Goal: Transaction & Acquisition: Download file/media

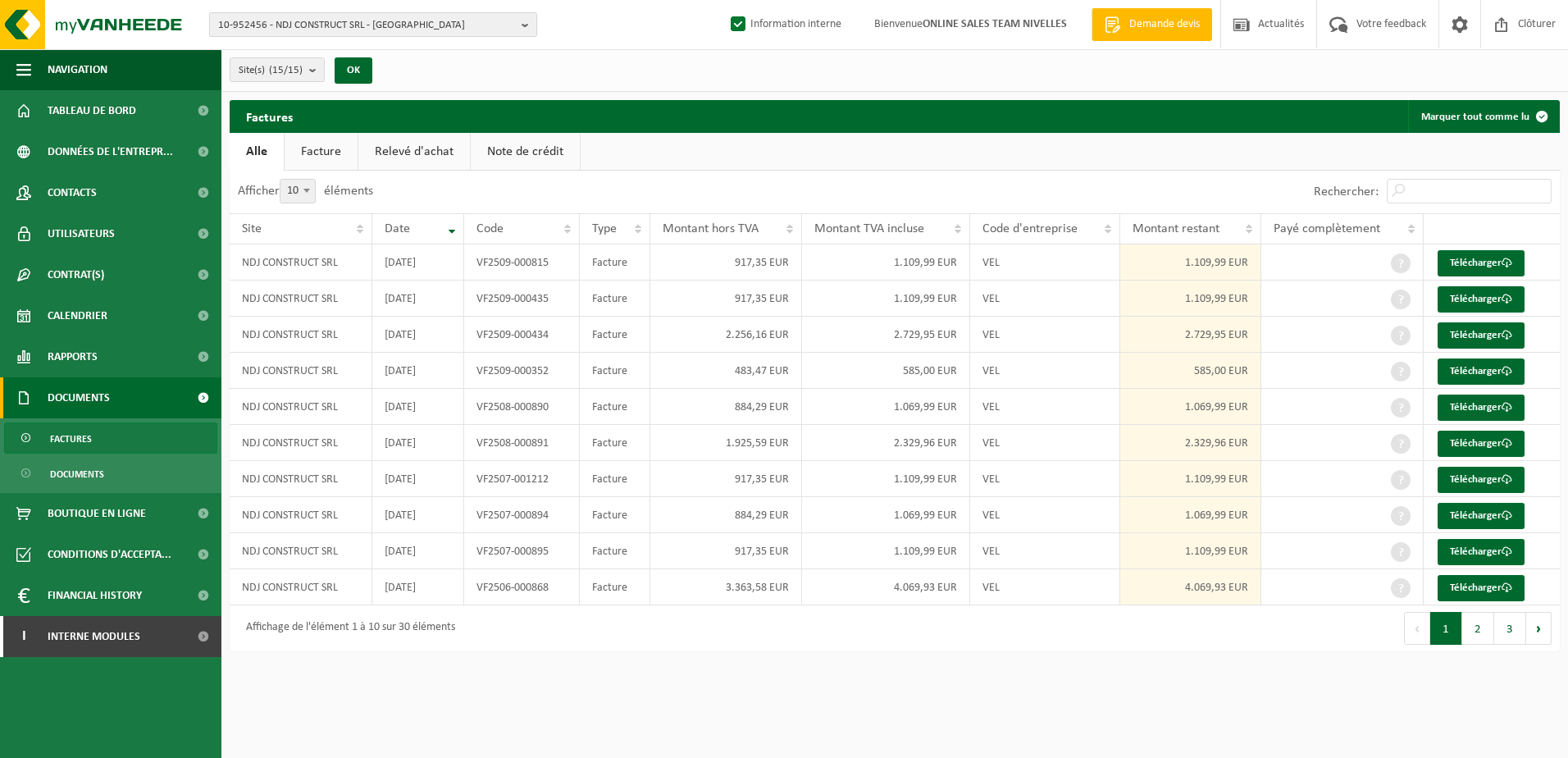
click at [529, 20] on b "button" at bounding box center [529, 25] width 15 height 23
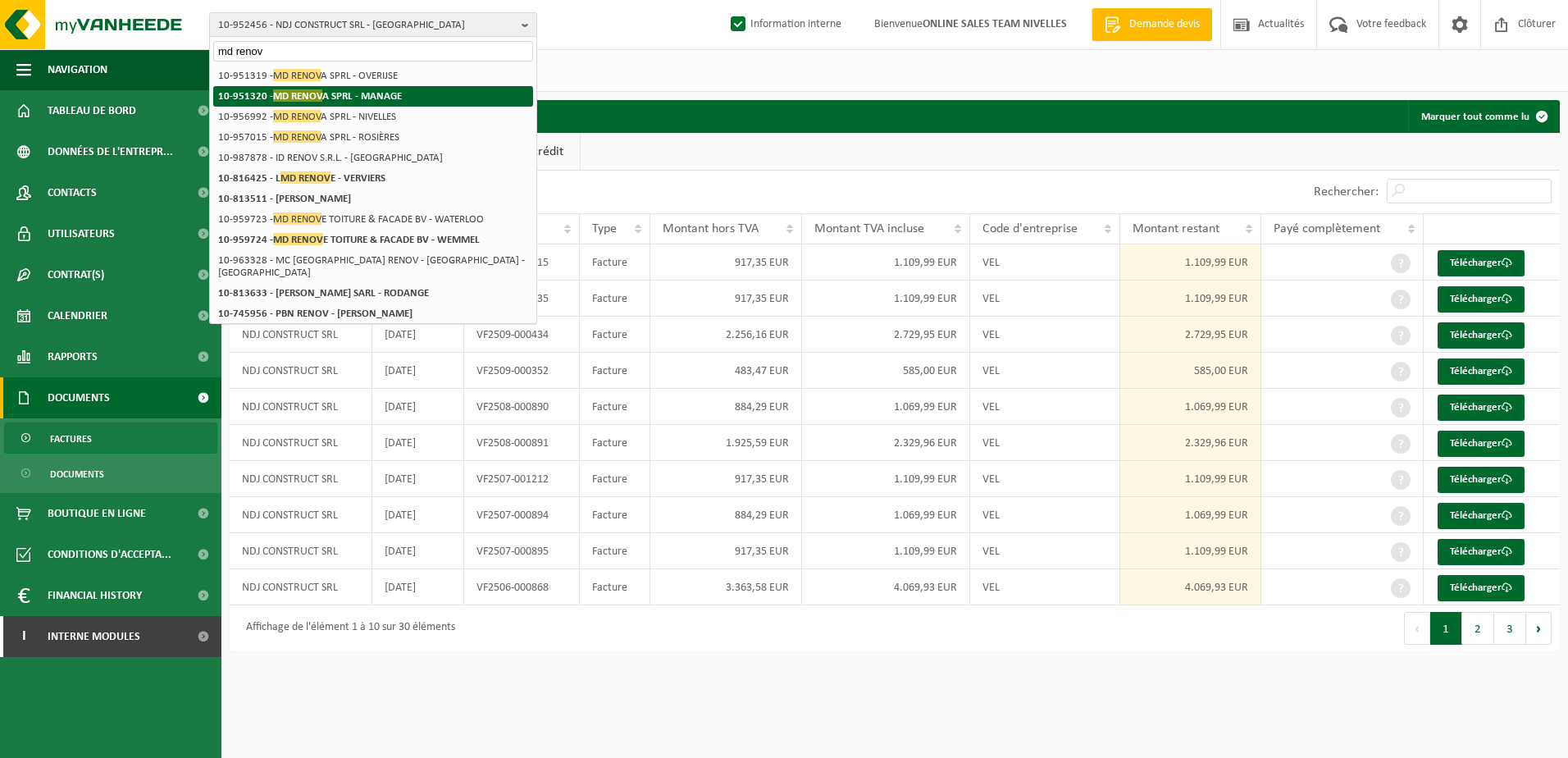
type input "md renov"
click at [388, 91] on strong "10-951320 - MD RENOV A SPRL - MANAGE" at bounding box center [309, 96] width 184 height 12
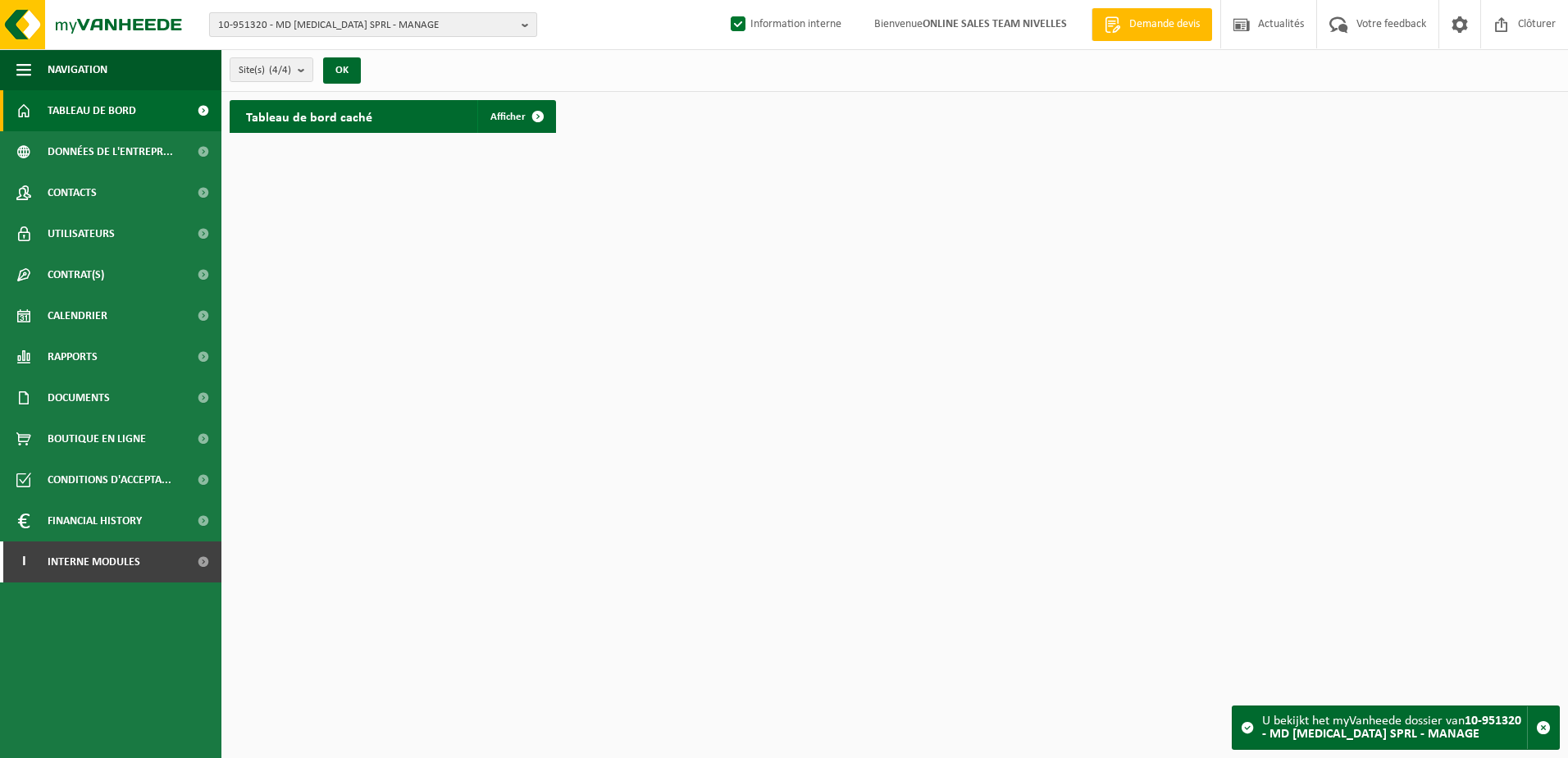
click at [526, 27] on b "button" at bounding box center [529, 25] width 15 height 23
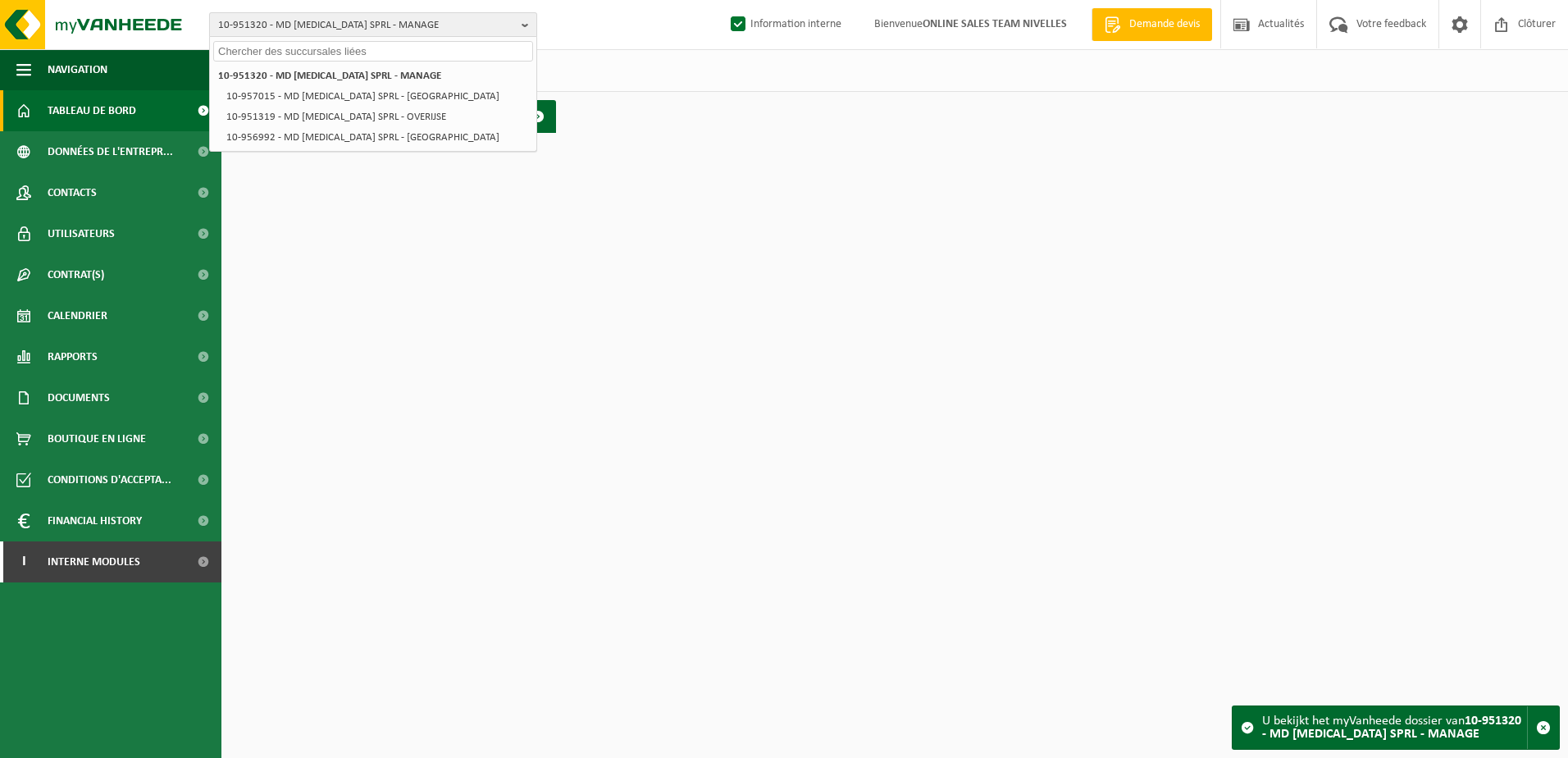
click at [329, 26] on span "10-951320 - MD RENOVA SPRL - MANAGE" at bounding box center [366, 26] width 297 height 25
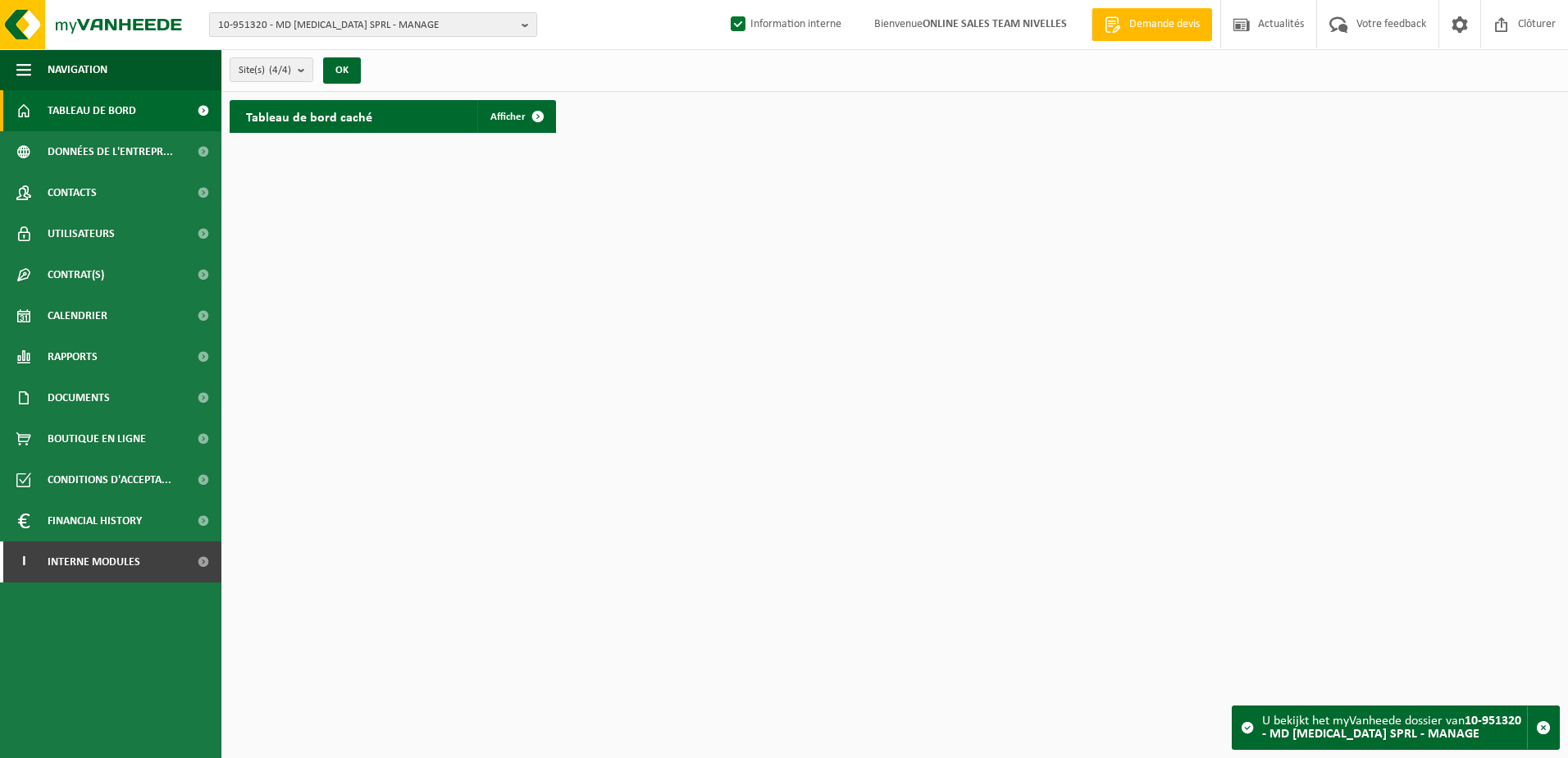
click at [464, 21] on span "10-951320 - MD RENOVA SPRL - MANAGE" at bounding box center [366, 26] width 297 height 25
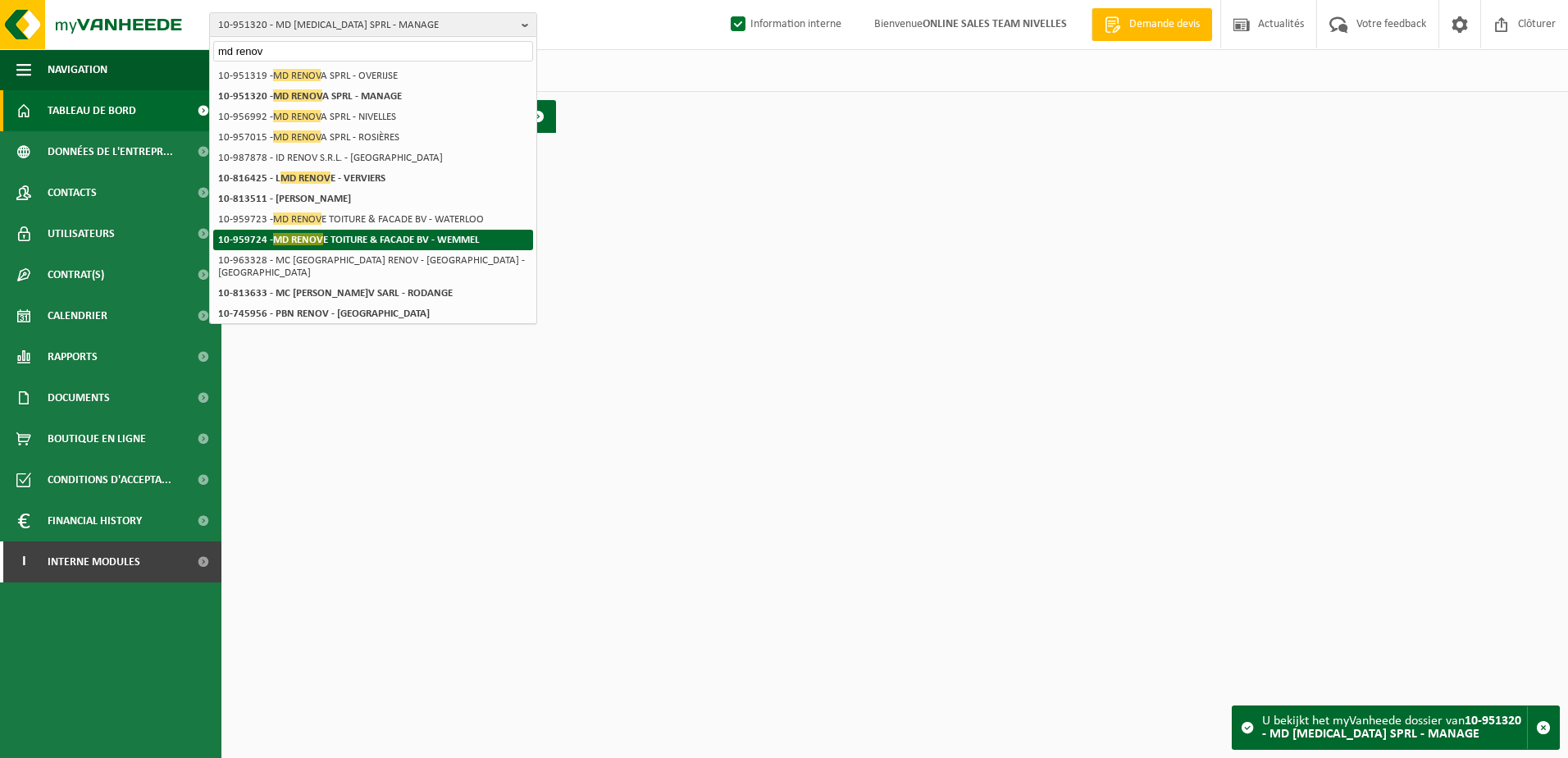
type input "md renov"
click at [361, 242] on strong "10-959724 - MD RENOV E TOITURE & FACADE BV - WEMMEL" at bounding box center [348, 239] width 261 height 12
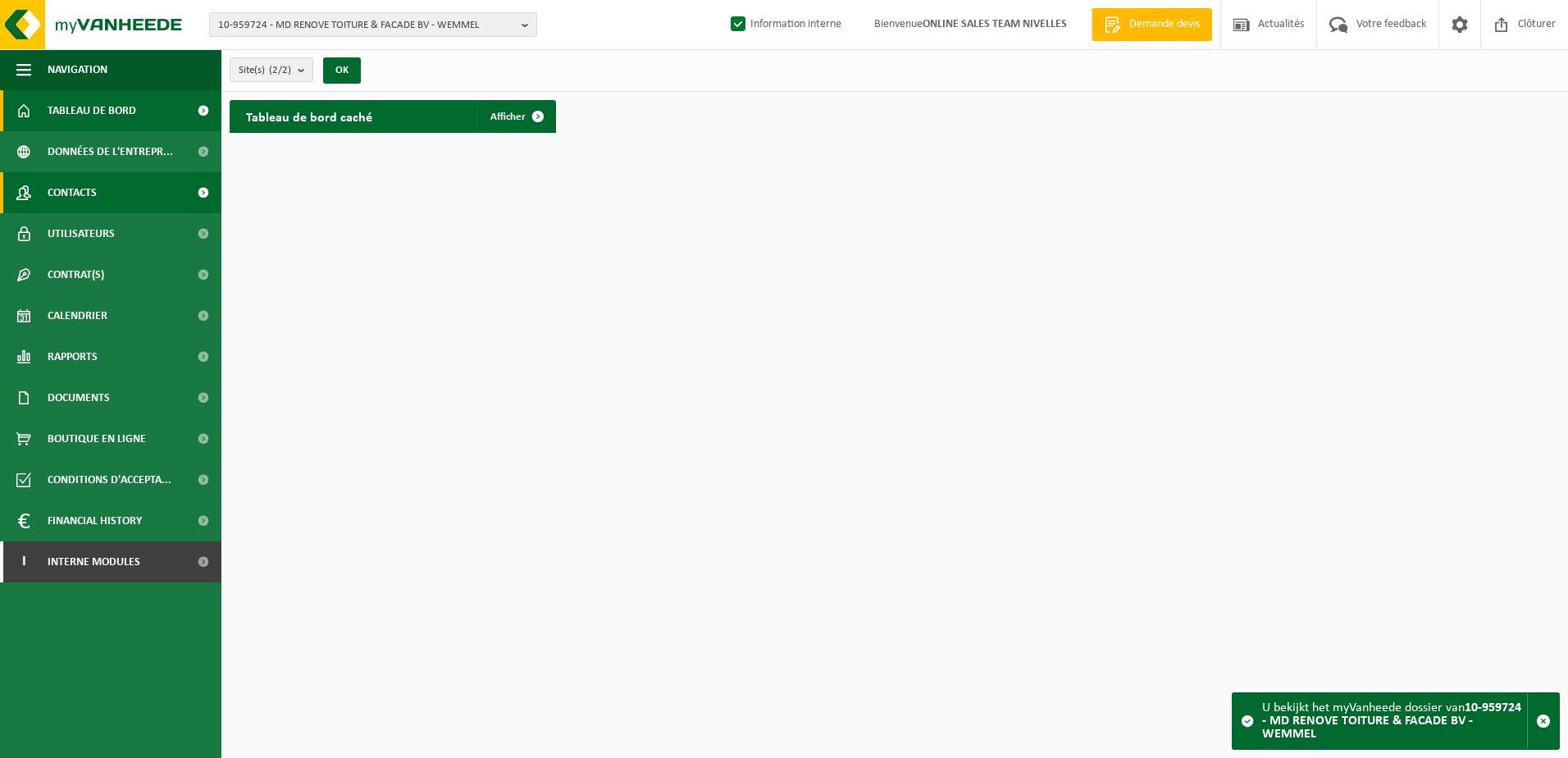
click at [97, 197] on span "Contacts" at bounding box center [72, 193] width 49 height 41
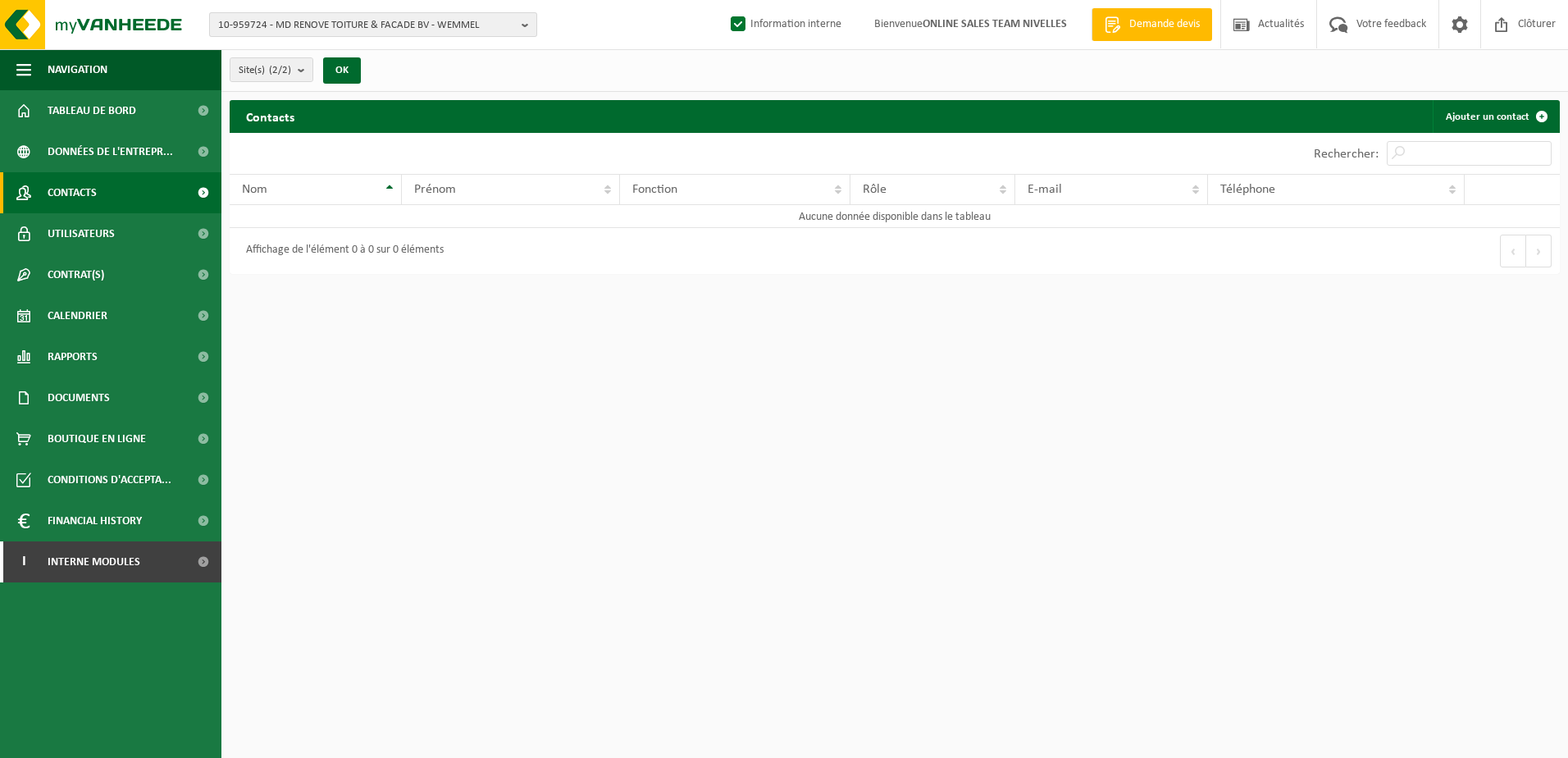
click at [524, 27] on b "button" at bounding box center [529, 25] width 15 height 23
type input "10-841380"
click at [381, 69] on li "10-841380 - SABAI SABAI SA - VORST" at bounding box center [373, 76] width 320 height 20
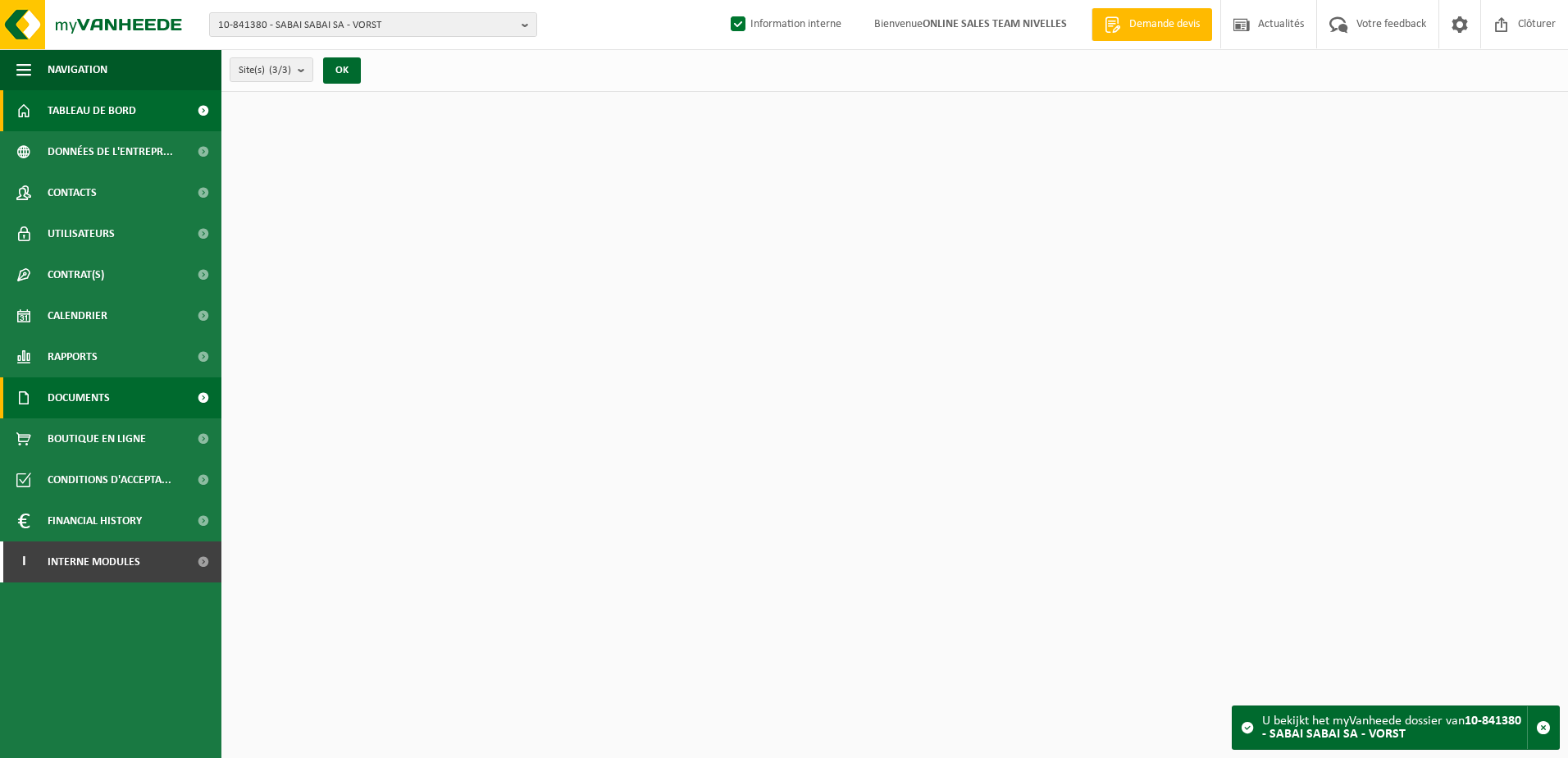
click at [120, 400] on link "Documents" at bounding box center [110, 397] width 221 height 41
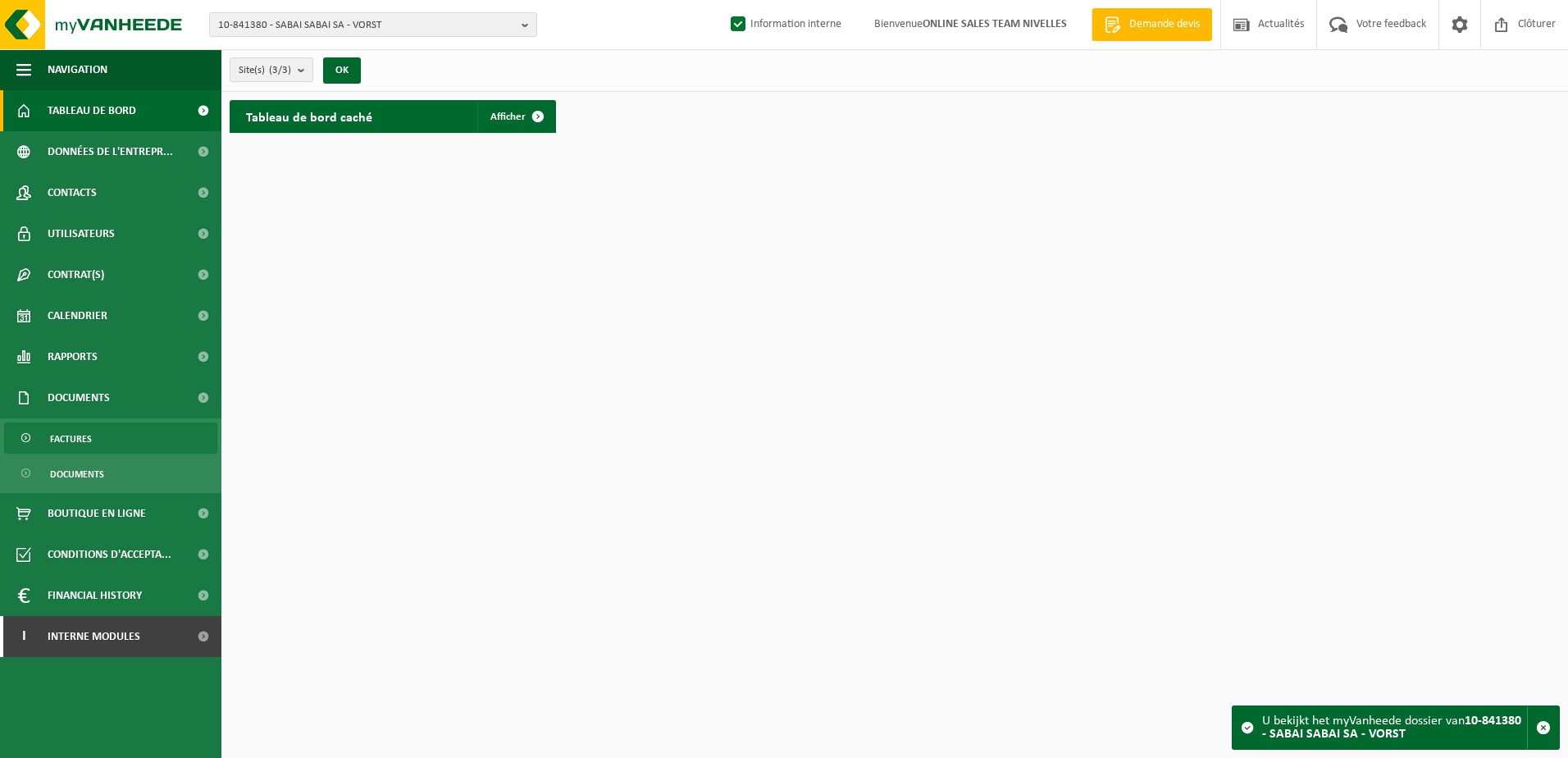
click at [118, 435] on link "Factures" at bounding box center [111, 437] width 213 height 31
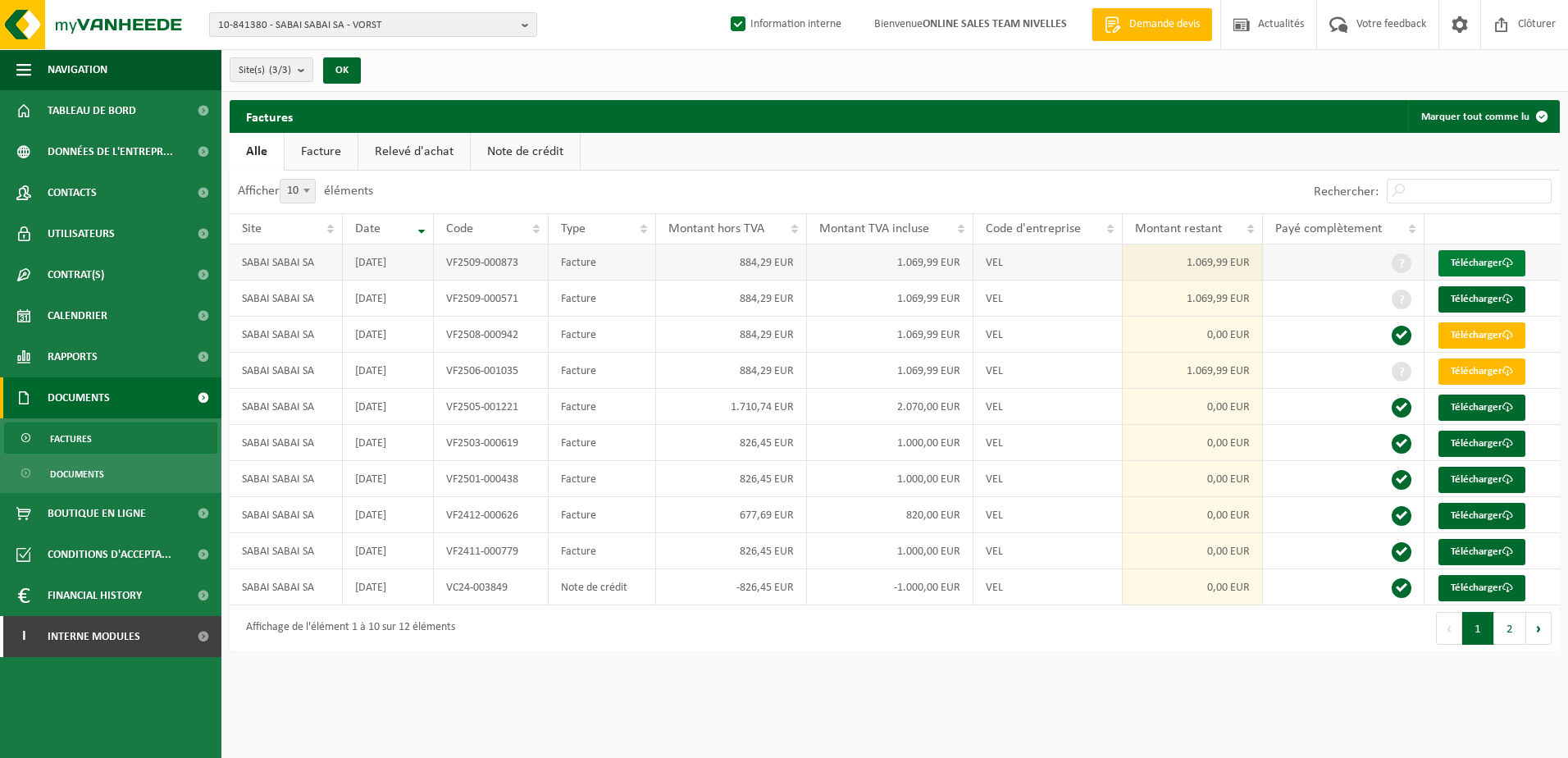
click at [1501, 253] on link "Télécharger" at bounding box center [1482, 263] width 87 height 27
click at [1491, 300] on link "Télécharger" at bounding box center [1482, 299] width 87 height 27
click at [1507, 375] on span at bounding box center [1508, 371] width 11 height 11
click at [845, 667] on html "10-841380 - SABAI SABAI SA - VORST 10-841380 - SABAI SABAI SA - VORST 10-841383…" at bounding box center [784, 379] width 1568 height 758
click at [525, 20] on b "button" at bounding box center [529, 25] width 15 height 23
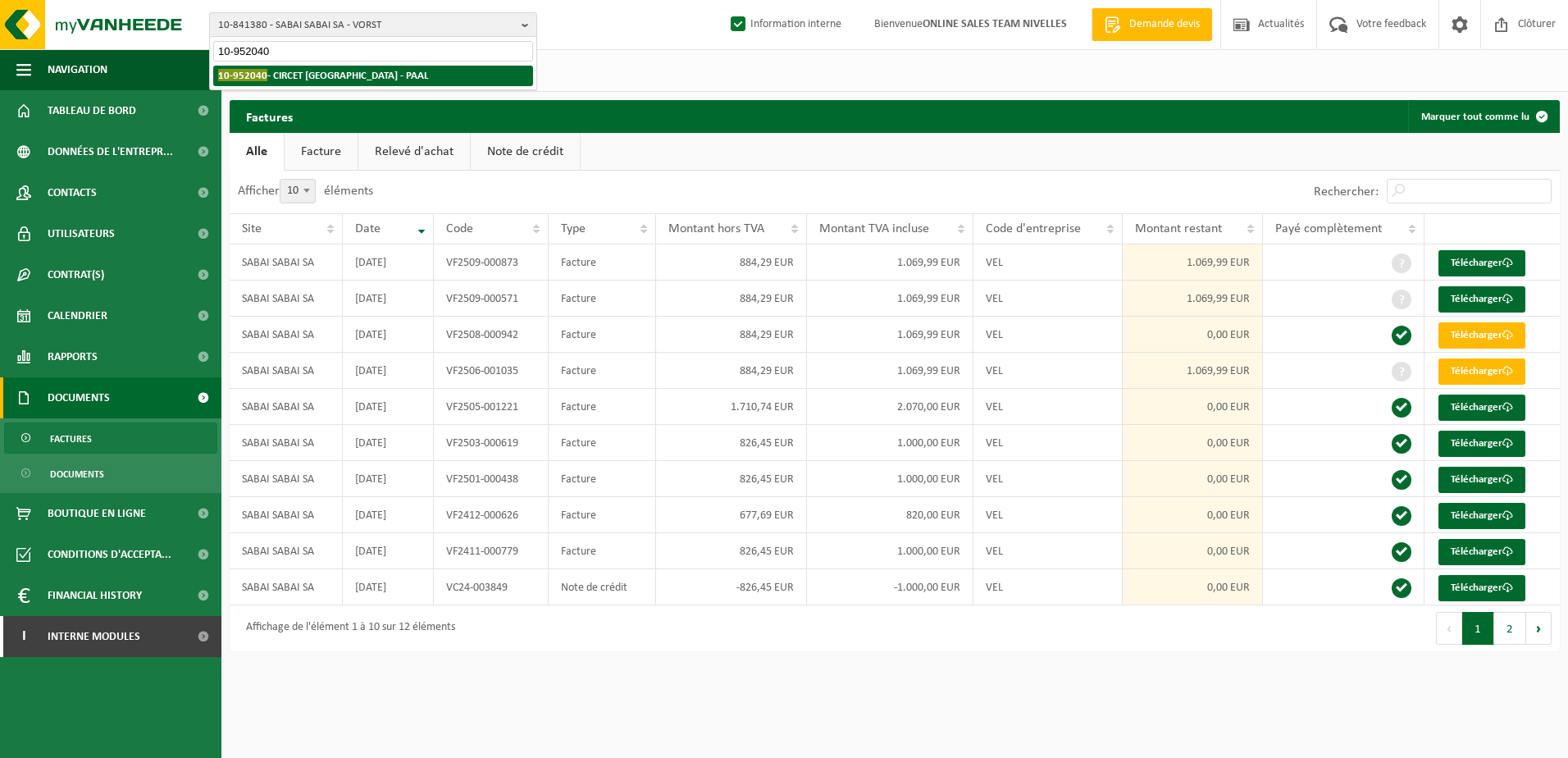
type input "10-952040"
click at [387, 76] on li "10-952040 - CIRCET BELGIUM - PAAL" at bounding box center [373, 76] width 320 height 20
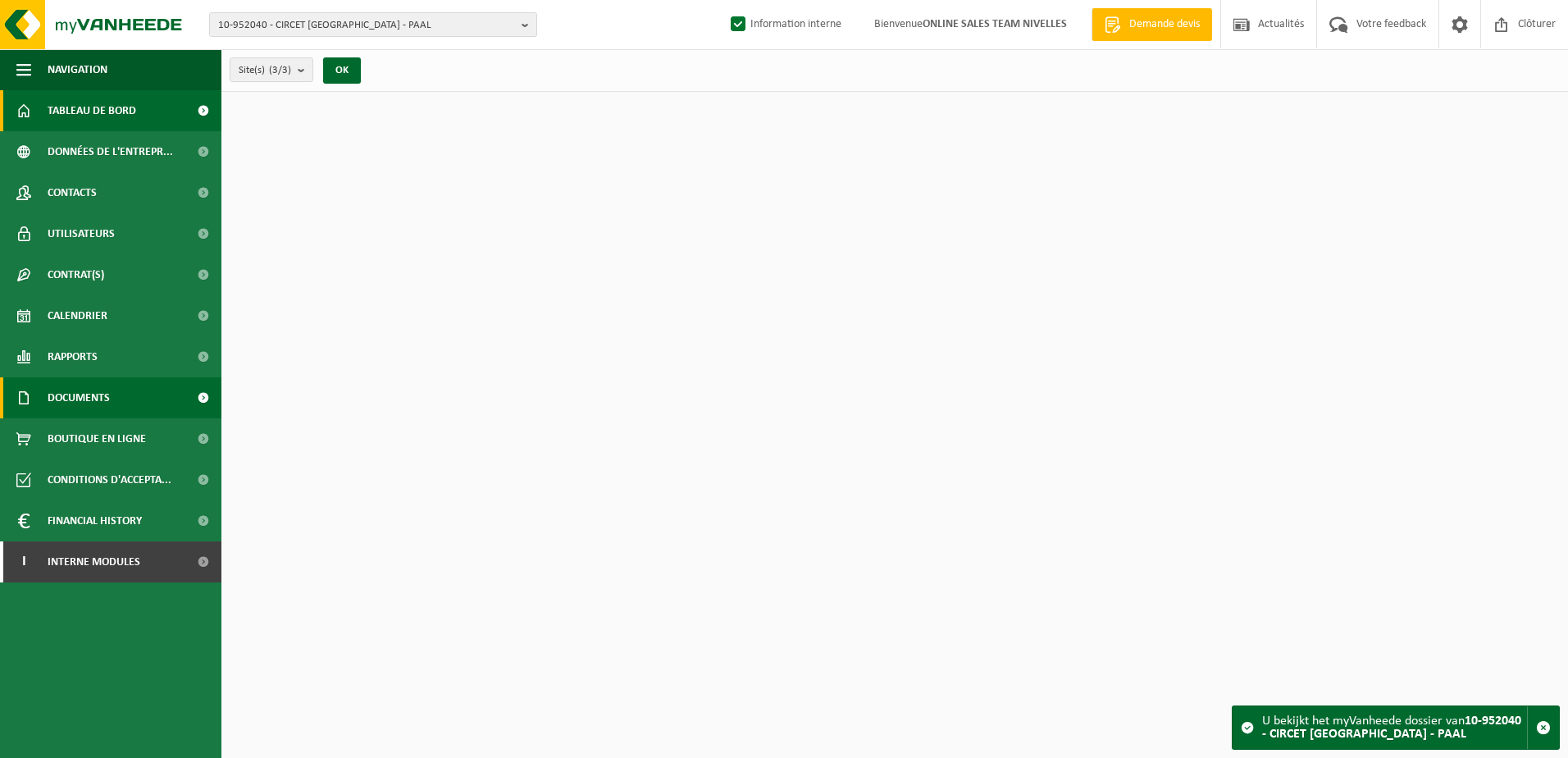
click at [149, 396] on link "Documents" at bounding box center [110, 397] width 221 height 41
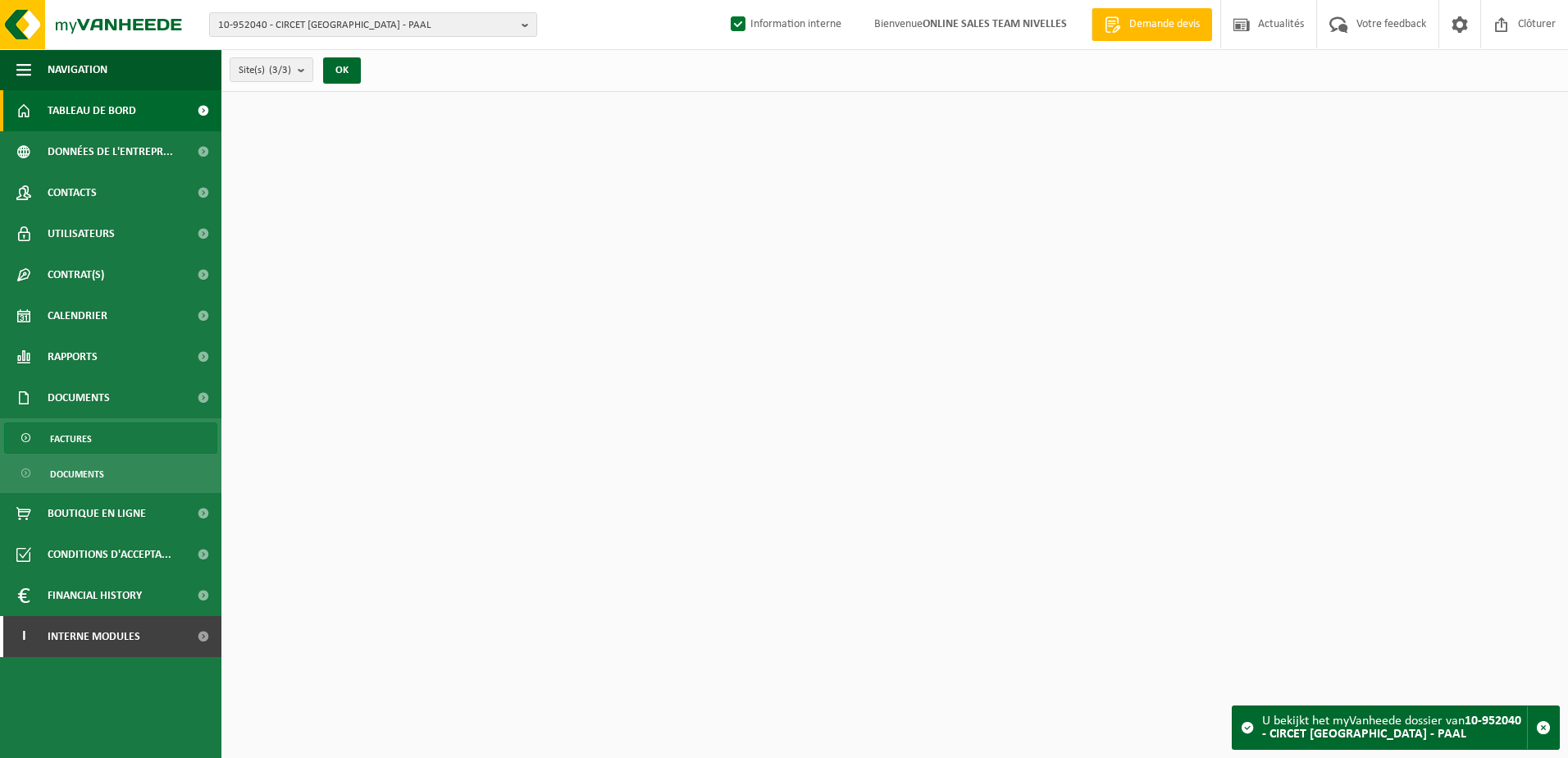
click at [138, 450] on link "Factures" at bounding box center [111, 437] width 213 height 31
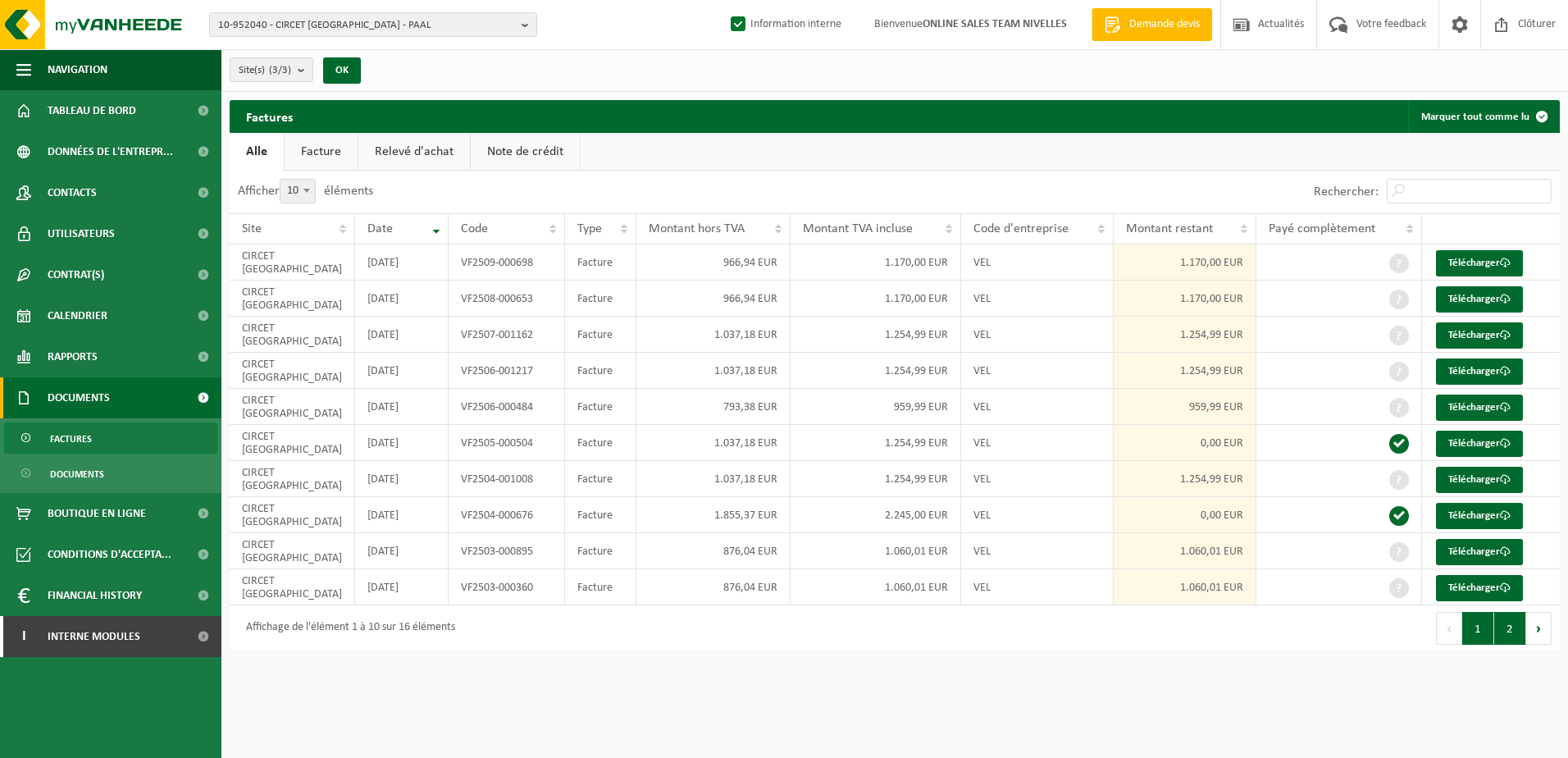
click at [1509, 629] on button "2" at bounding box center [1510, 627] width 32 height 33
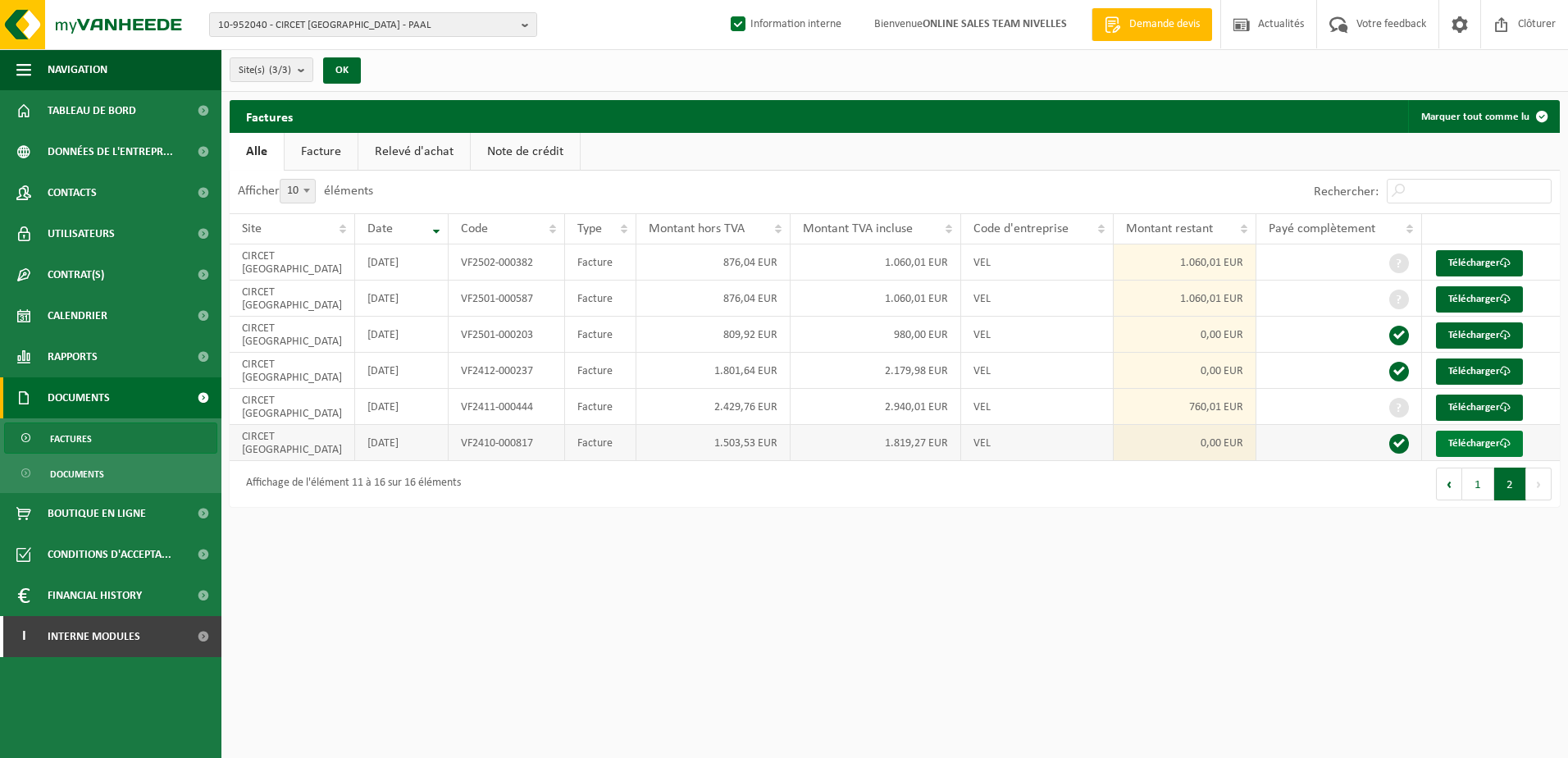
click at [1492, 443] on link "Télécharger" at bounding box center [1480, 443] width 87 height 27
click at [1152, 589] on html "10-952040 - CIRCET BELGIUM - PAAL 10-952040 - CIRCET BELGIUM - PAAL 10-952039 -…" at bounding box center [784, 379] width 1568 height 758
click at [533, 20] on b "button" at bounding box center [529, 25] width 15 height 23
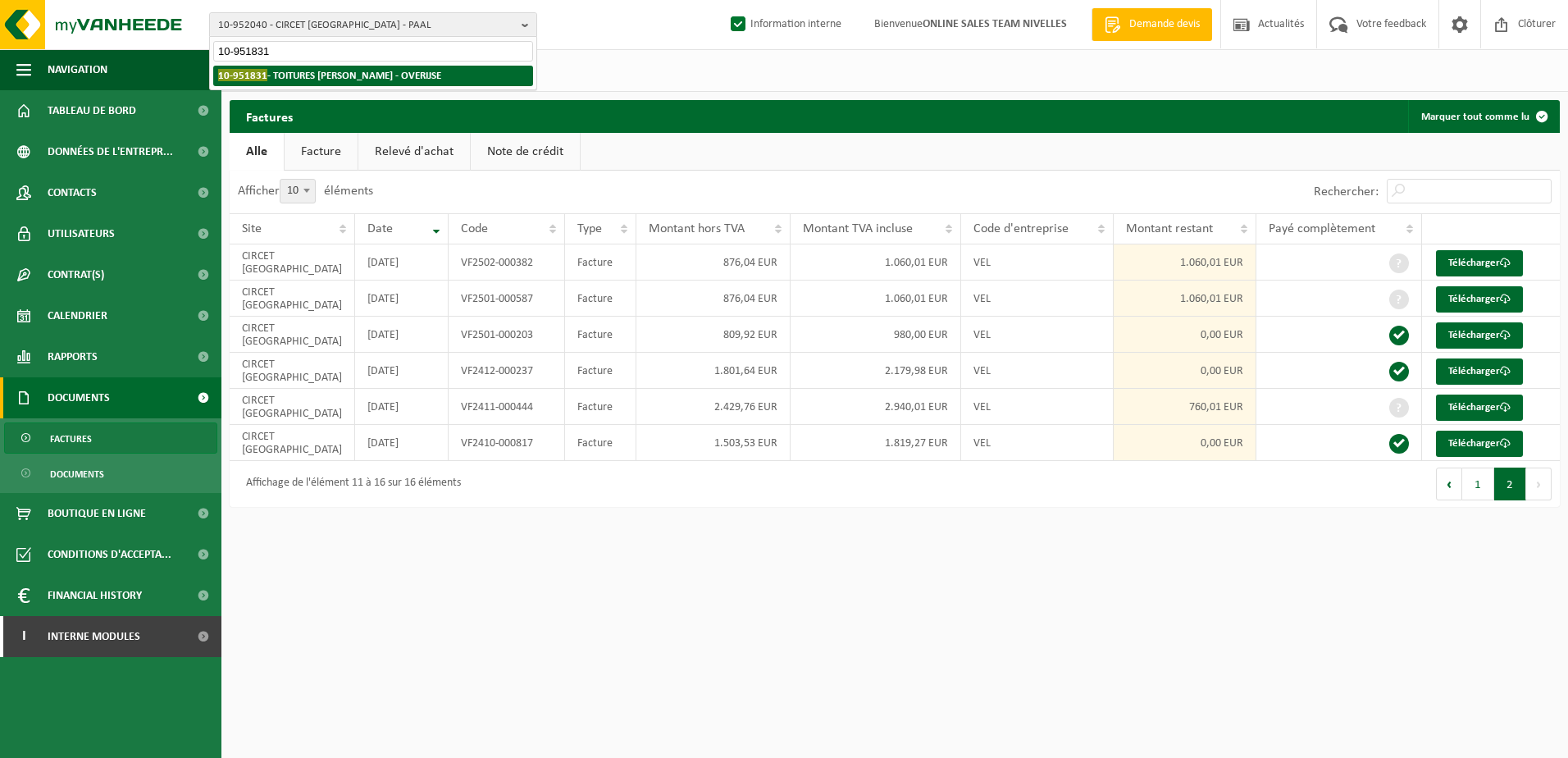
type input "10-951831"
click at [436, 68] on li "10-951831 - TOITURES BERTRAND SRL - OVERIJSE" at bounding box center [373, 76] width 320 height 20
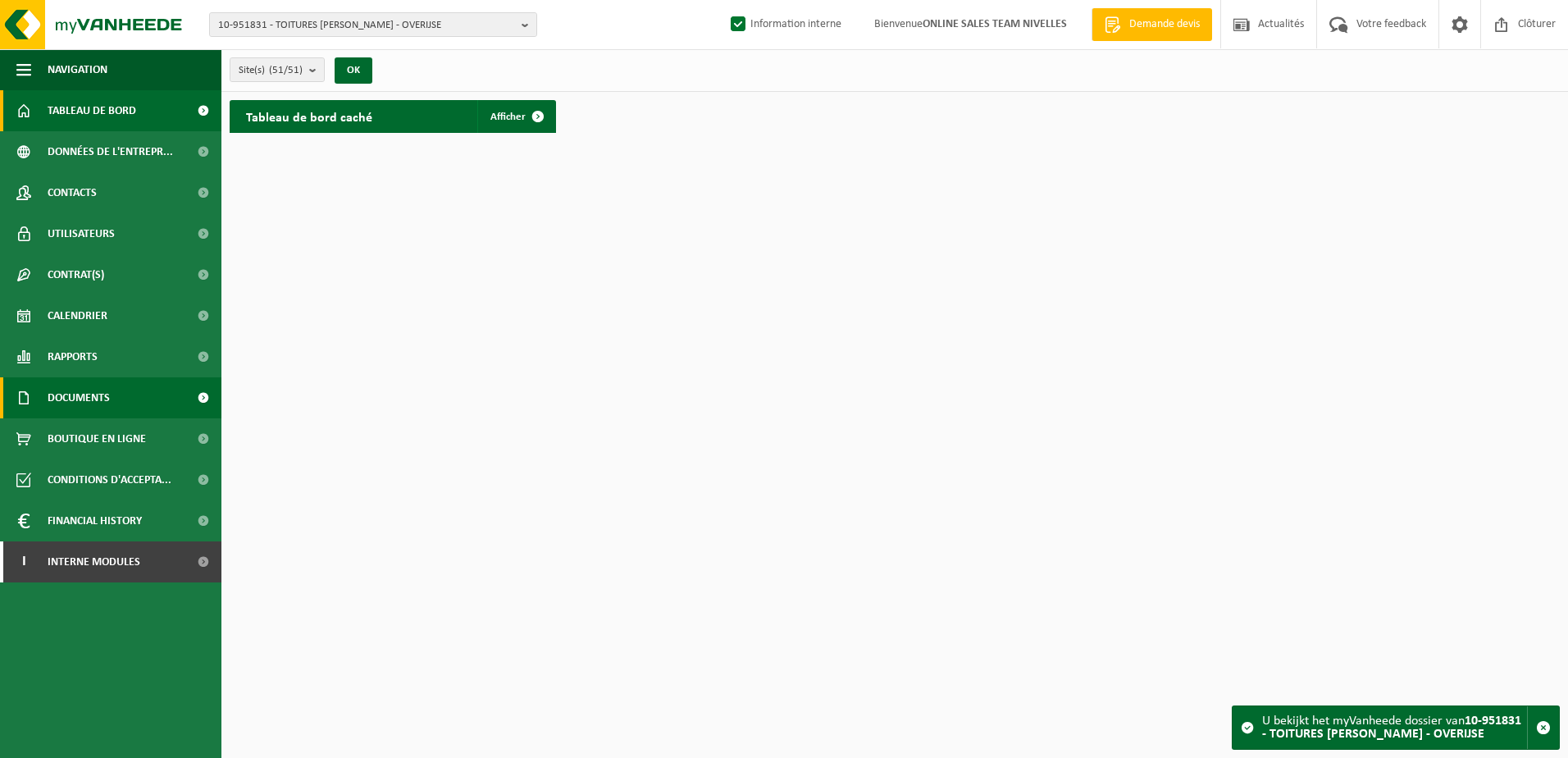
click at [90, 395] on span "Documents" at bounding box center [79, 397] width 62 height 41
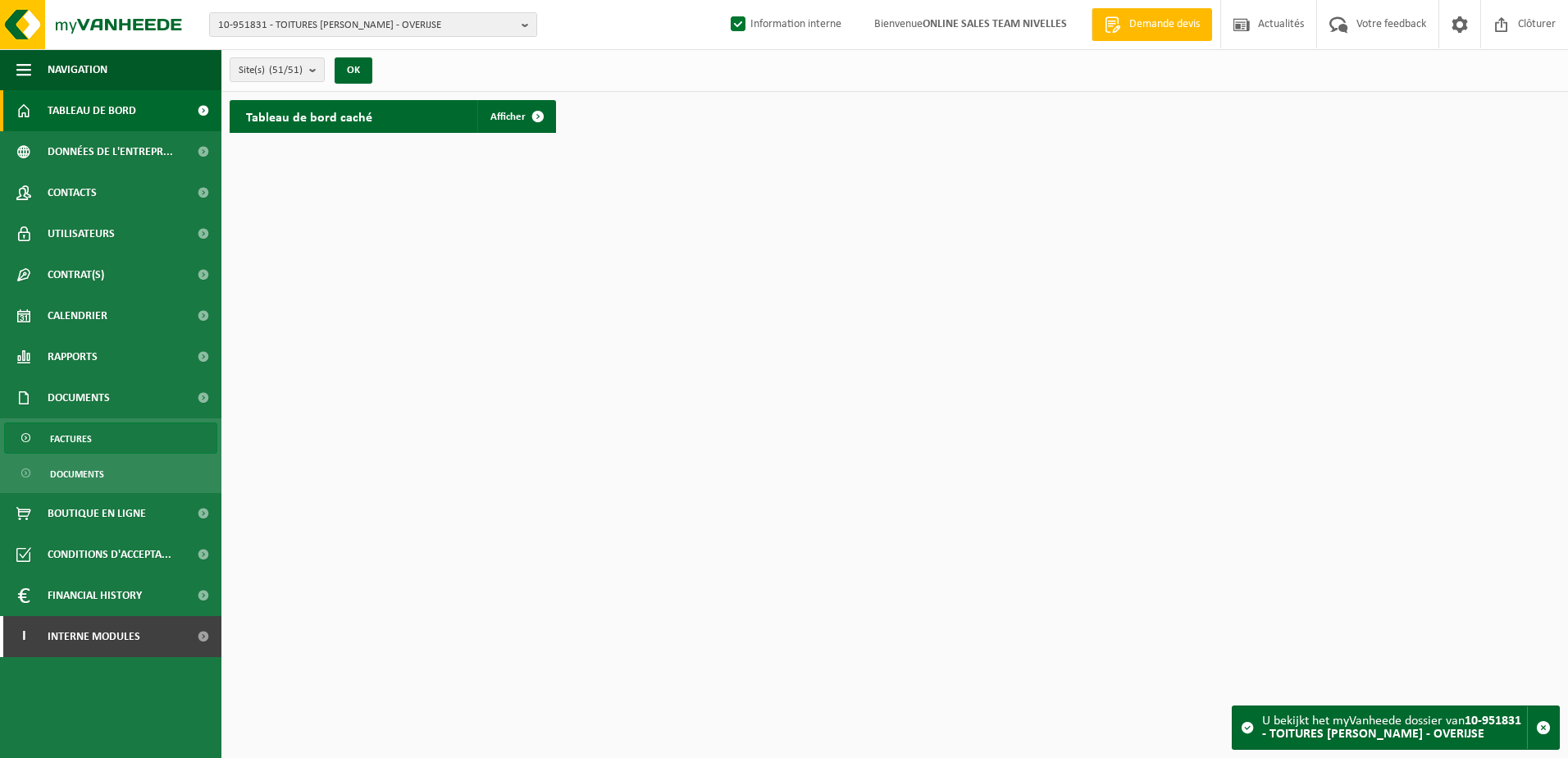
click at [100, 431] on link "Factures" at bounding box center [111, 437] width 213 height 31
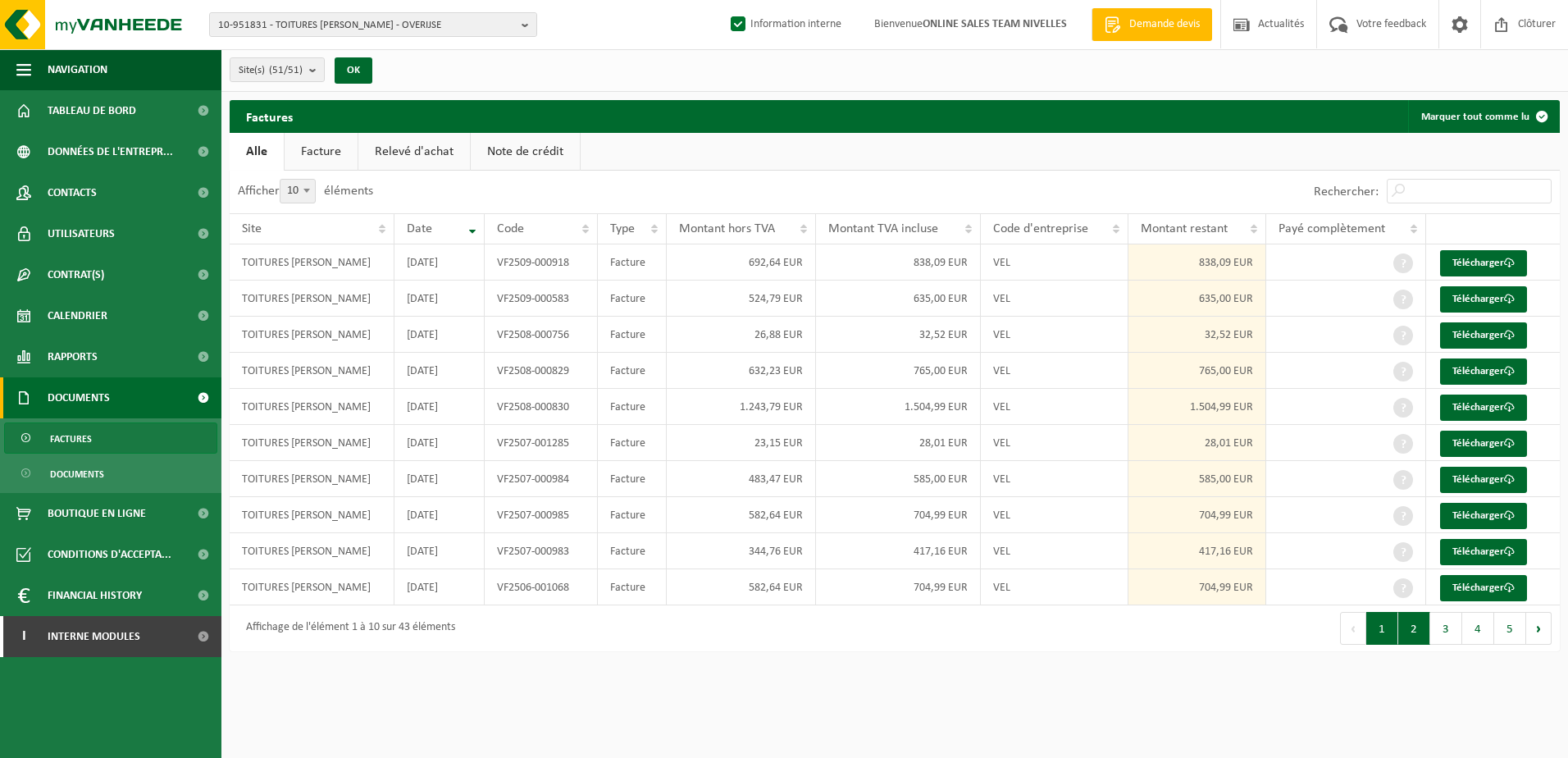
click at [1416, 637] on button "2" at bounding box center [1414, 627] width 32 height 33
click at [1450, 634] on button "3" at bounding box center [1446, 627] width 32 height 33
click at [1473, 632] on button "4" at bounding box center [1478, 627] width 32 height 33
click at [1507, 630] on button "5" at bounding box center [1510, 627] width 32 height 33
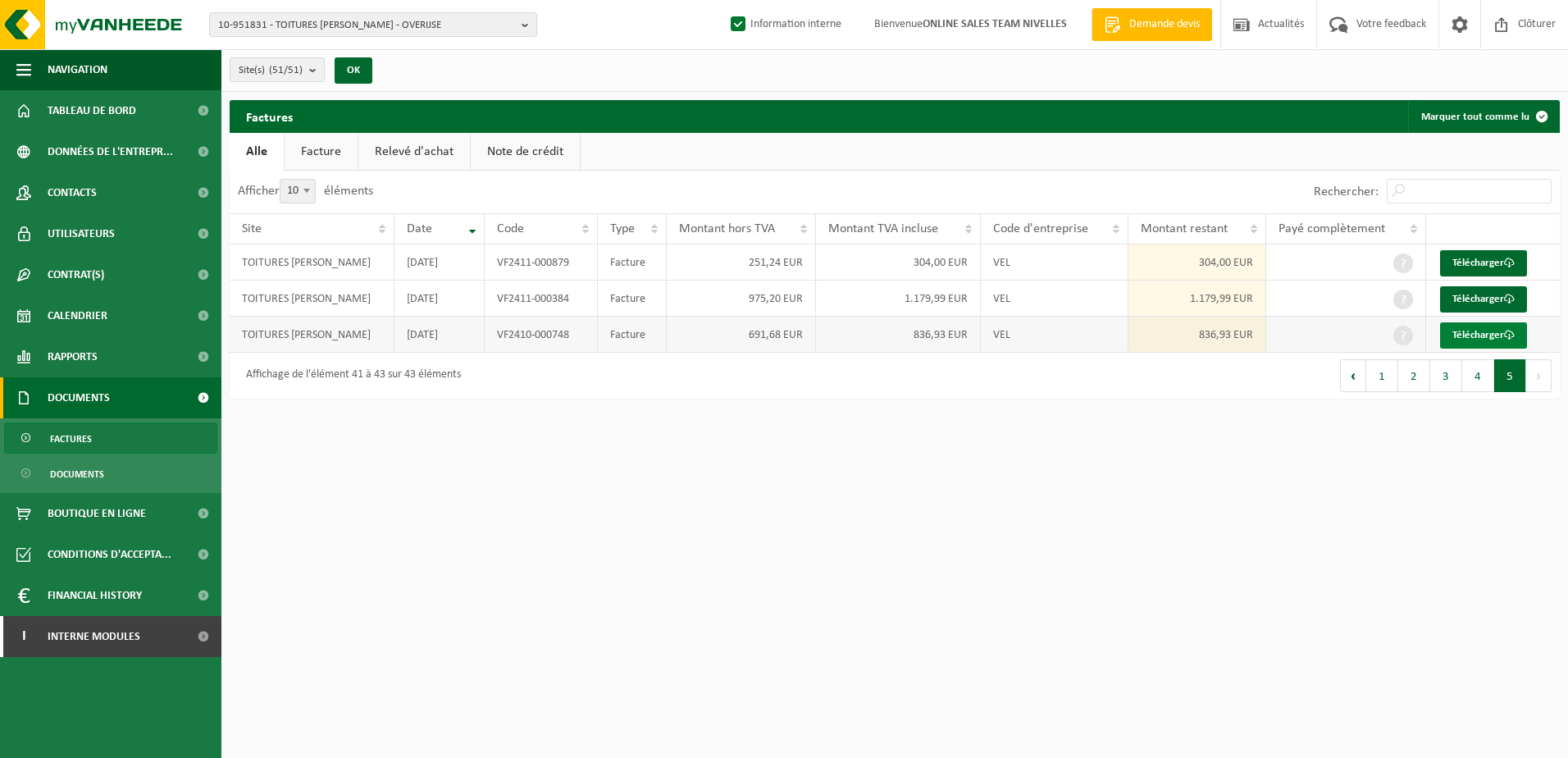
click at [1455, 331] on link "Télécharger" at bounding box center [1484, 336] width 87 height 27
click at [1466, 297] on link "Télécharger" at bounding box center [1484, 299] width 87 height 27
click at [1481, 259] on link "Télécharger" at bounding box center [1484, 263] width 87 height 27
click at [1487, 382] on button "4" at bounding box center [1478, 375] width 32 height 33
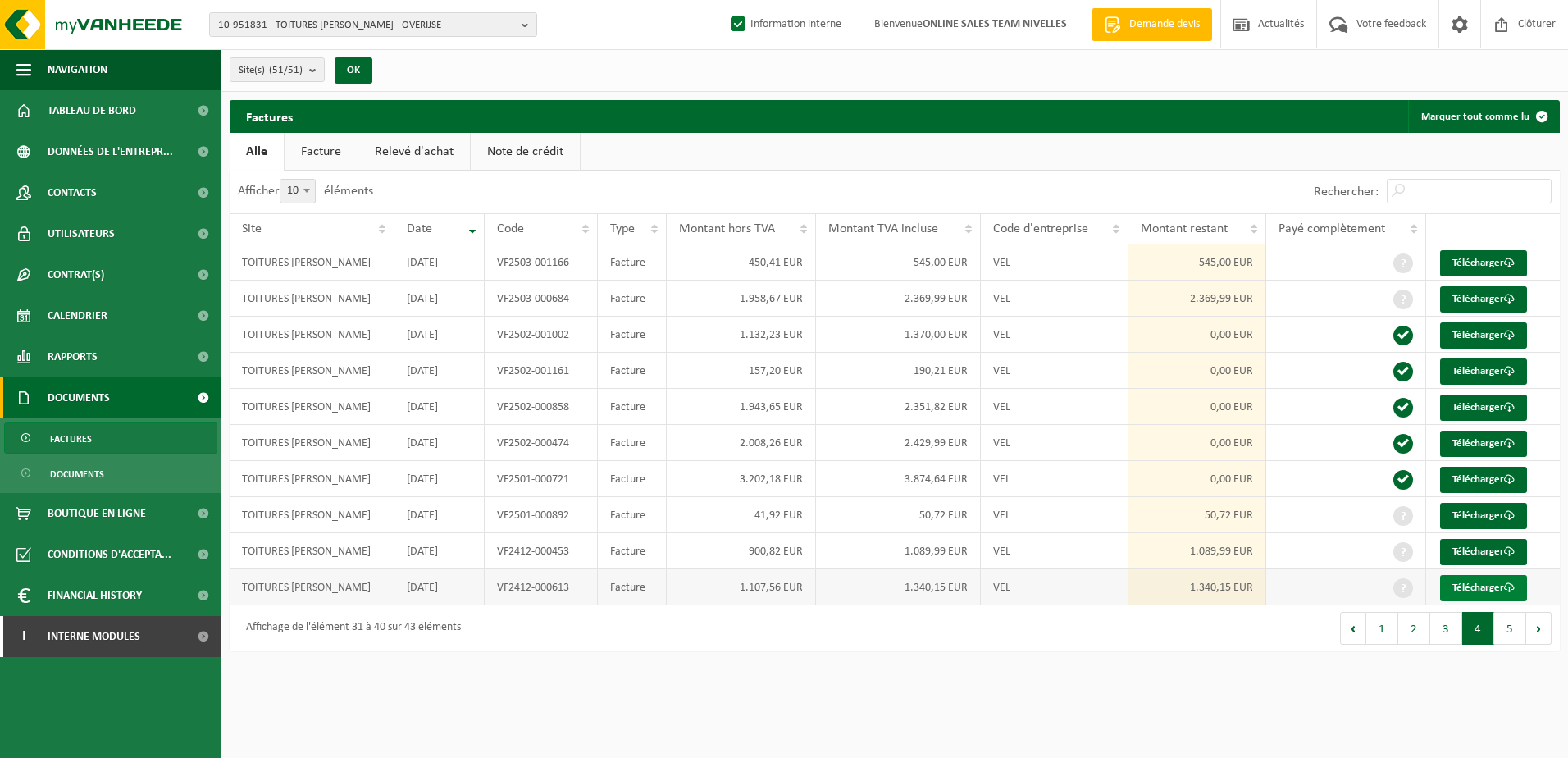
click at [1501, 585] on link "Télécharger" at bounding box center [1484, 588] width 87 height 27
click at [1497, 543] on link "Télécharger" at bounding box center [1484, 552] width 87 height 27
click at [1500, 514] on link "Télécharger" at bounding box center [1484, 516] width 87 height 27
click at [1500, 334] on link "Télécharger" at bounding box center [1484, 336] width 87 height 27
click at [1497, 297] on link "Télécharger" at bounding box center [1484, 299] width 87 height 27
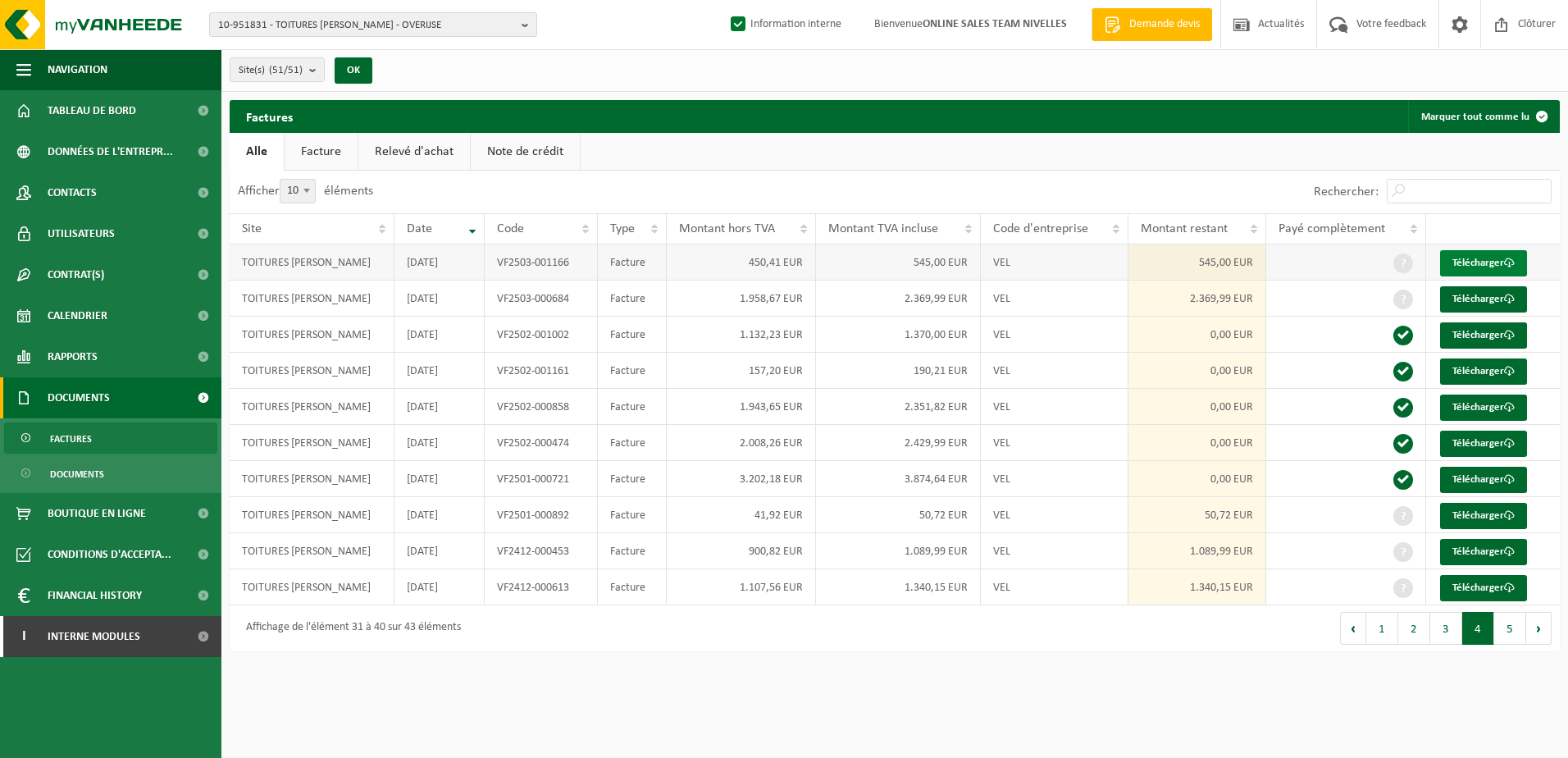
click at [1497, 259] on link "Télécharger" at bounding box center [1484, 263] width 87 height 27
click at [1501, 475] on link "Télécharger" at bounding box center [1484, 480] width 87 height 27
click at [1500, 441] on link "Télécharger" at bounding box center [1484, 443] width 87 height 27
click at [1500, 403] on link "Télécharger" at bounding box center [1484, 408] width 87 height 27
click at [1498, 378] on link "Télécharger" at bounding box center [1484, 371] width 87 height 27
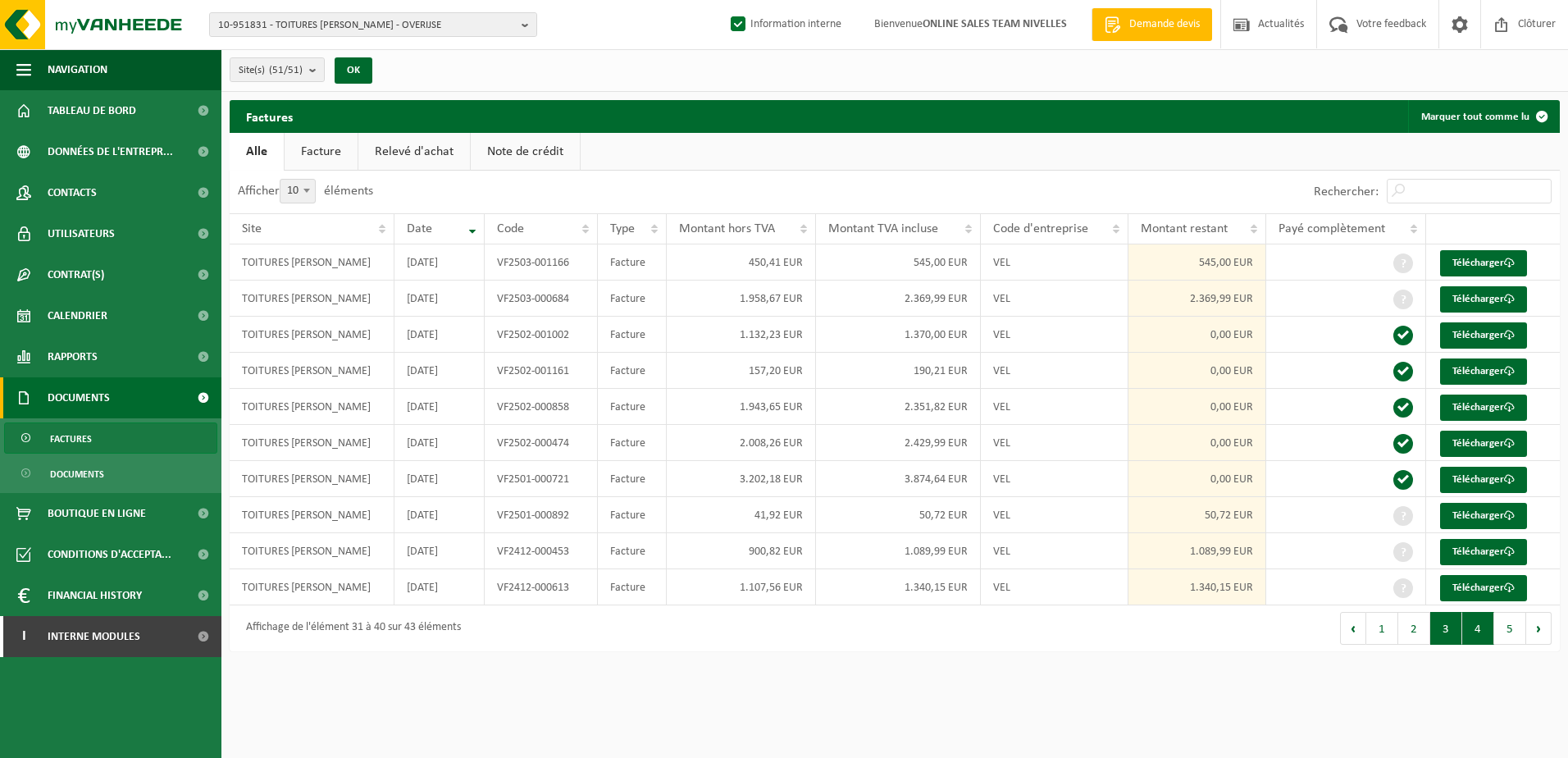
click at [1452, 620] on button "3" at bounding box center [1446, 627] width 32 height 33
click at [1484, 578] on link "Télécharger" at bounding box center [1484, 588] width 87 height 27
click at [1490, 550] on link "Télécharger" at bounding box center [1484, 552] width 87 height 27
click at [1494, 510] on link "Télécharger" at bounding box center [1484, 516] width 87 height 27
click at [1485, 472] on link "Télécharger" at bounding box center [1484, 480] width 87 height 27
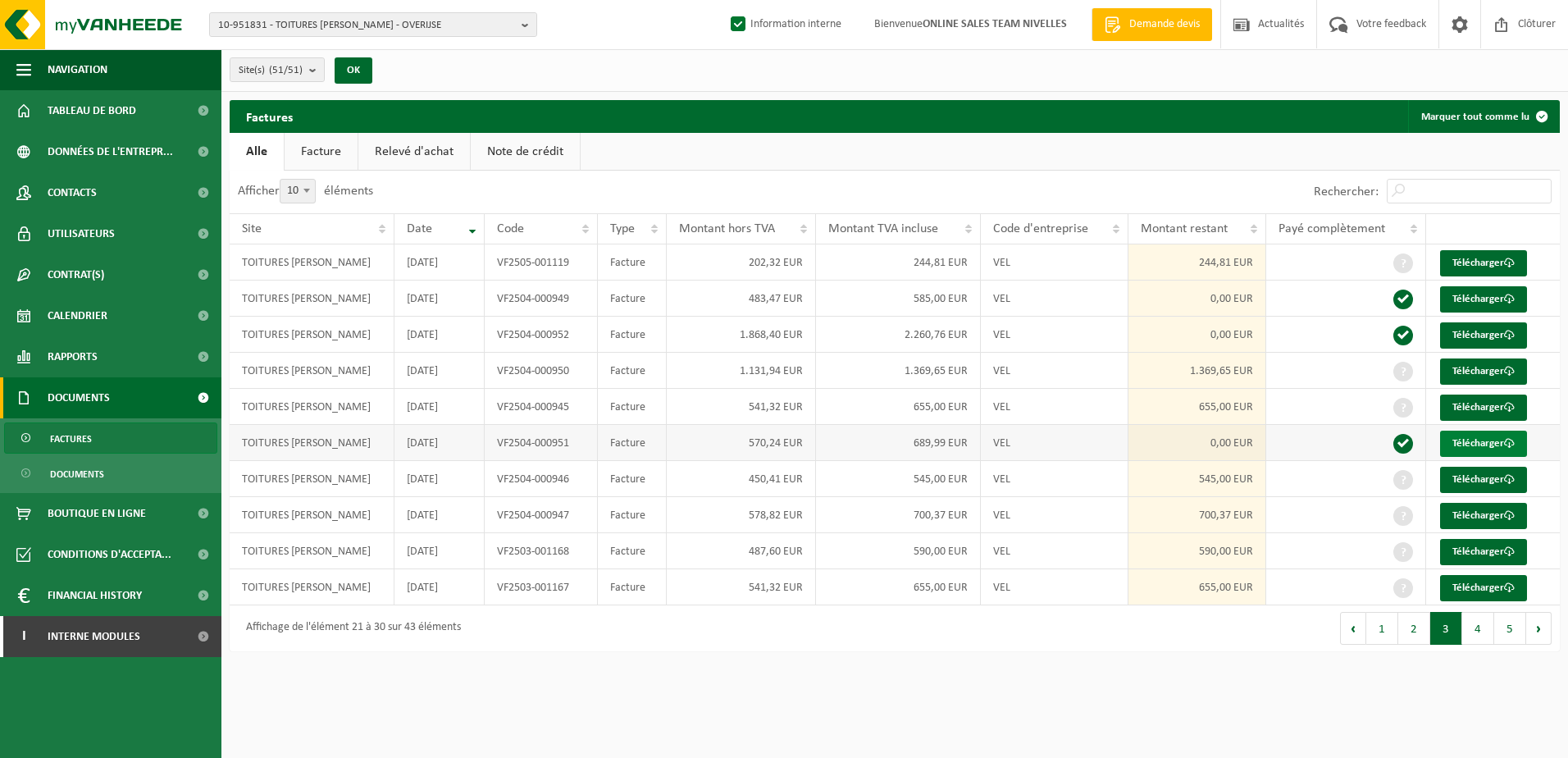
click at [1486, 443] on link "Télécharger" at bounding box center [1484, 443] width 87 height 27
click at [1485, 409] on link "Télécharger" at bounding box center [1484, 408] width 87 height 27
click at [1485, 376] on link "Télécharger" at bounding box center [1484, 371] width 87 height 27
click at [1488, 335] on link "Télécharger" at bounding box center [1484, 336] width 87 height 27
click at [1483, 306] on link "Télécharger" at bounding box center [1484, 299] width 87 height 27
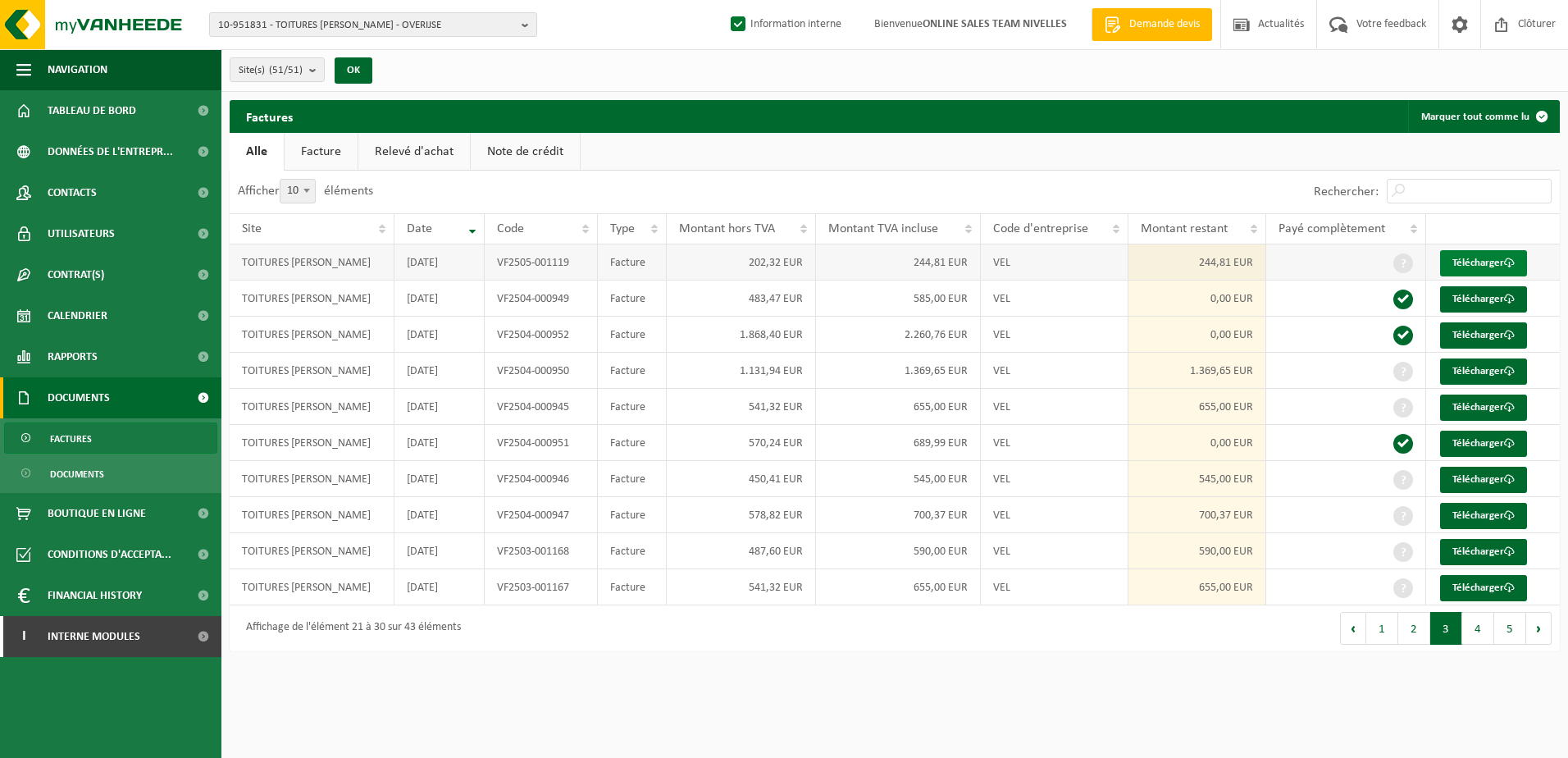
click at [1488, 265] on link "Télécharger" at bounding box center [1484, 263] width 87 height 27
click at [1424, 633] on button "2" at bounding box center [1414, 627] width 32 height 33
click at [1475, 582] on link "Télécharger" at bounding box center [1484, 588] width 87 height 27
click at [1485, 546] on link "Télécharger" at bounding box center [1484, 552] width 87 height 27
click at [1491, 508] on link "Télécharger" at bounding box center [1484, 516] width 87 height 27
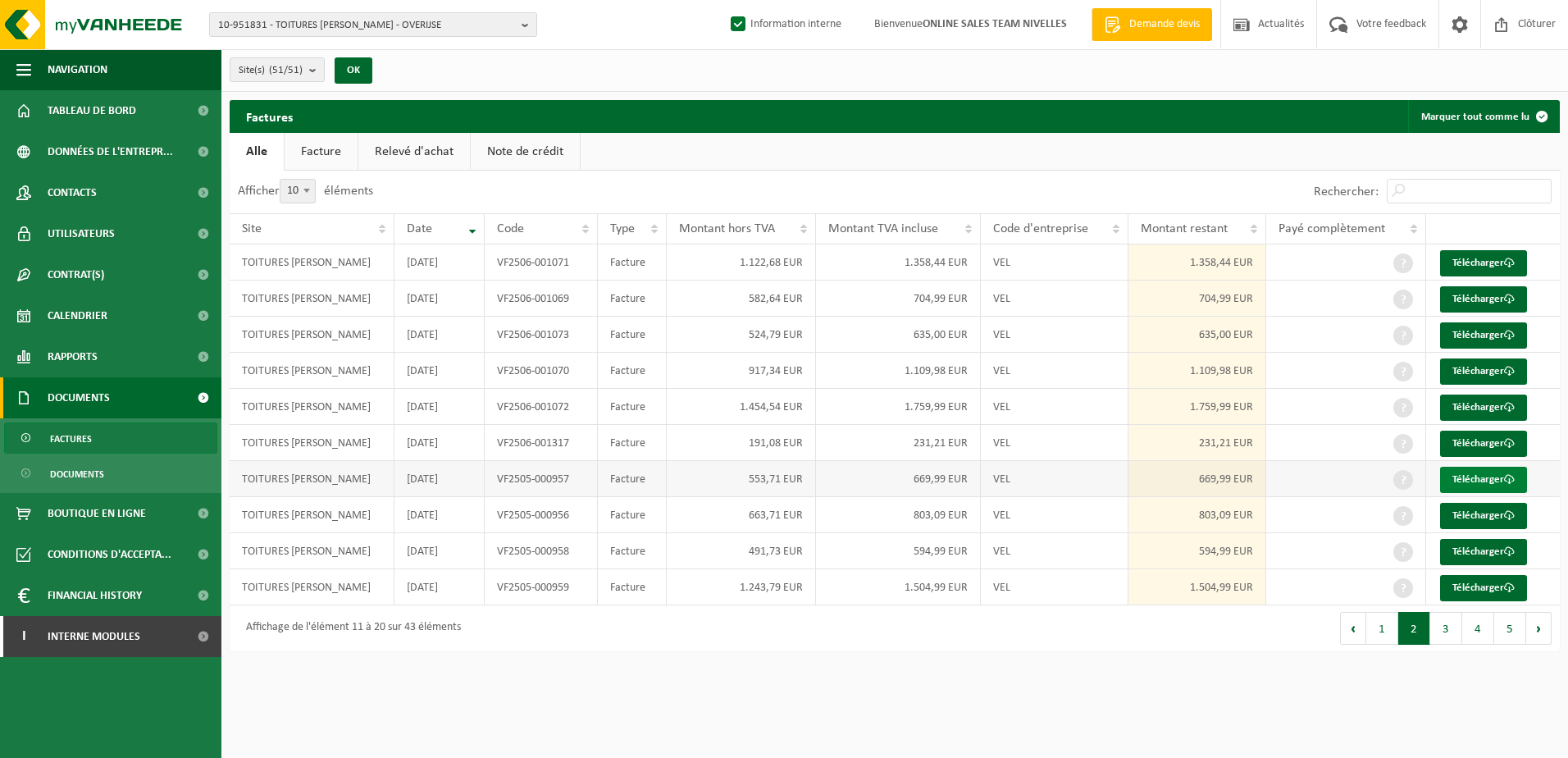
click at [1494, 479] on link "Télécharger" at bounding box center [1484, 480] width 87 height 27
click at [1489, 444] on link "Télécharger" at bounding box center [1484, 443] width 87 height 27
click at [1489, 407] on link "Télécharger" at bounding box center [1484, 408] width 87 height 27
click at [1486, 376] on link "Télécharger" at bounding box center [1484, 371] width 87 height 27
click at [1478, 335] on link "Télécharger" at bounding box center [1484, 336] width 87 height 27
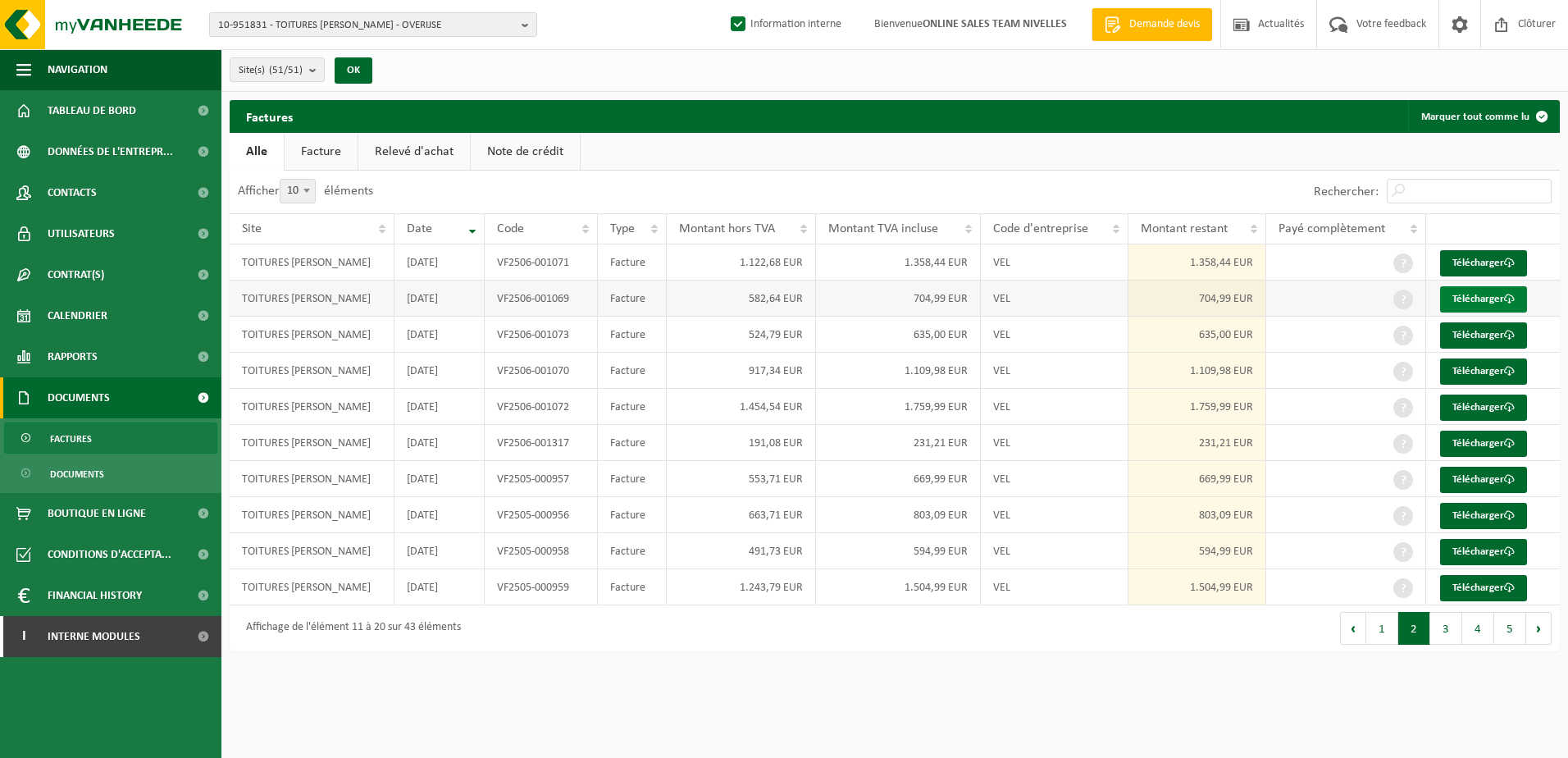
click at [1483, 301] on link "Télécharger" at bounding box center [1484, 299] width 87 height 27
click at [1483, 264] on link "Télécharger" at bounding box center [1484, 263] width 87 height 27
click at [1382, 634] on button "1" at bounding box center [1382, 627] width 32 height 33
click at [1479, 581] on link "Télécharger" at bounding box center [1484, 588] width 87 height 27
click at [1486, 547] on link "Télécharger" at bounding box center [1484, 552] width 87 height 27
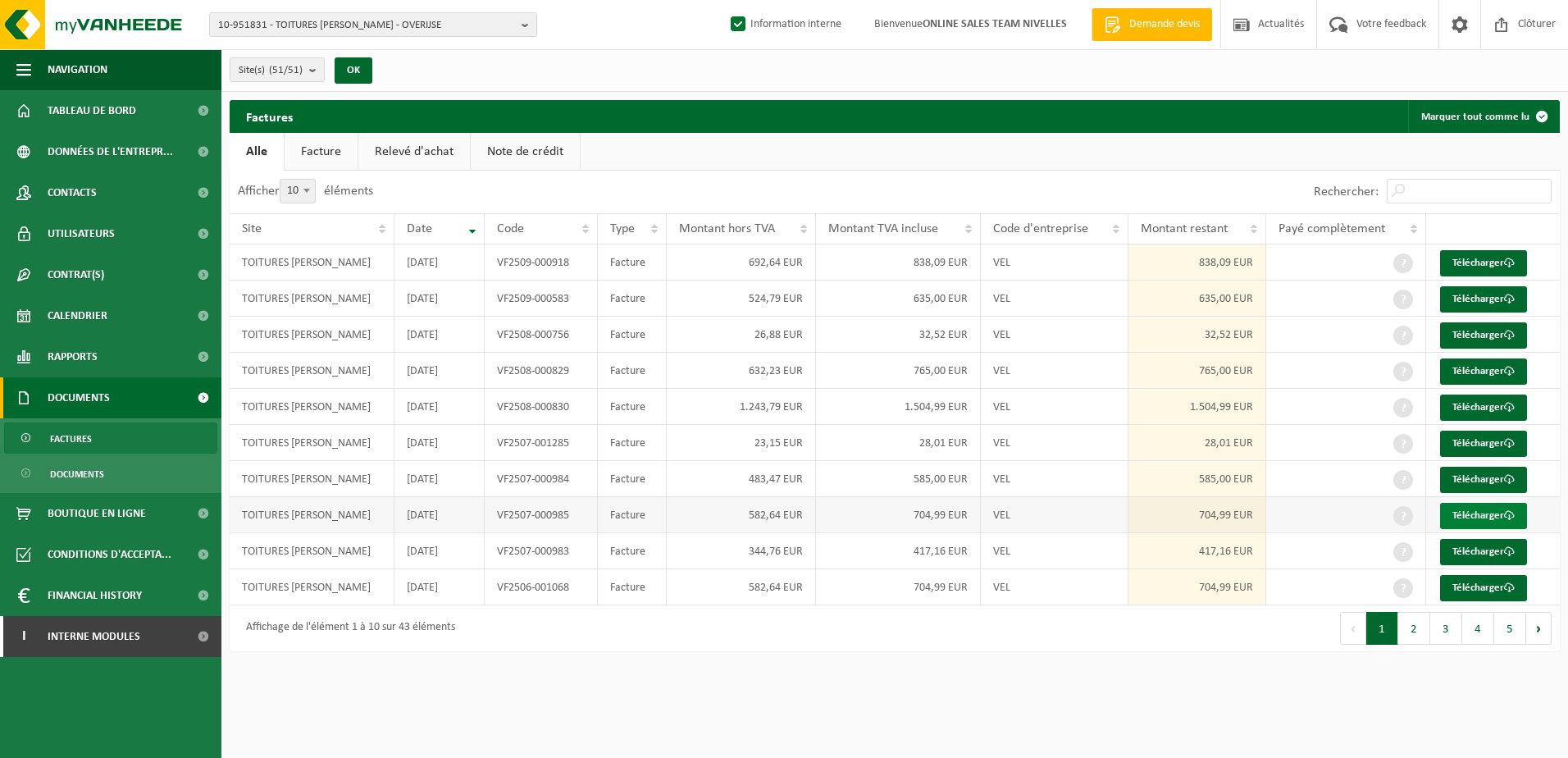
click at [1494, 509] on link "Télécharger" at bounding box center [1484, 516] width 87 height 27
click at [1493, 480] on link "Télécharger" at bounding box center [1484, 480] width 87 height 27
click at [1495, 444] on link "Télécharger" at bounding box center [1484, 443] width 87 height 27
click at [1492, 404] on link "Télécharger" at bounding box center [1484, 408] width 87 height 27
click at [1491, 374] on link "Télécharger" at bounding box center [1484, 371] width 87 height 27
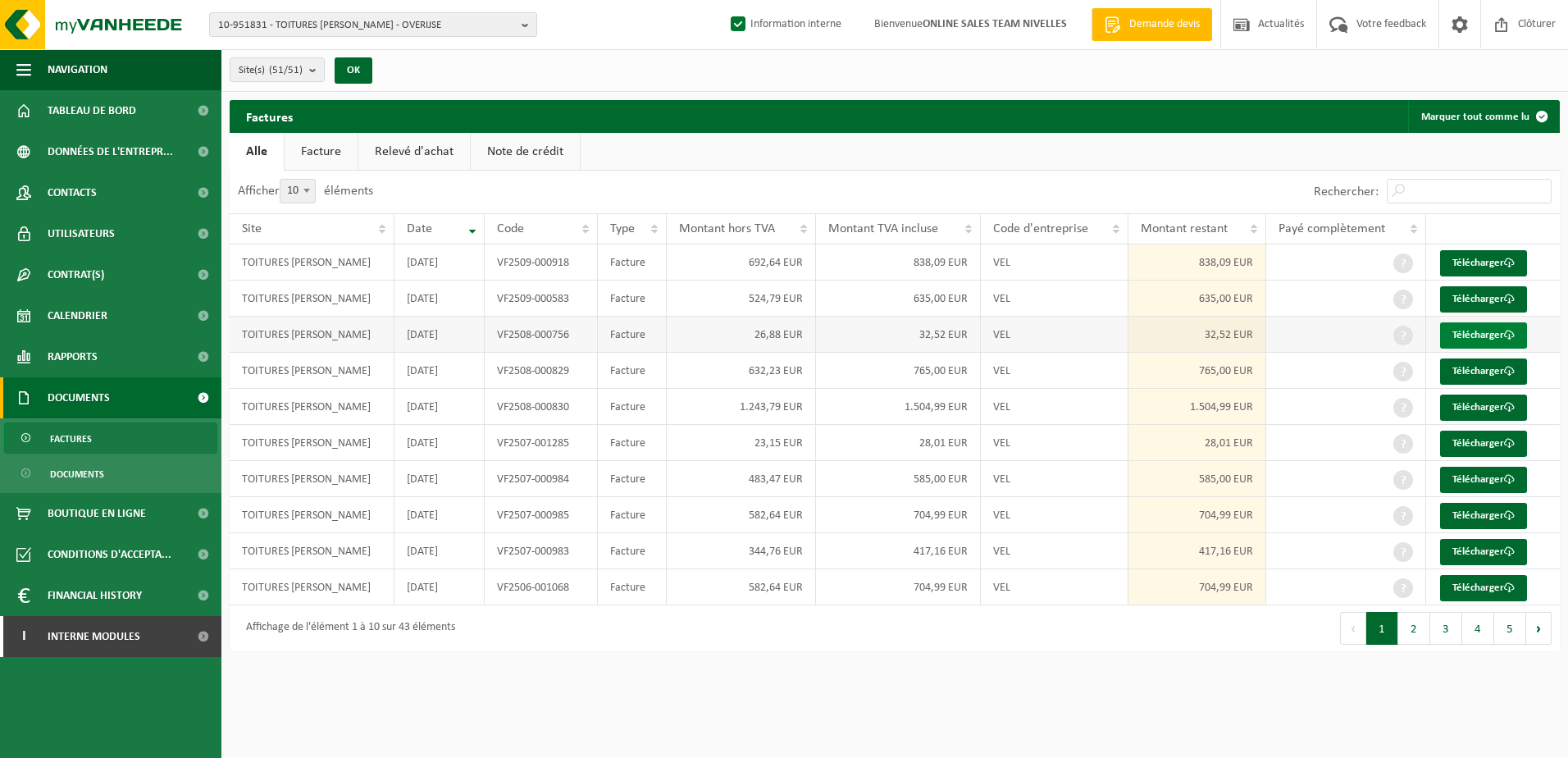
click at [1491, 331] on link "Télécharger" at bounding box center [1484, 336] width 87 height 27
click at [1490, 301] on link "Télécharger" at bounding box center [1484, 299] width 87 height 27
click at [1489, 264] on link "Télécharger" at bounding box center [1484, 263] width 87 height 27
click at [1191, 718] on html "10-951831 - TOITURES BERTRAND SRL - OVERIJSE 10-951831 - TOITURES BERTRAND SRL …" at bounding box center [784, 379] width 1568 height 758
click at [525, 27] on b "button" at bounding box center [529, 25] width 15 height 23
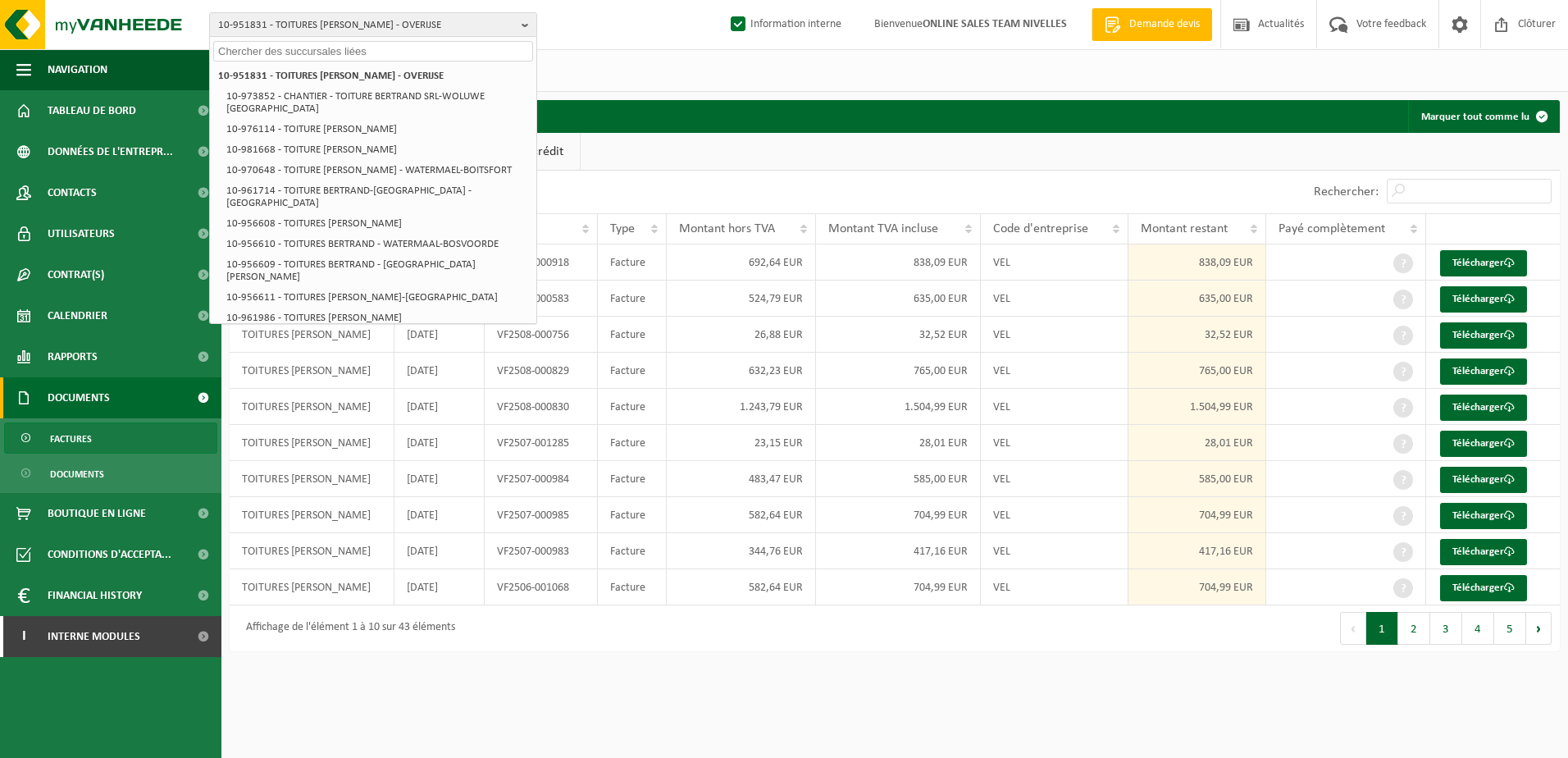
click at [441, 45] on input "text" at bounding box center [373, 51] width 320 height 20
paste input "10-926465"
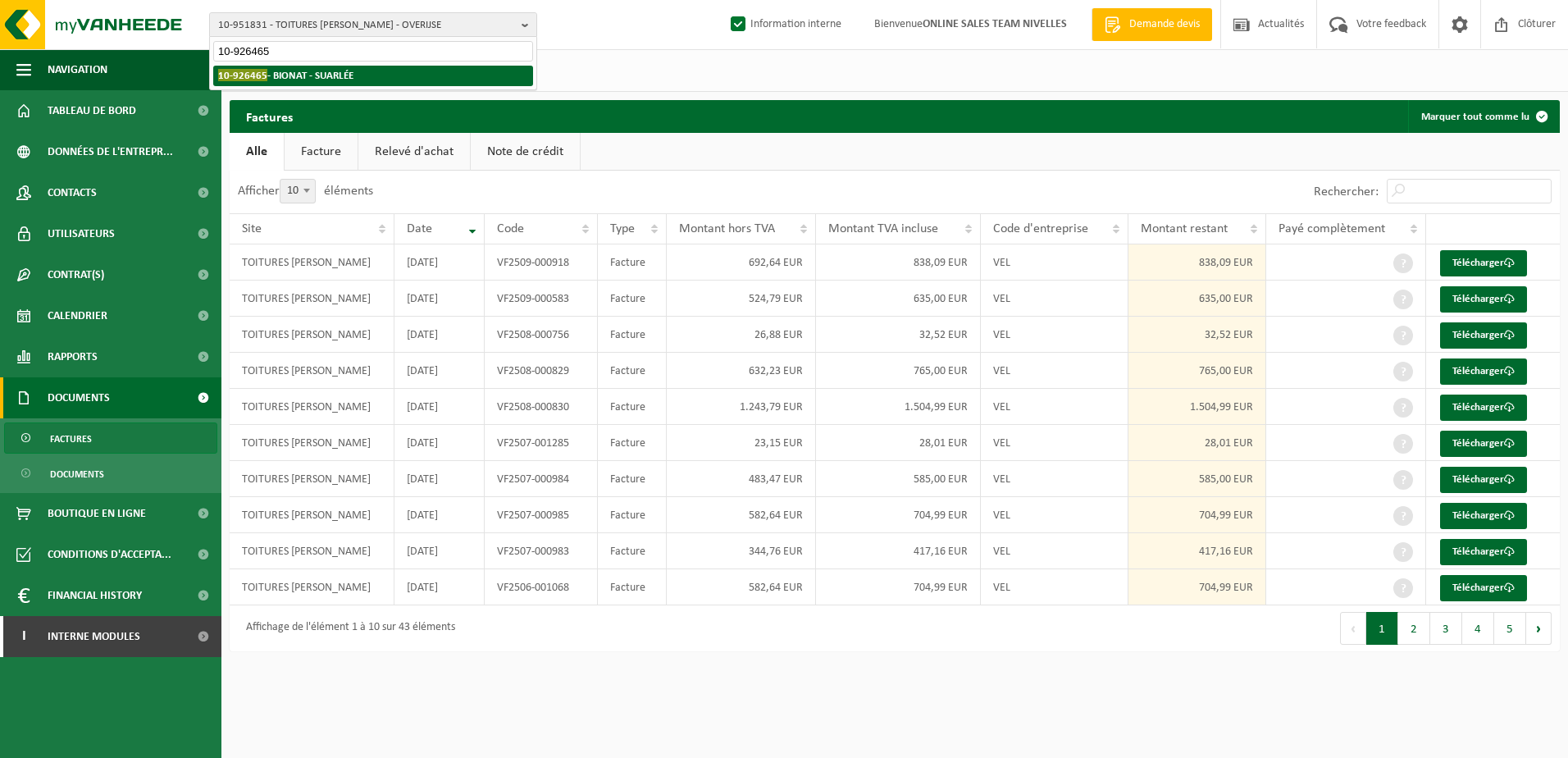
type input "10-926465"
click at [374, 76] on li "10-926465 - BIONAT - SUARLÉE" at bounding box center [373, 76] width 320 height 20
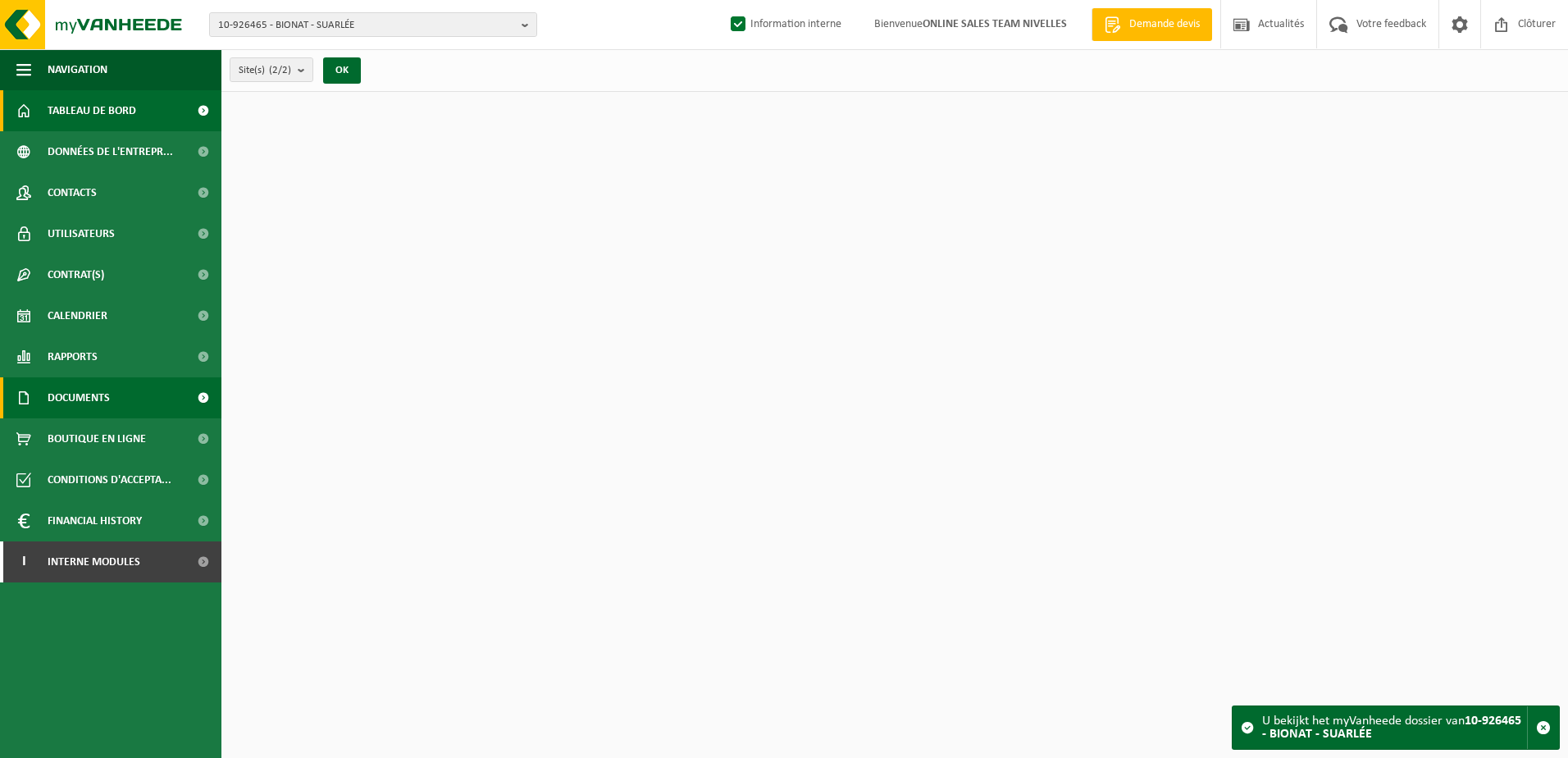
click at [100, 390] on span "Documents" at bounding box center [79, 397] width 62 height 41
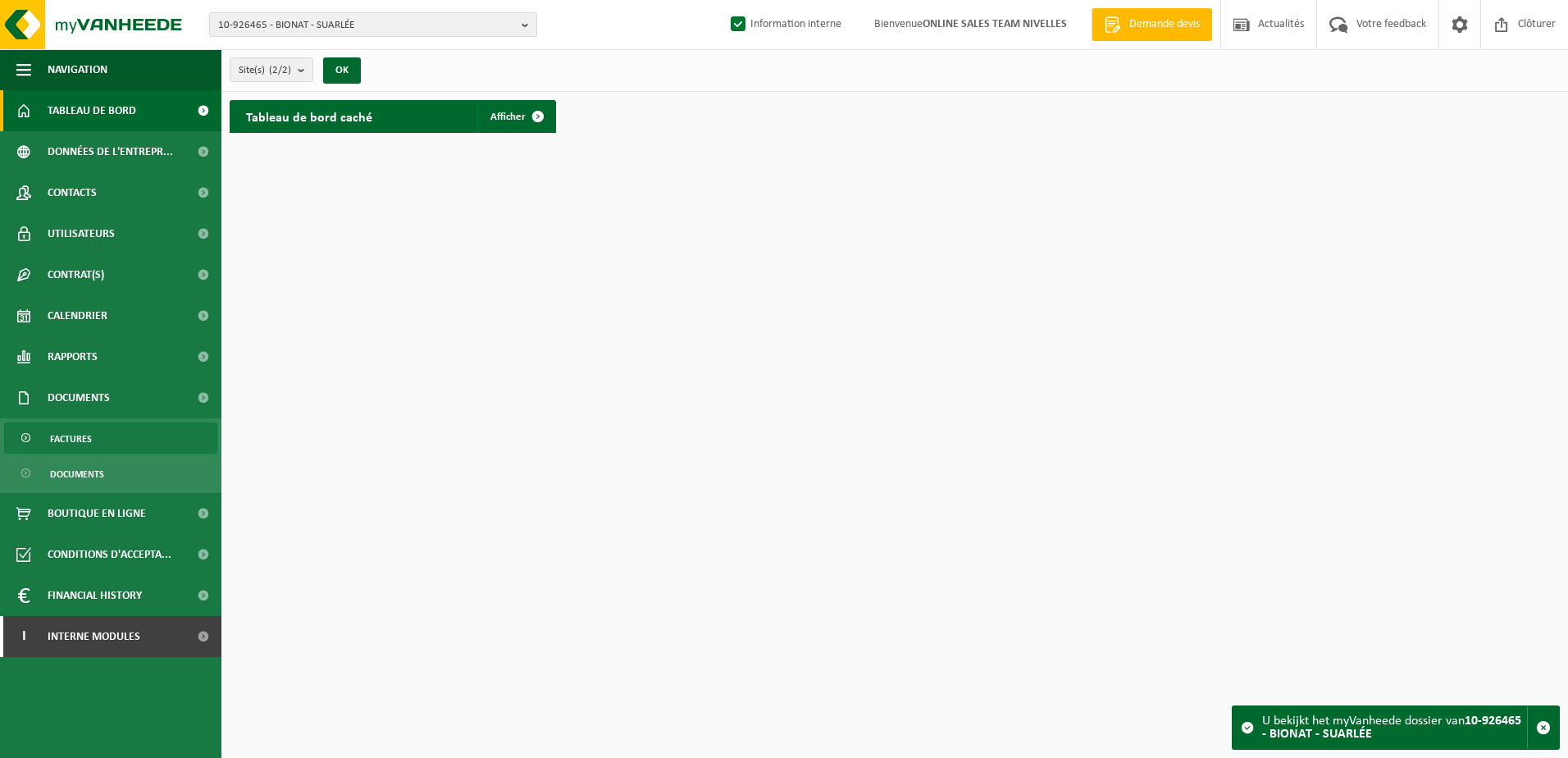
click at [100, 434] on link "Factures" at bounding box center [111, 437] width 213 height 31
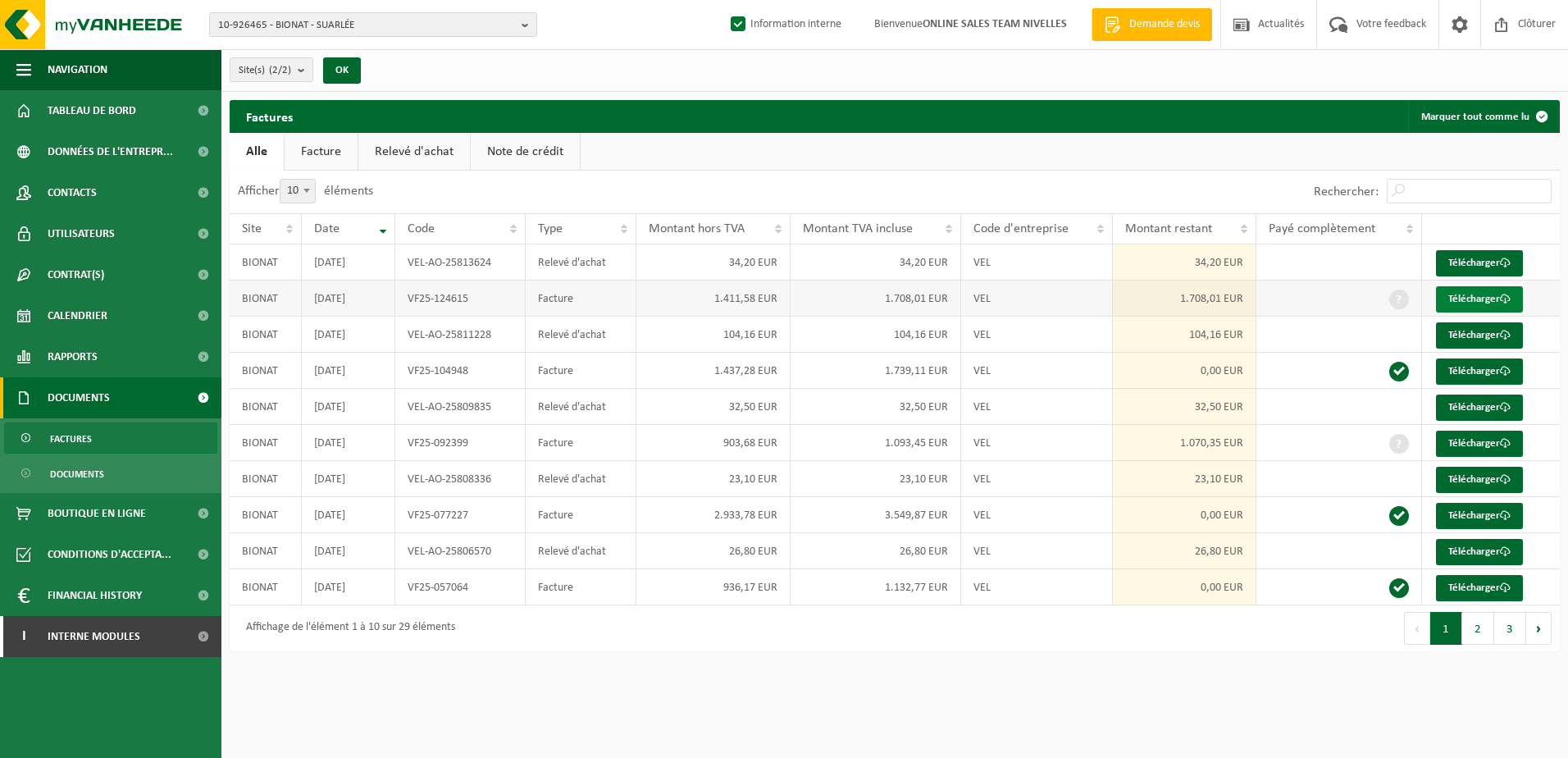
click at [1452, 297] on link "Télécharger" at bounding box center [1480, 299] width 87 height 27
click at [524, 21] on b "button" at bounding box center [529, 25] width 15 height 23
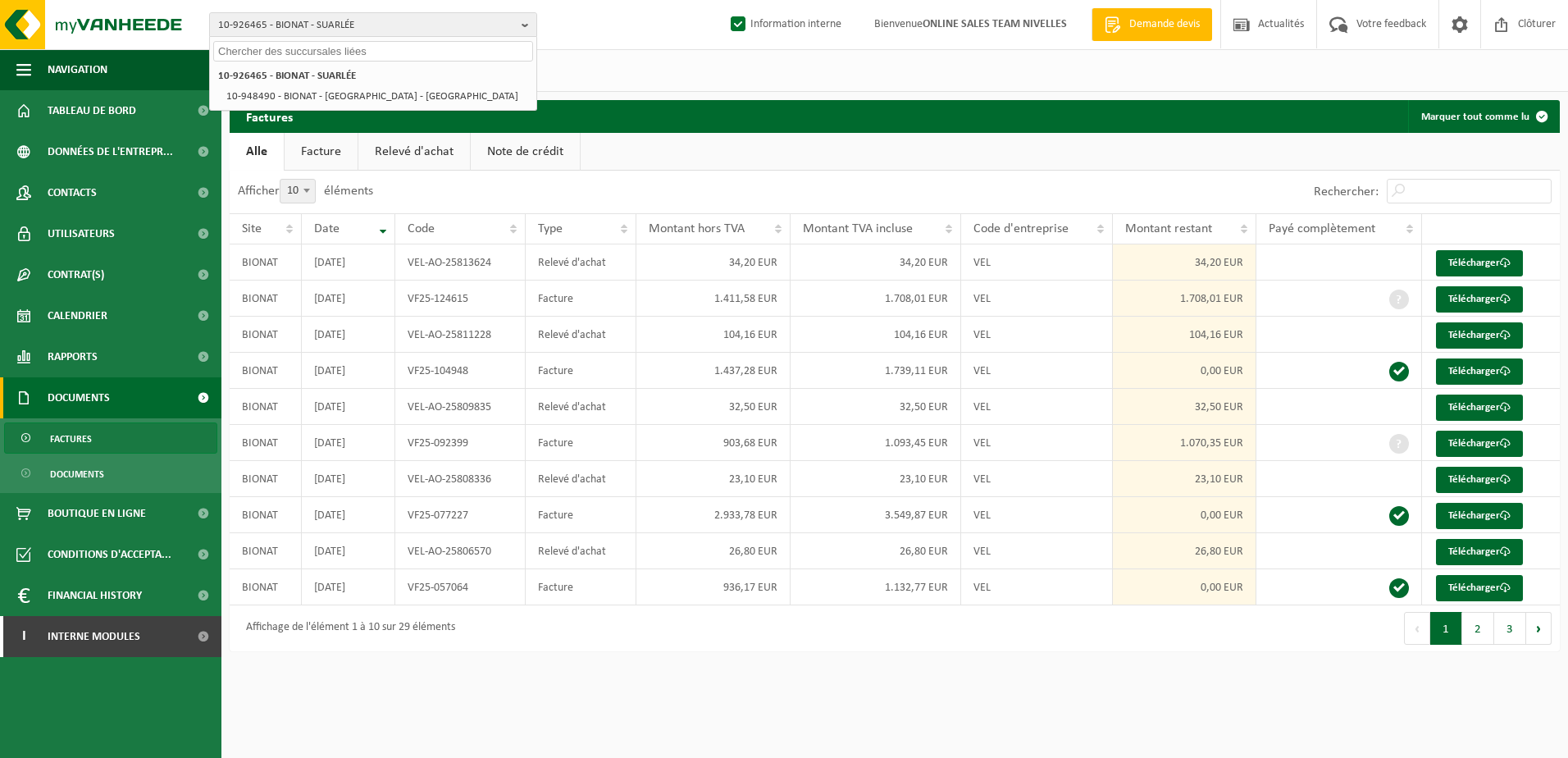
click at [500, 50] on input "text" at bounding box center [373, 51] width 320 height 20
paste input "10-983025"
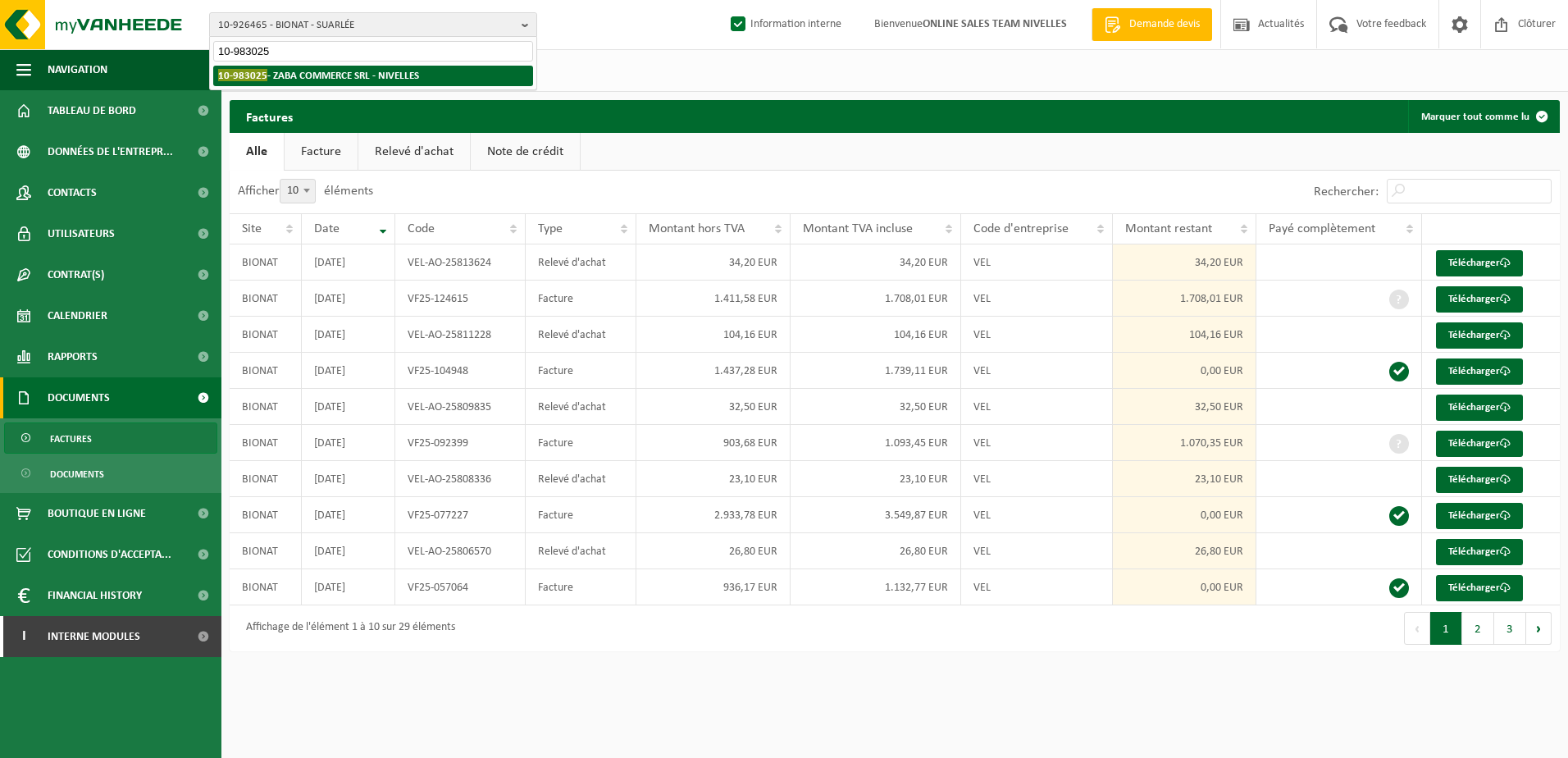
type input "10-983025"
click at [477, 70] on li "10-983025 - ZABA COMMERCE SRL - NIVELLES" at bounding box center [373, 76] width 320 height 20
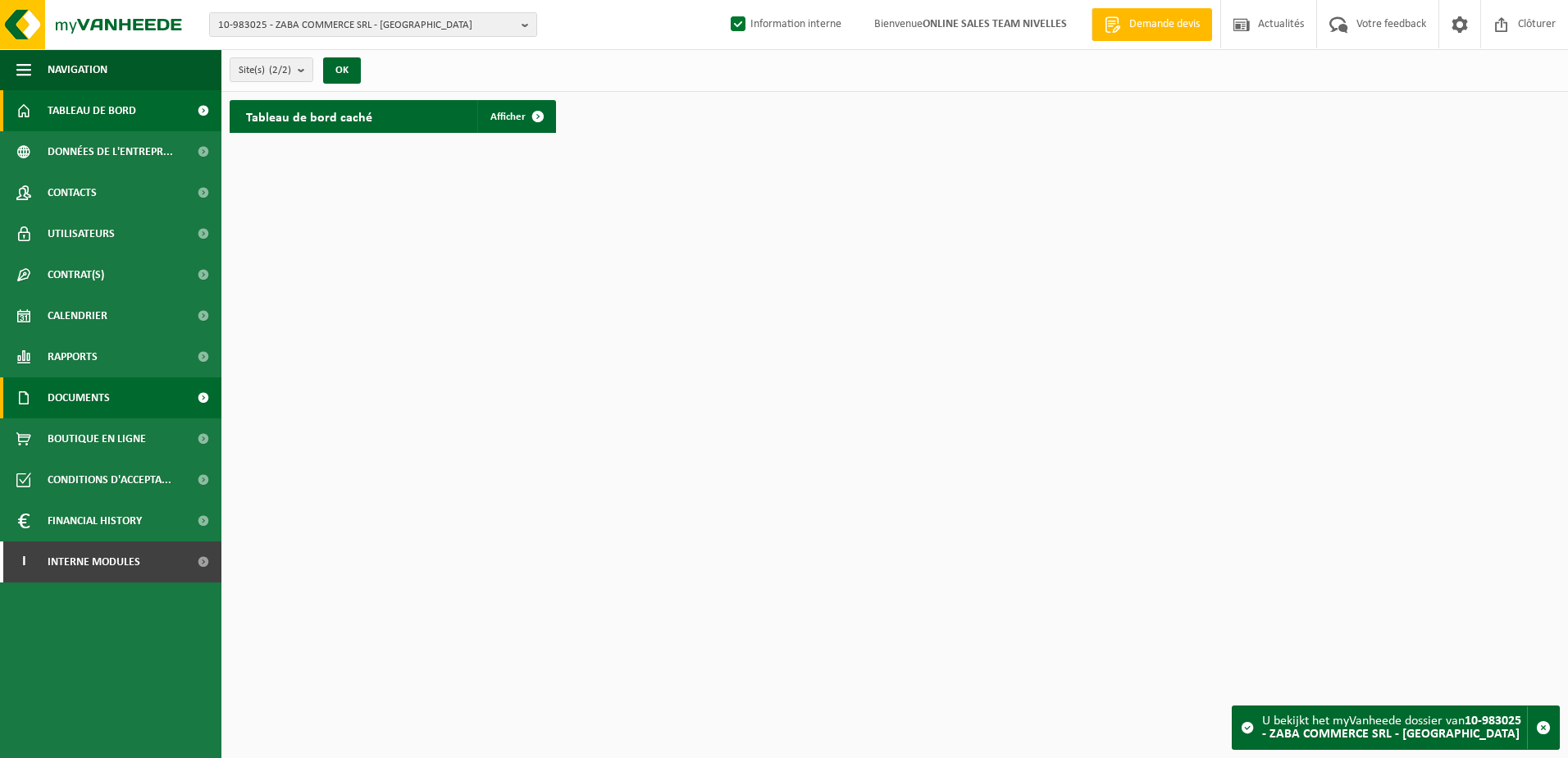
click at [120, 387] on link "Documents" at bounding box center [110, 397] width 221 height 41
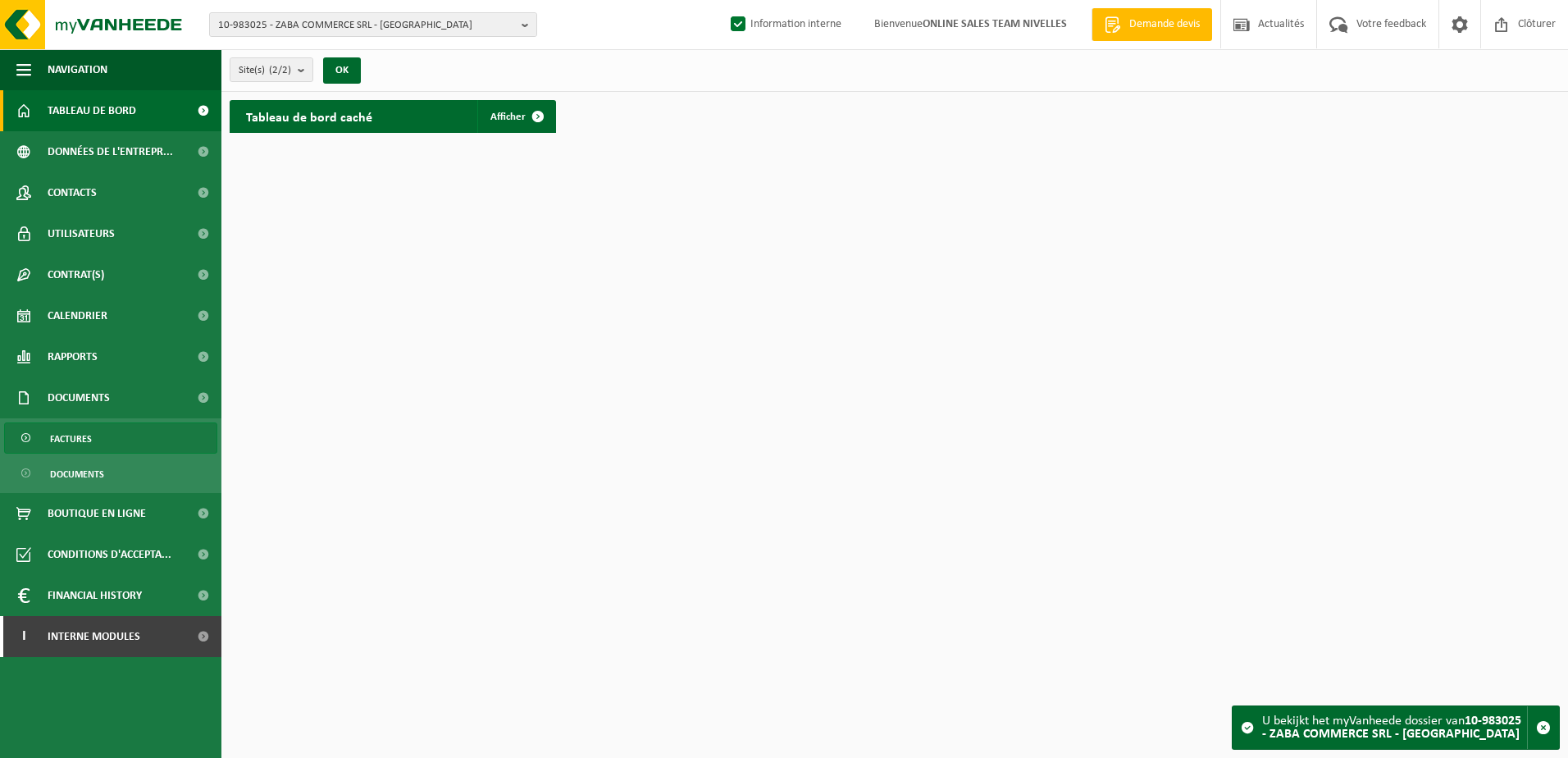
click at [120, 423] on link "Factures" at bounding box center [111, 437] width 213 height 31
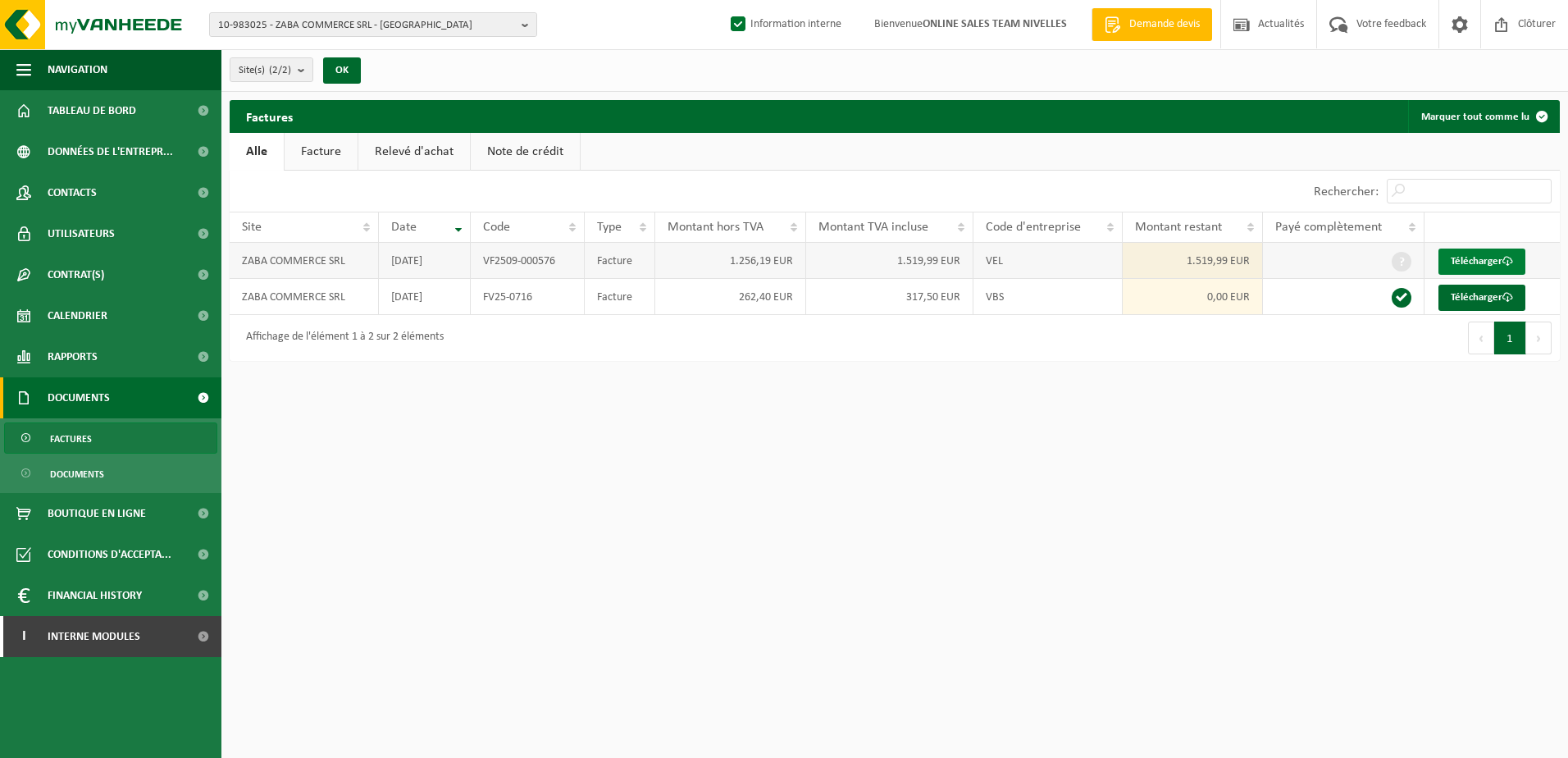
click at [1472, 259] on link "Télécharger" at bounding box center [1482, 262] width 87 height 27
click at [528, 30] on b "button" at bounding box center [529, 25] width 15 height 23
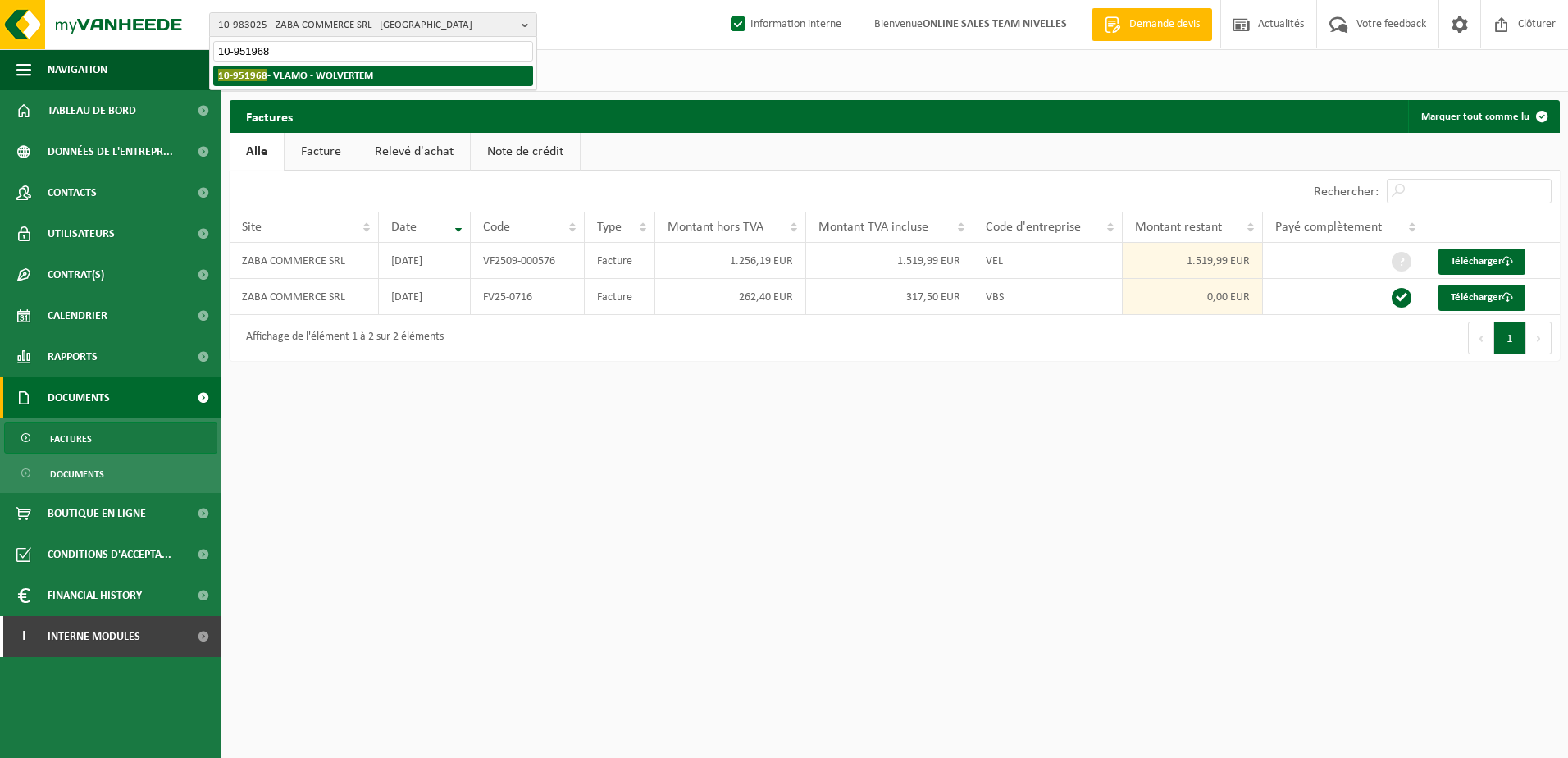
type input "10-951968"
click at [348, 70] on strong "10-951968 - VLAMO - WOLVERTEM" at bounding box center [295, 76] width 155 height 12
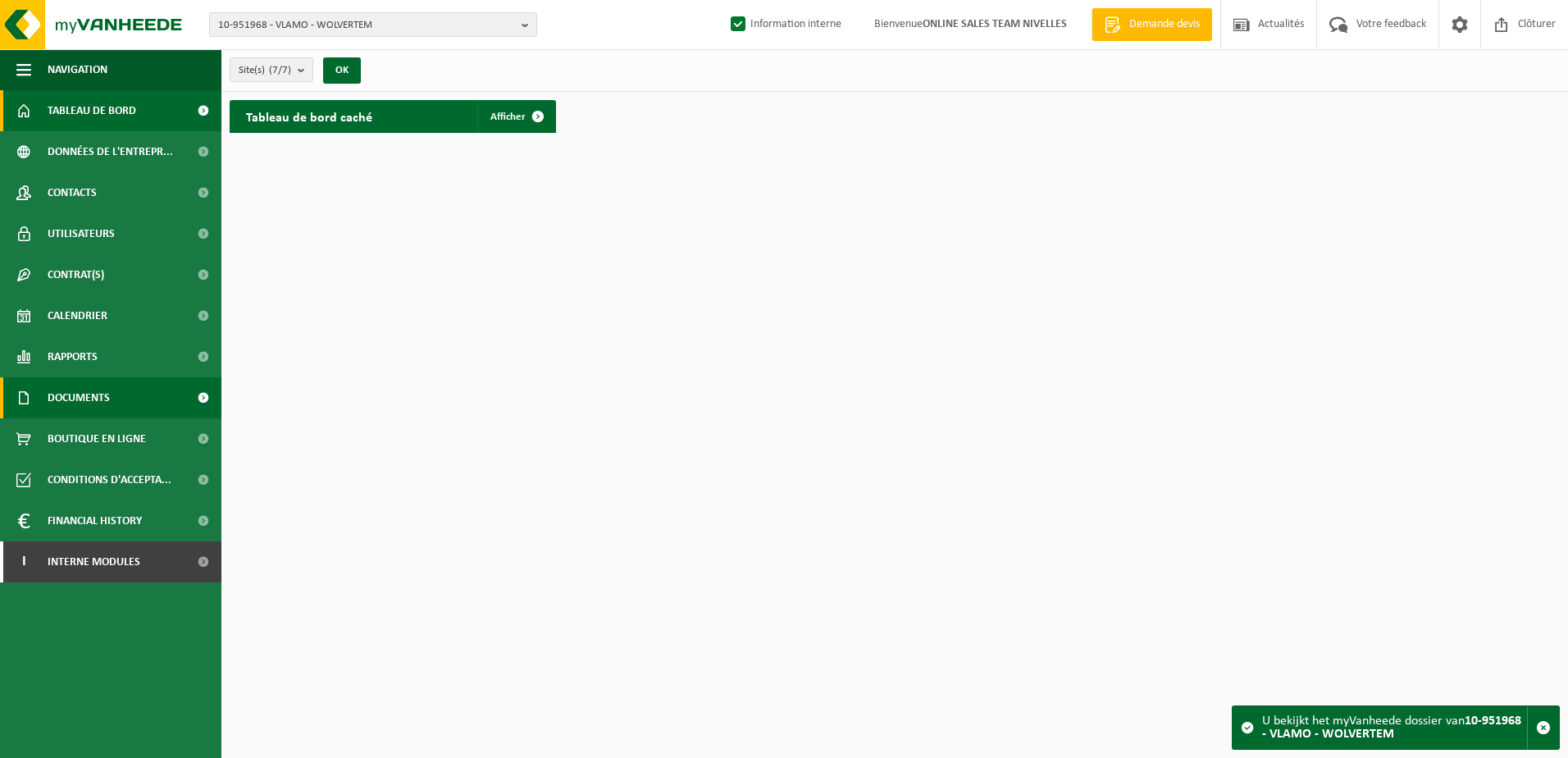
click at [130, 398] on link "Documents" at bounding box center [110, 397] width 221 height 41
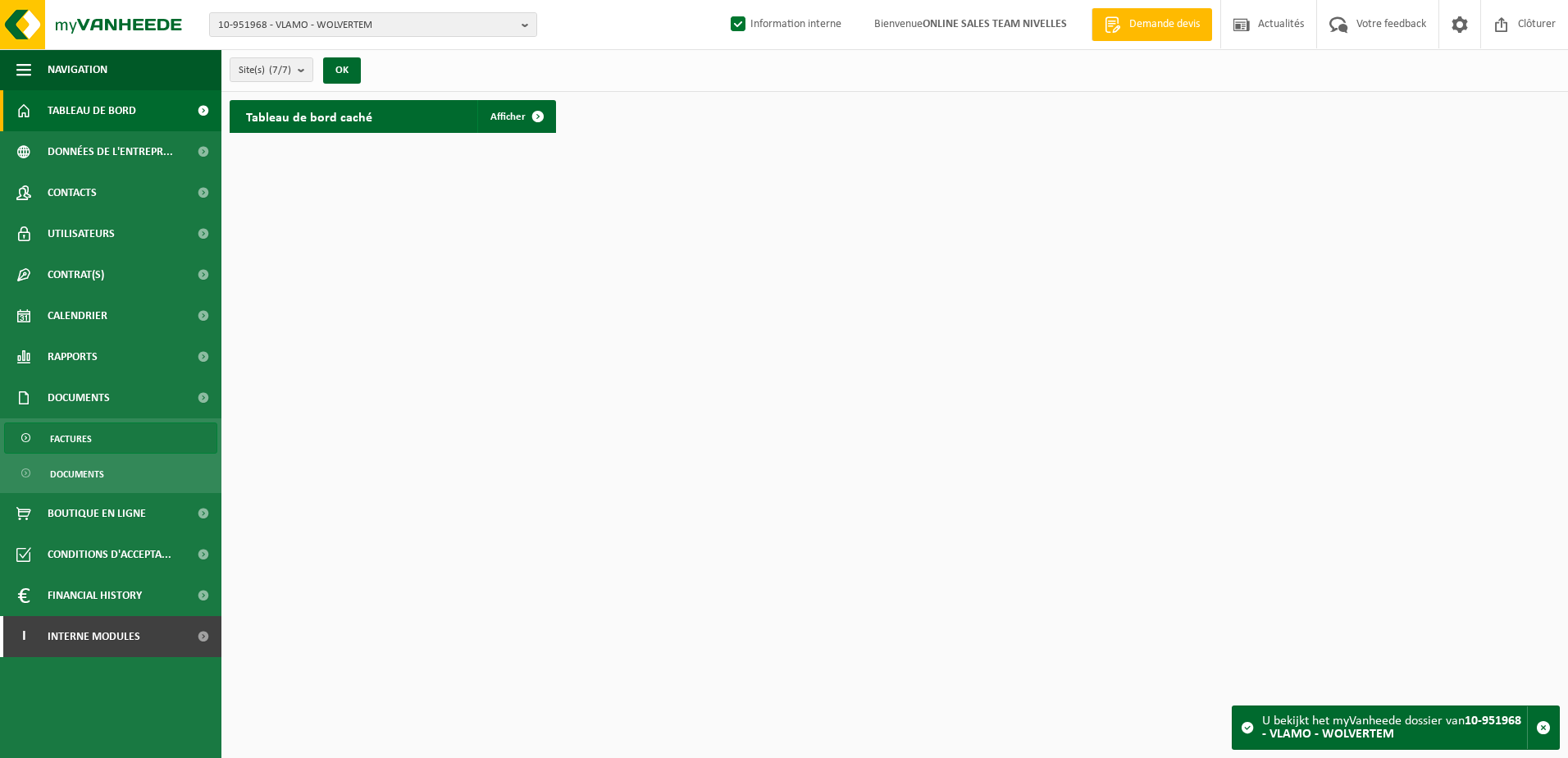
click at [141, 436] on link "Factures" at bounding box center [111, 437] width 213 height 31
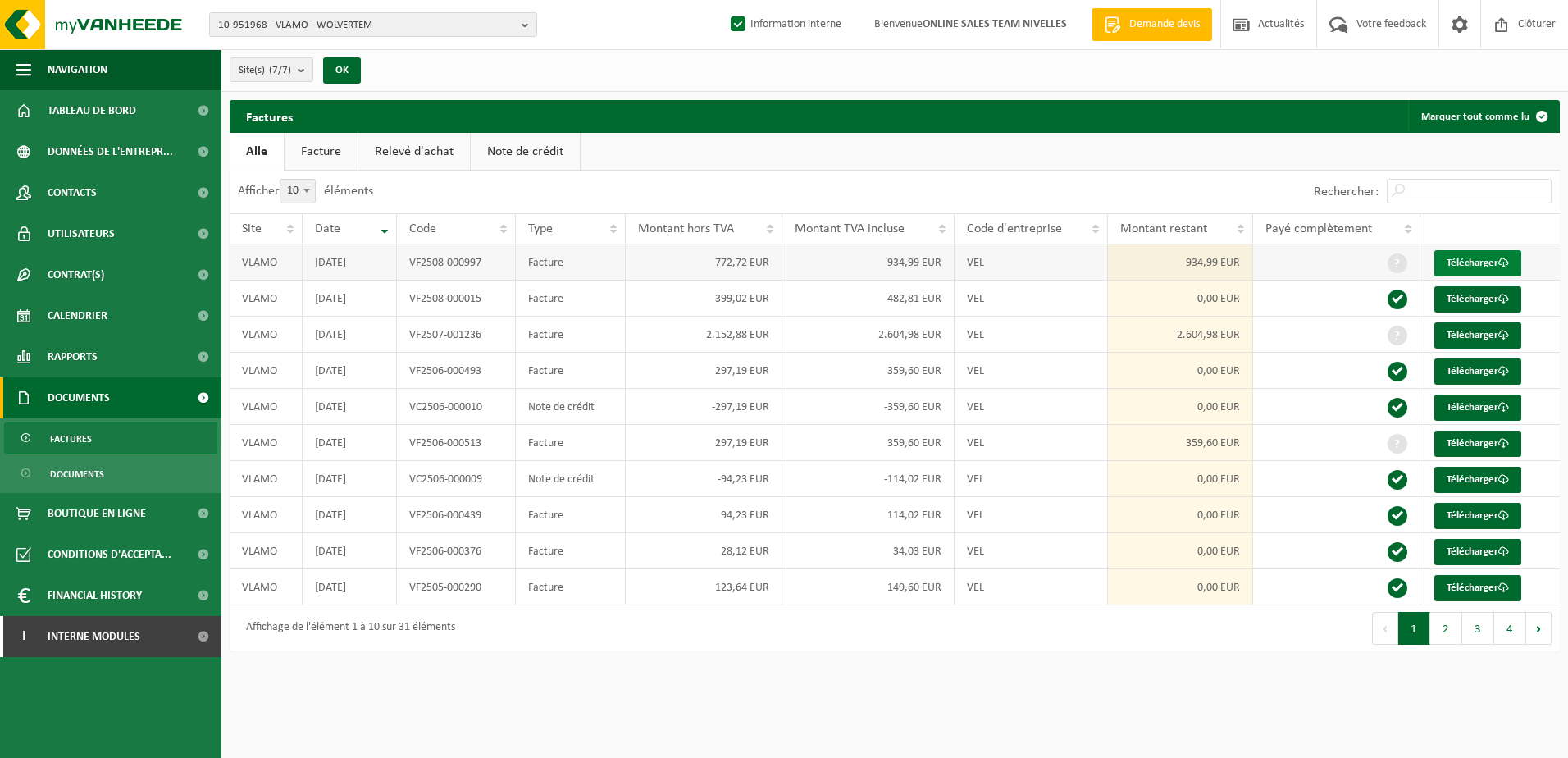
click at [1468, 257] on link "Télécharger" at bounding box center [1478, 263] width 87 height 27
click at [1488, 339] on link "Télécharger" at bounding box center [1478, 336] width 87 height 27
click at [1489, 443] on link "Télécharger" at bounding box center [1478, 443] width 87 height 27
click at [1451, 634] on button "2" at bounding box center [1446, 627] width 32 height 33
click at [1480, 291] on link "Télécharger" at bounding box center [1478, 299] width 87 height 27
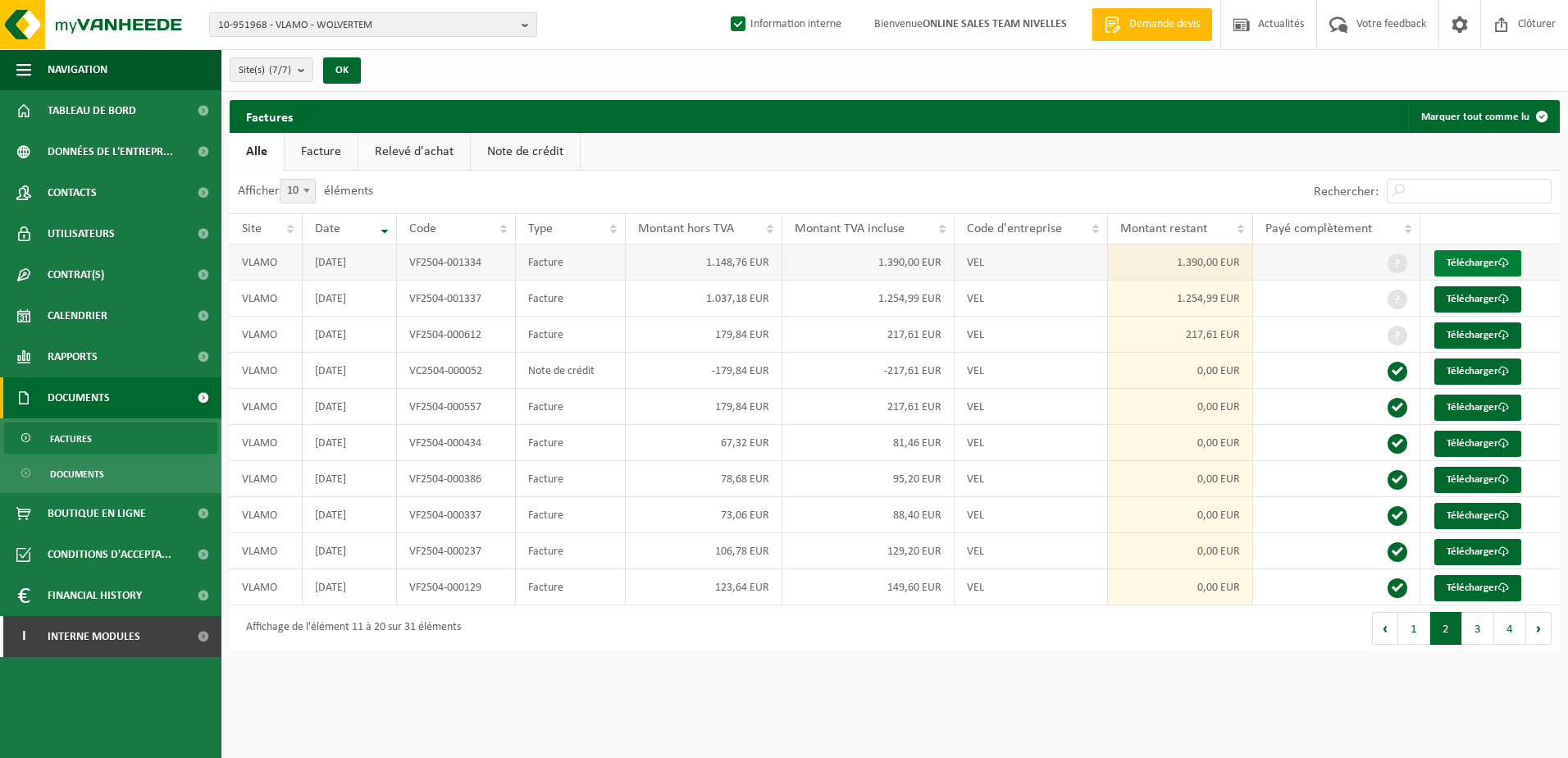
click at [1491, 258] on link "Télécharger" at bounding box center [1478, 263] width 87 height 27
click at [1491, 336] on link "Télécharger" at bounding box center [1478, 336] width 87 height 27
click at [1476, 621] on button "3" at bounding box center [1478, 627] width 32 height 33
click at [1479, 297] on link "Télécharger" at bounding box center [1478, 299] width 87 height 27
click at [1480, 403] on link "Télécharger" at bounding box center [1478, 408] width 87 height 27
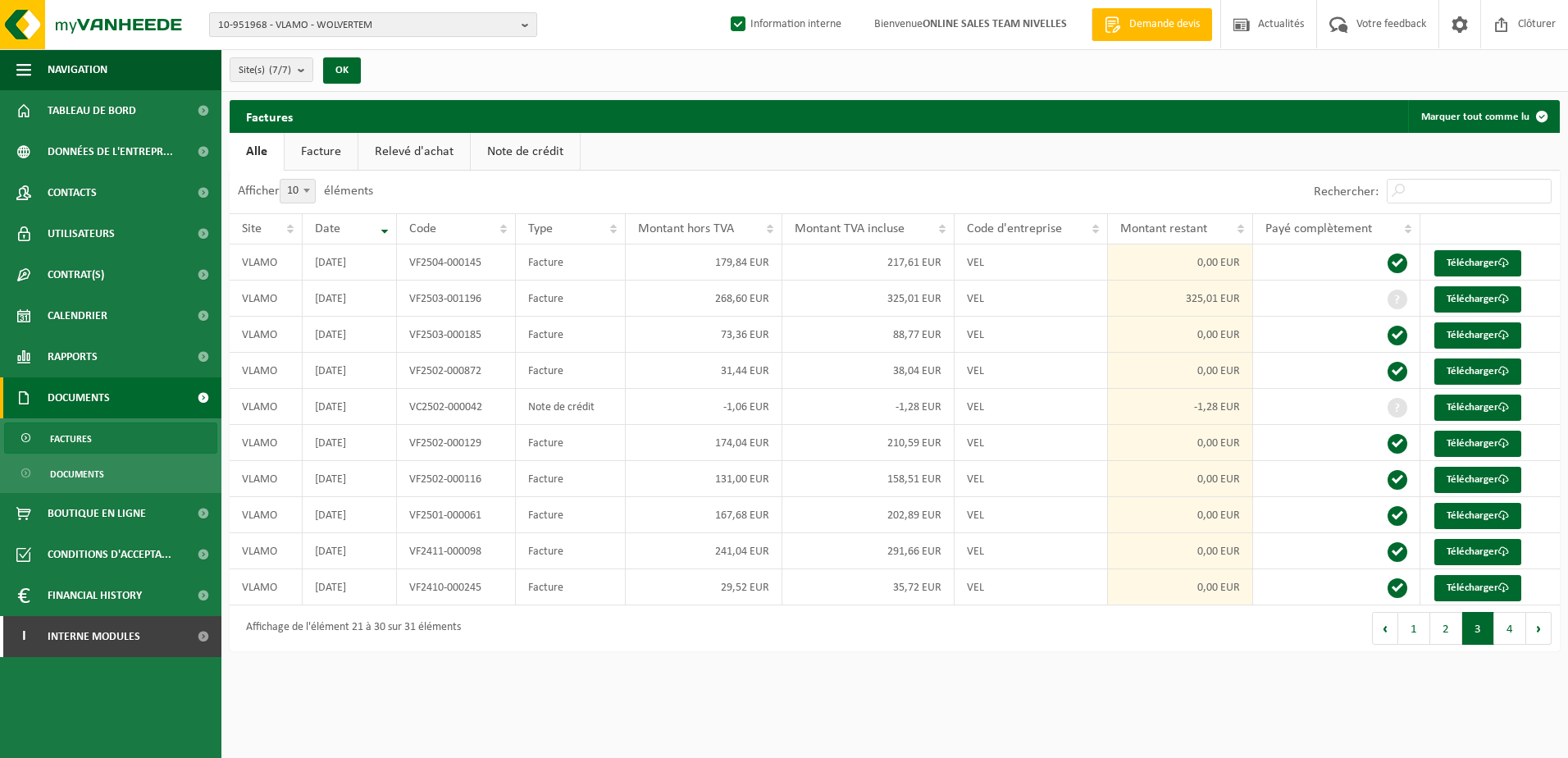
click at [526, 35] on b "button" at bounding box center [529, 25] width 15 height 23
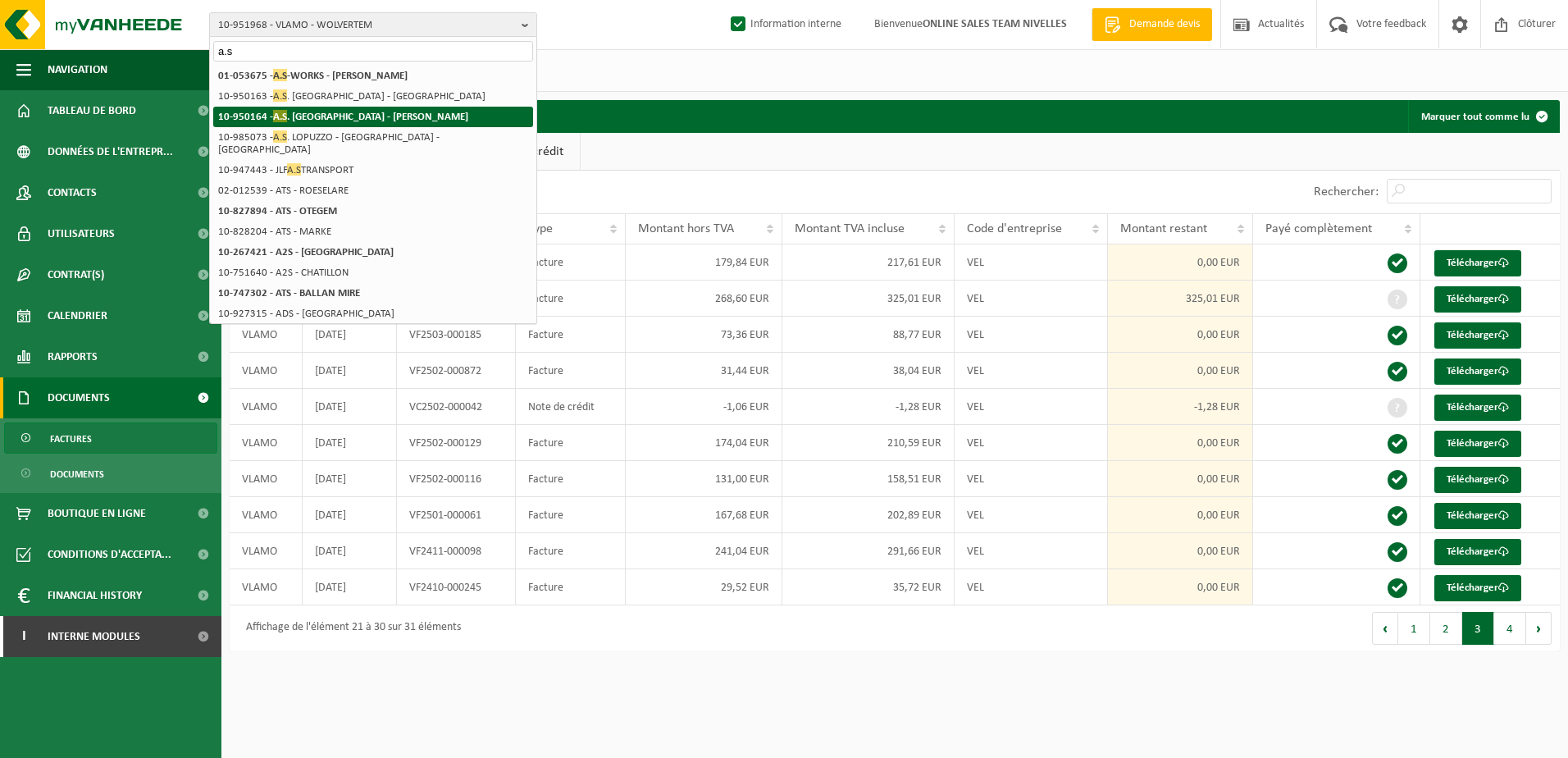
type input "a.s"
click at [448, 112] on li "10-950164 - A.S . LOPUZZO - PONT-DE-LOUP" at bounding box center [373, 116] width 320 height 20
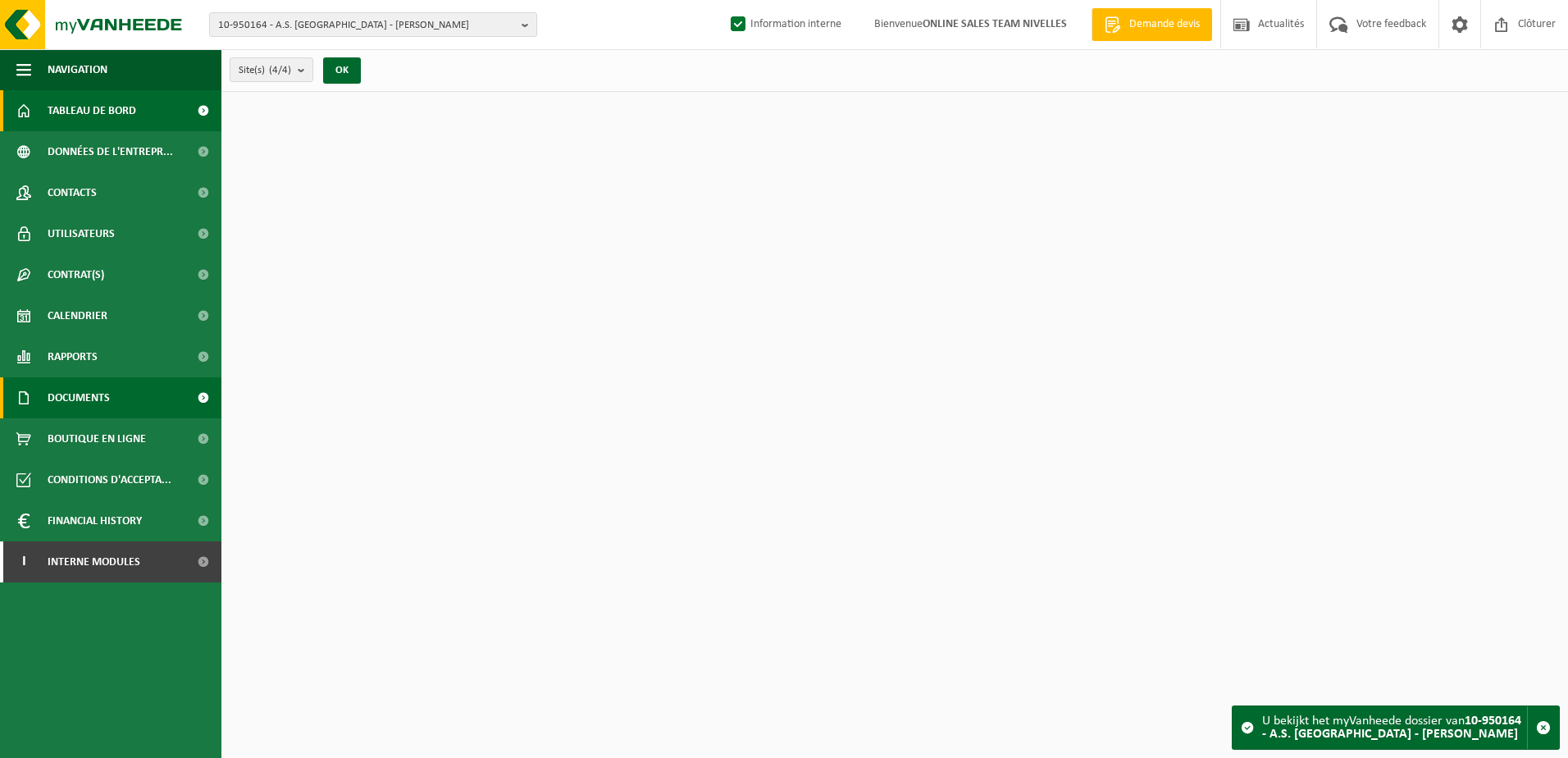
click at [123, 395] on link "Documents" at bounding box center [110, 397] width 221 height 41
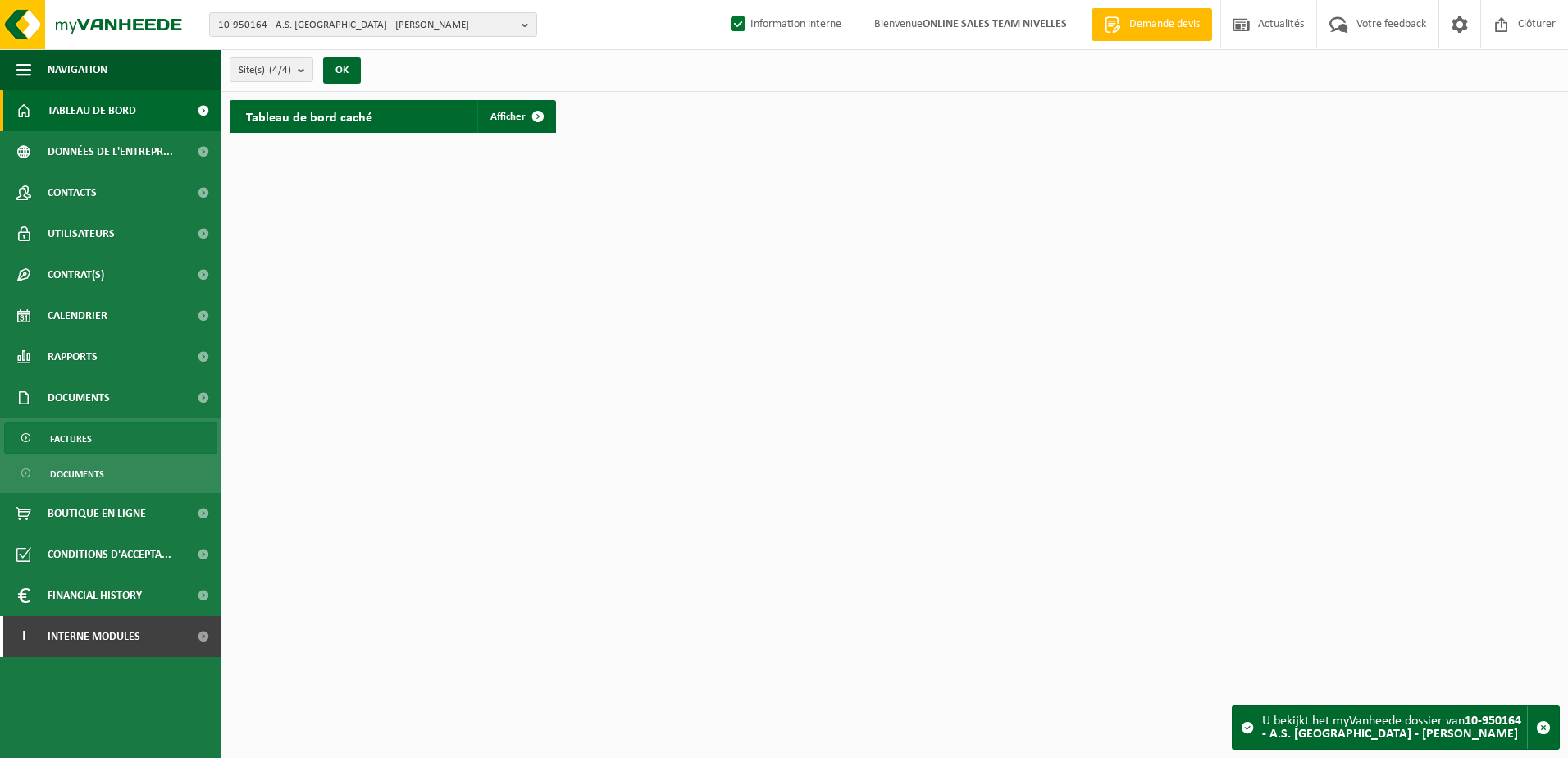
click at [120, 429] on link "Factures" at bounding box center [111, 437] width 213 height 31
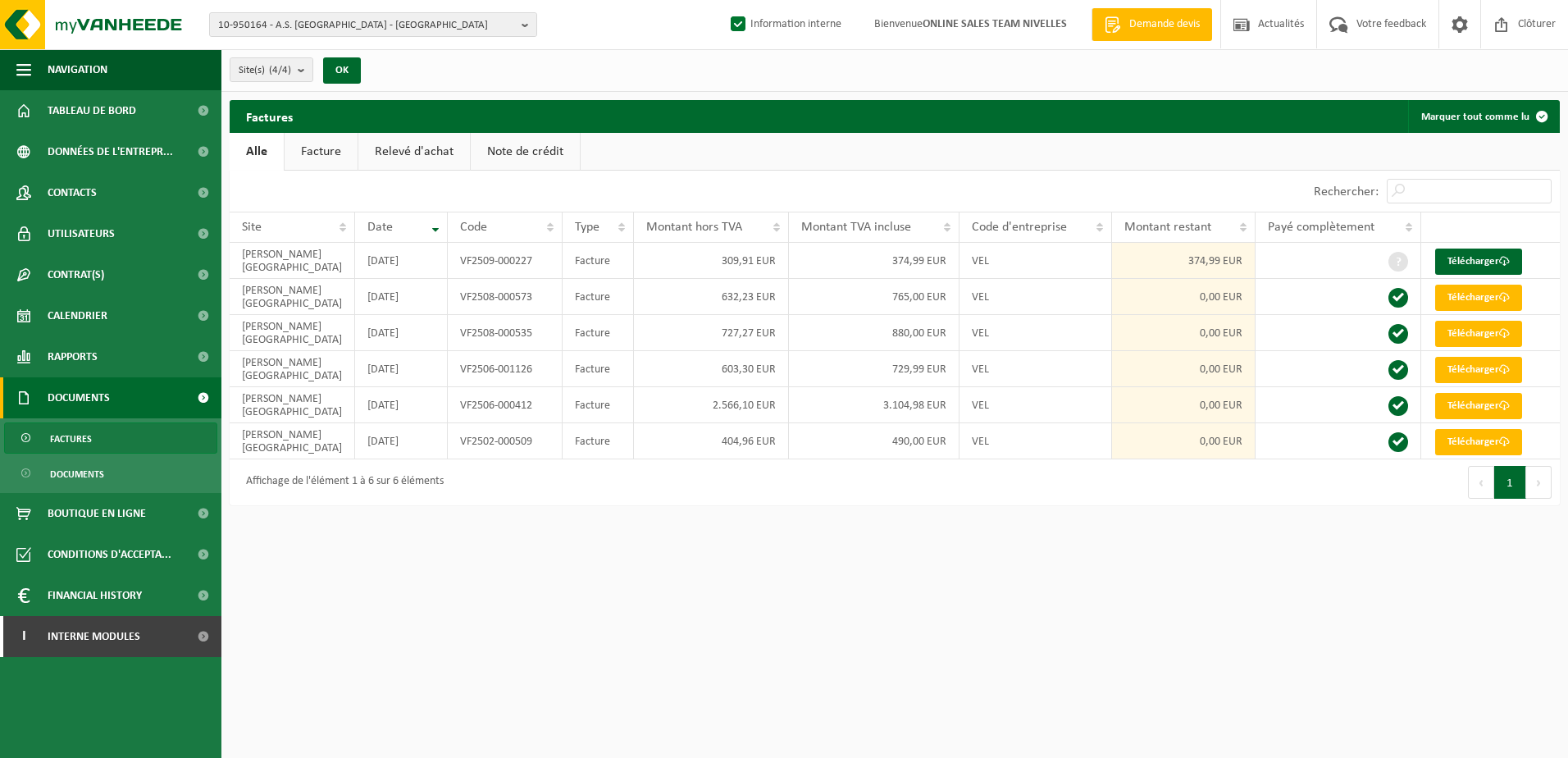
click at [995, 677] on html "10-950164 - A.S. [GEOGRAPHIC_DATA] - [GEOGRAPHIC_DATA] 10-950164 - A.S. [GEOGRA…" at bounding box center [784, 379] width 1568 height 758
click at [1458, 435] on link "Télécharger" at bounding box center [1479, 443] width 87 height 27
click at [1495, 405] on link "Télécharger" at bounding box center [1479, 406] width 87 height 27
click at [1490, 363] on link "Télécharger" at bounding box center [1479, 370] width 87 height 27
click at [1492, 333] on link "Télécharger" at bounding box center [1479, 334] width 87 height 27
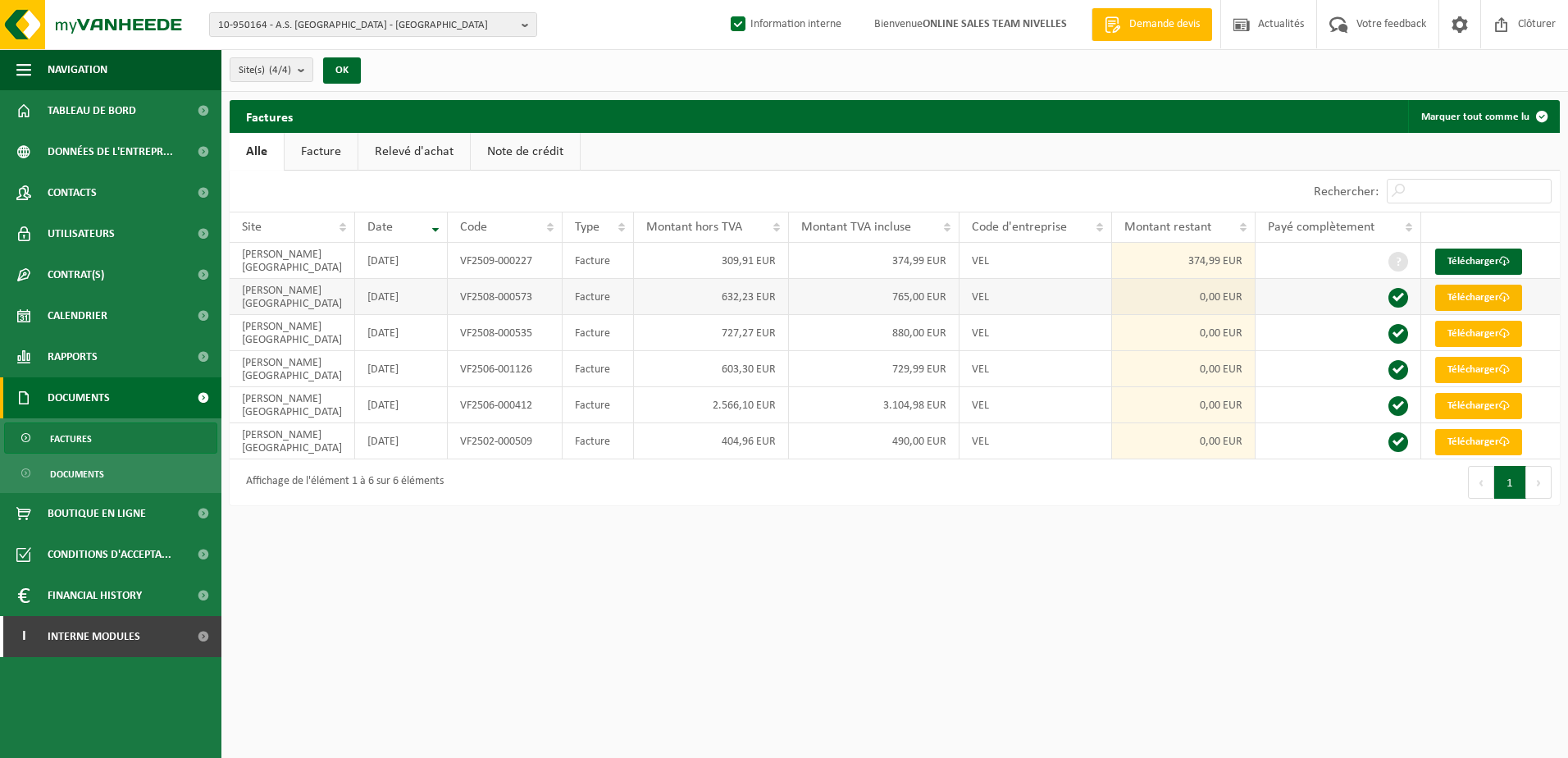
click at [1480, 299] on link "Télécharger" at bounding box center [1479, 298] width 87 height 27
click at [1500, 249] on link "Télécharger" at bounding box center [1479, 262] width 87 height 27
click at [527, 29] on b "button" at bounding box center [529, 25] width 15 height 23
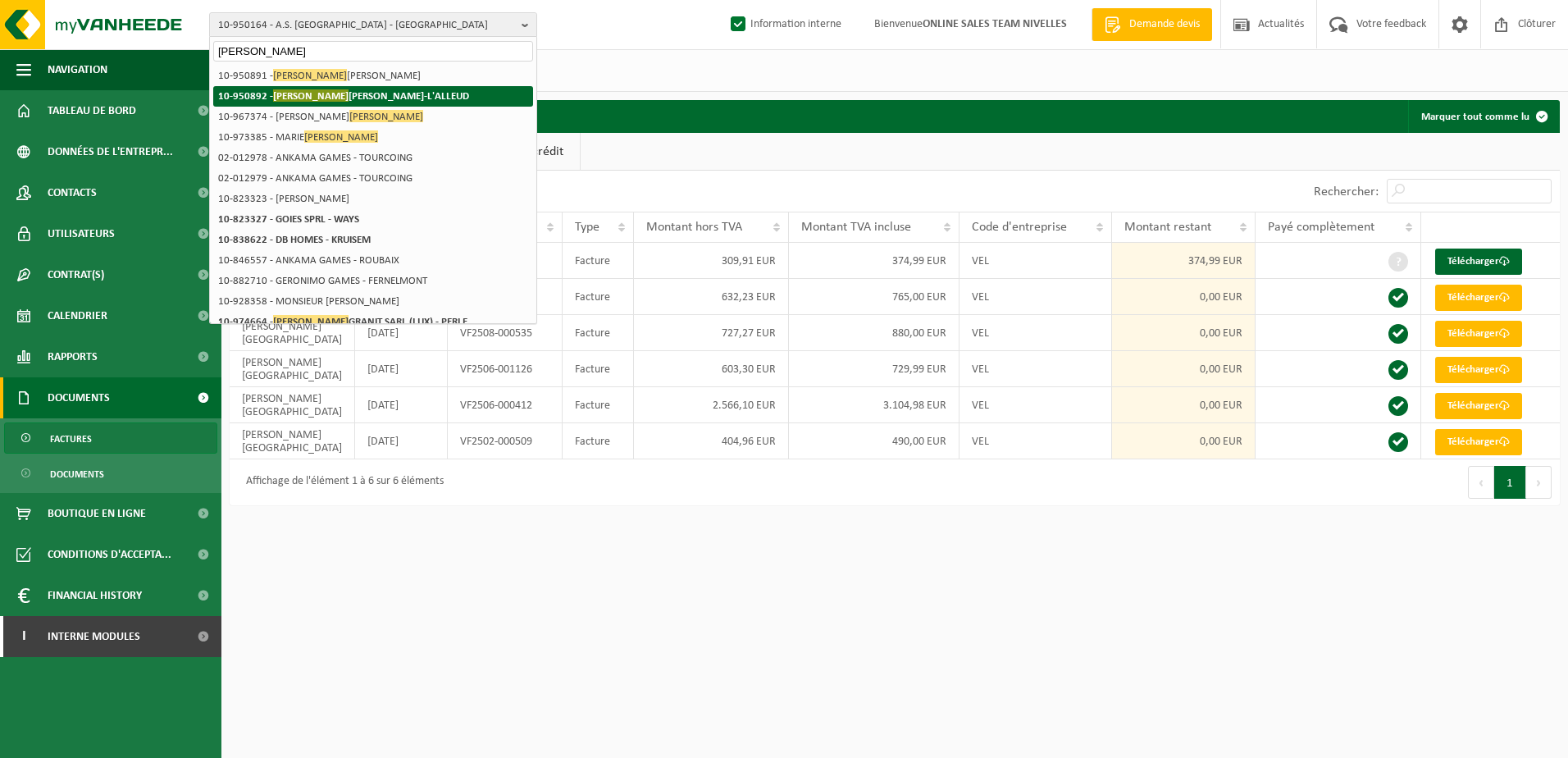
type input "gomes"
click at [425, 89] on li "10-950892 - GOMES ARTUR - BRAINE-L'ALLEUD" at bounding box center [373, 96] width 320 height 20
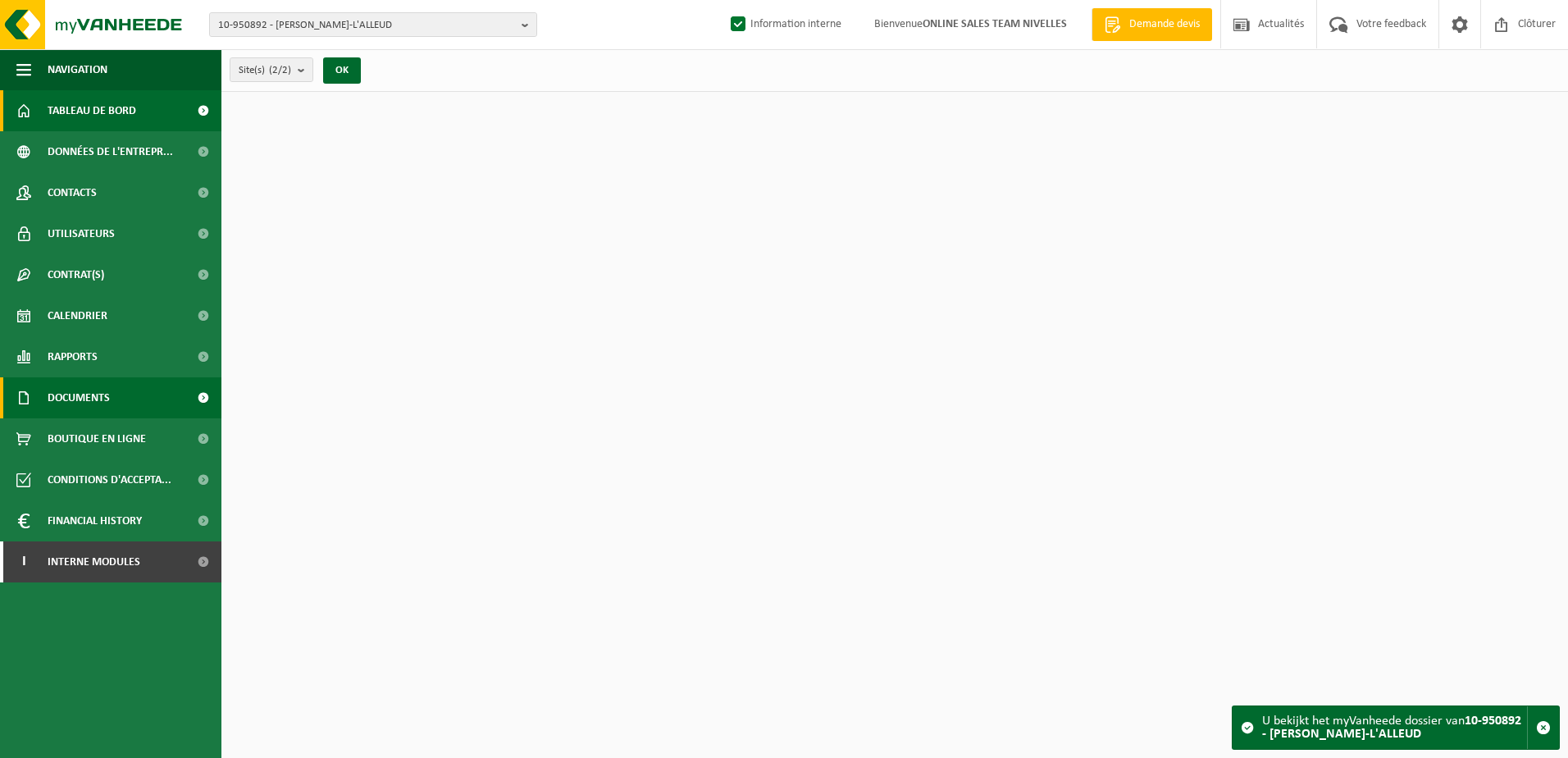
click at [75, 402] on span "Documents" at bounding box center [79, 397] width 62 height 41
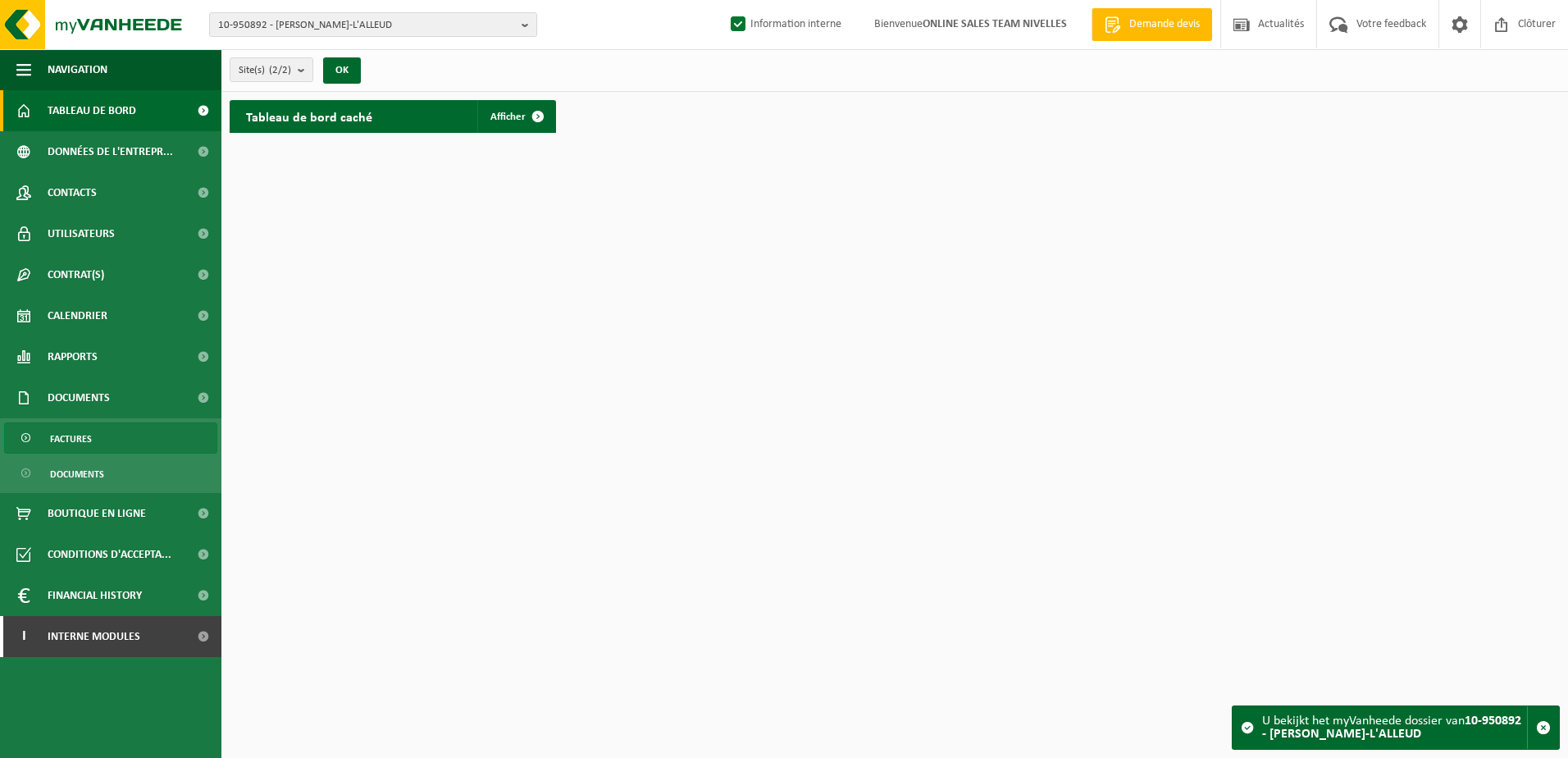
click at [75, 433] on span "Factures" at bounding box center [70, 438] width 42 height 31
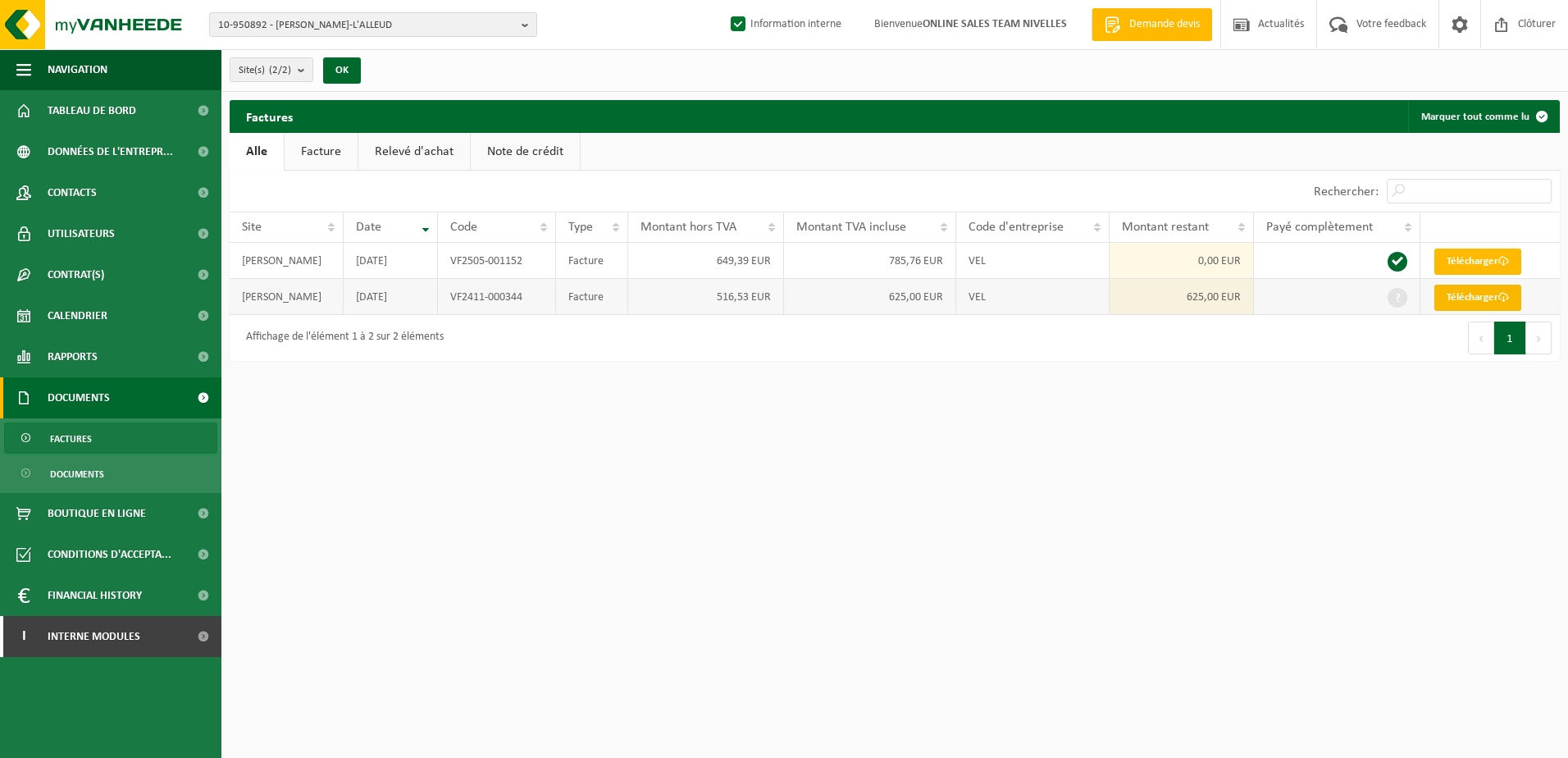
click at [1483, 296] on link "Télécharger" at bounding box center [1478, 298] width 87 height 27
click at [525, 32] on b "button" at bounding box center [529, 25] width 15 height 23
type input "10-961769"
click at [345, 78] on strong "10-961769 - MAIGA - DROGENBOS" at bounding box center [293, 76] width 151 height 12
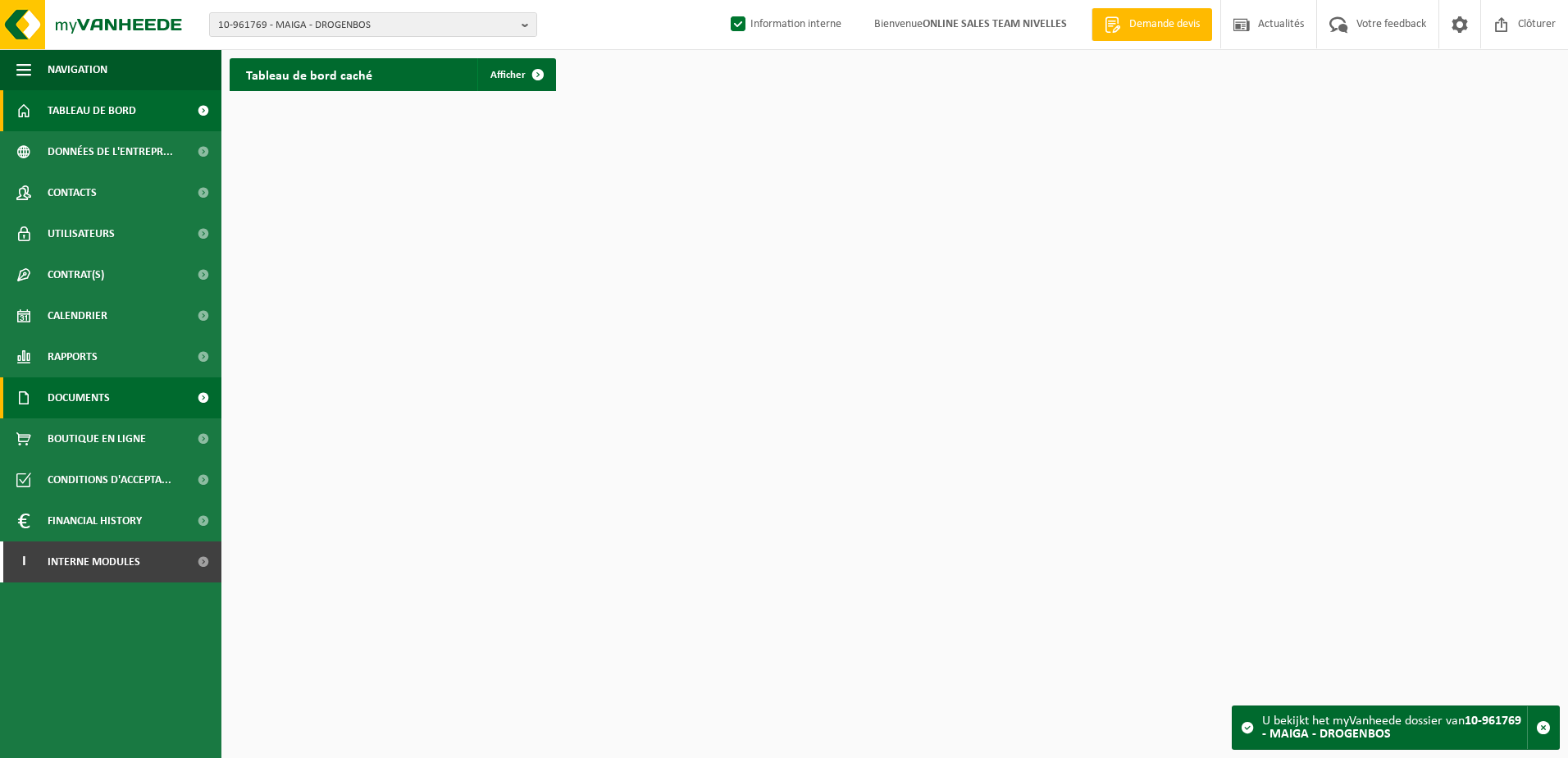
click at [114, 403] on link "Documents" at bounding box center [110, 397] width 221 height 41
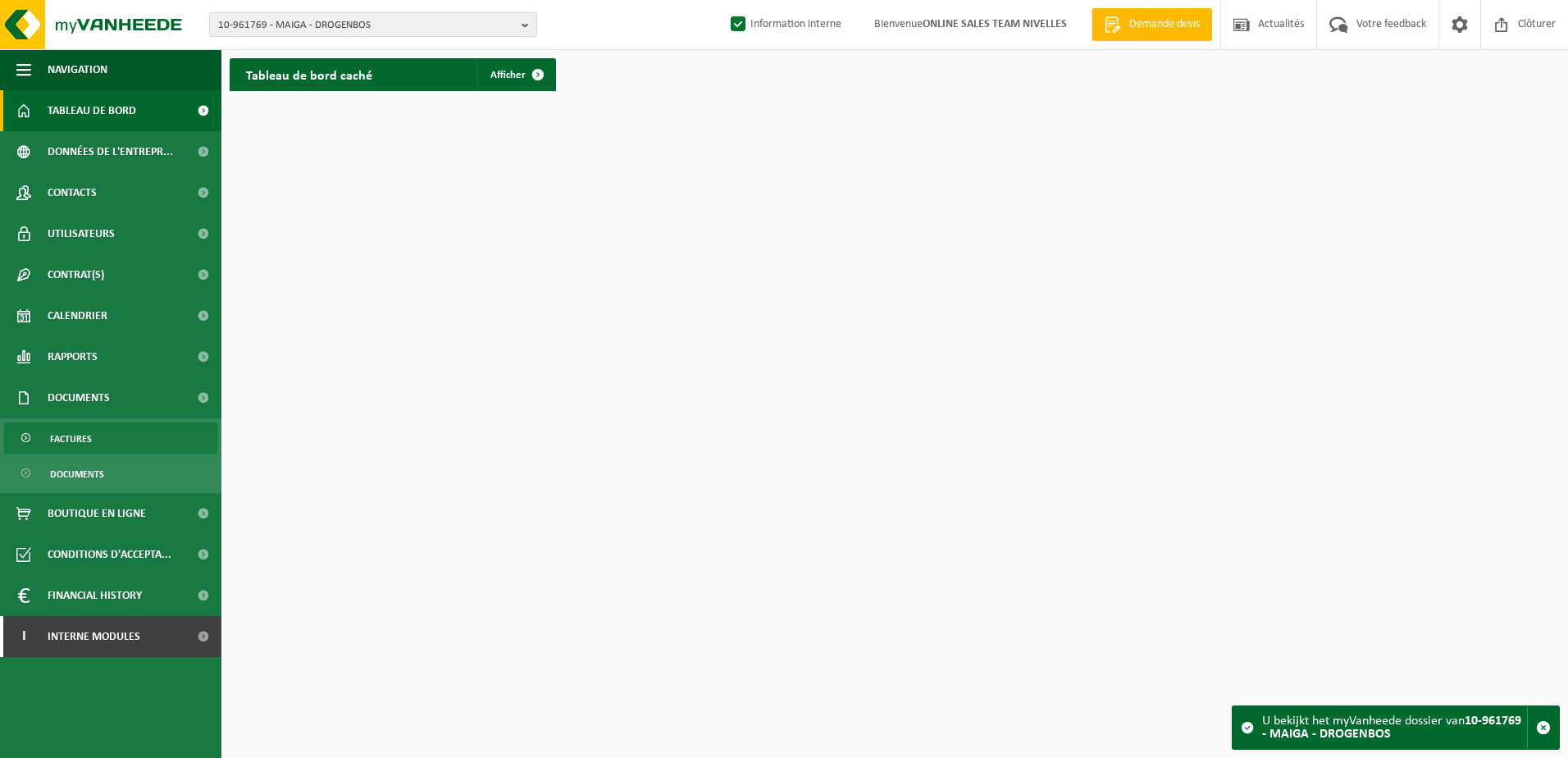
click at [112, 438] on link "Factures" at bounding box center [111, 437] width 213 height 31
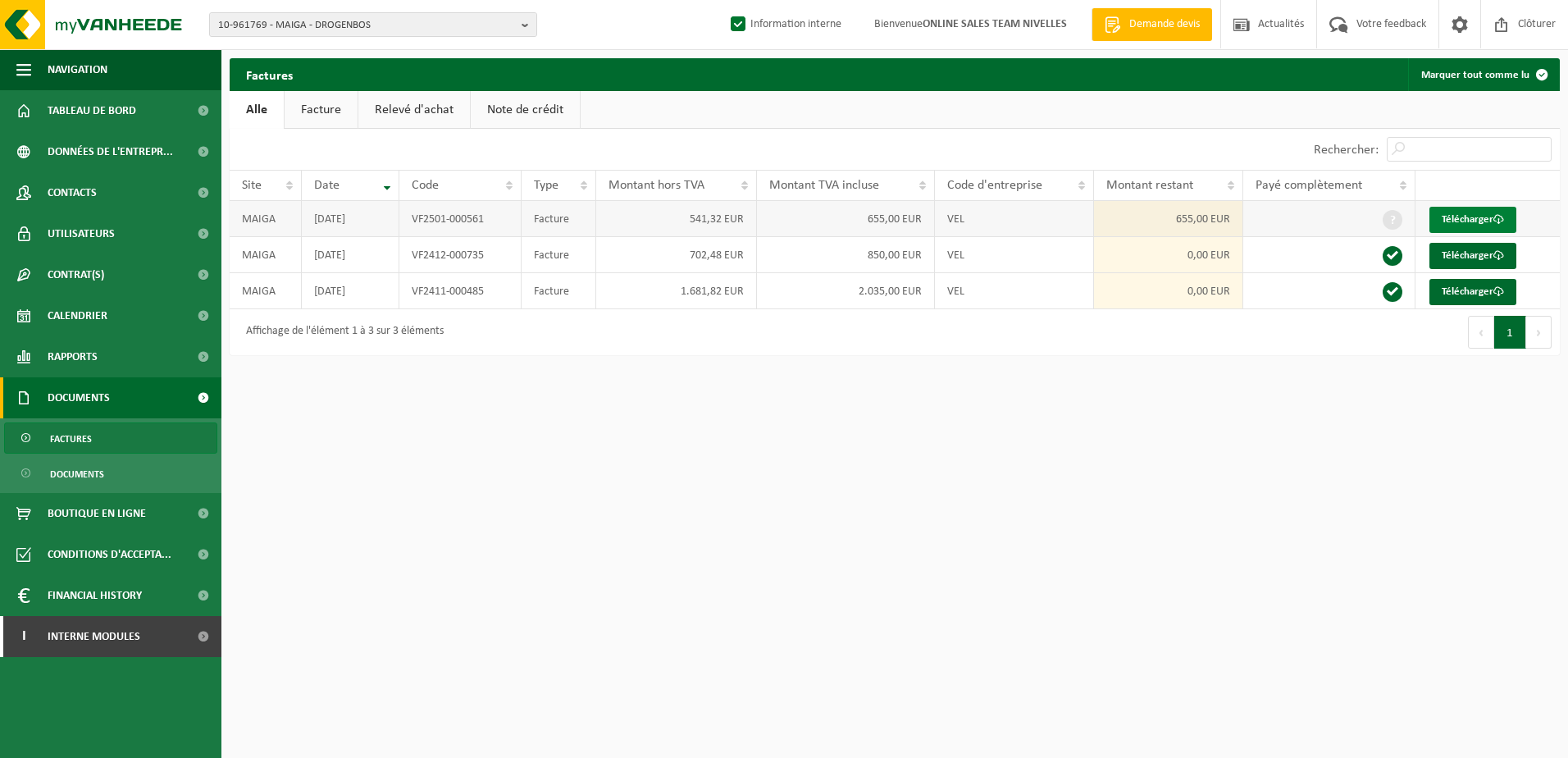
click at [1472, 215] on link "Télécharger" at bounding box center [1473, 220] width 87 height 27
click at [484, 621] on html "10-961769 - MAIGA - DROGENBOS 10-961769 - MAIGA - DROGENBOS Information interne…" at bounding box center [784, 379] width 1568 height 758
click at [524, 30] on b "button" at bounding box center [529, 25] width 15 height 23
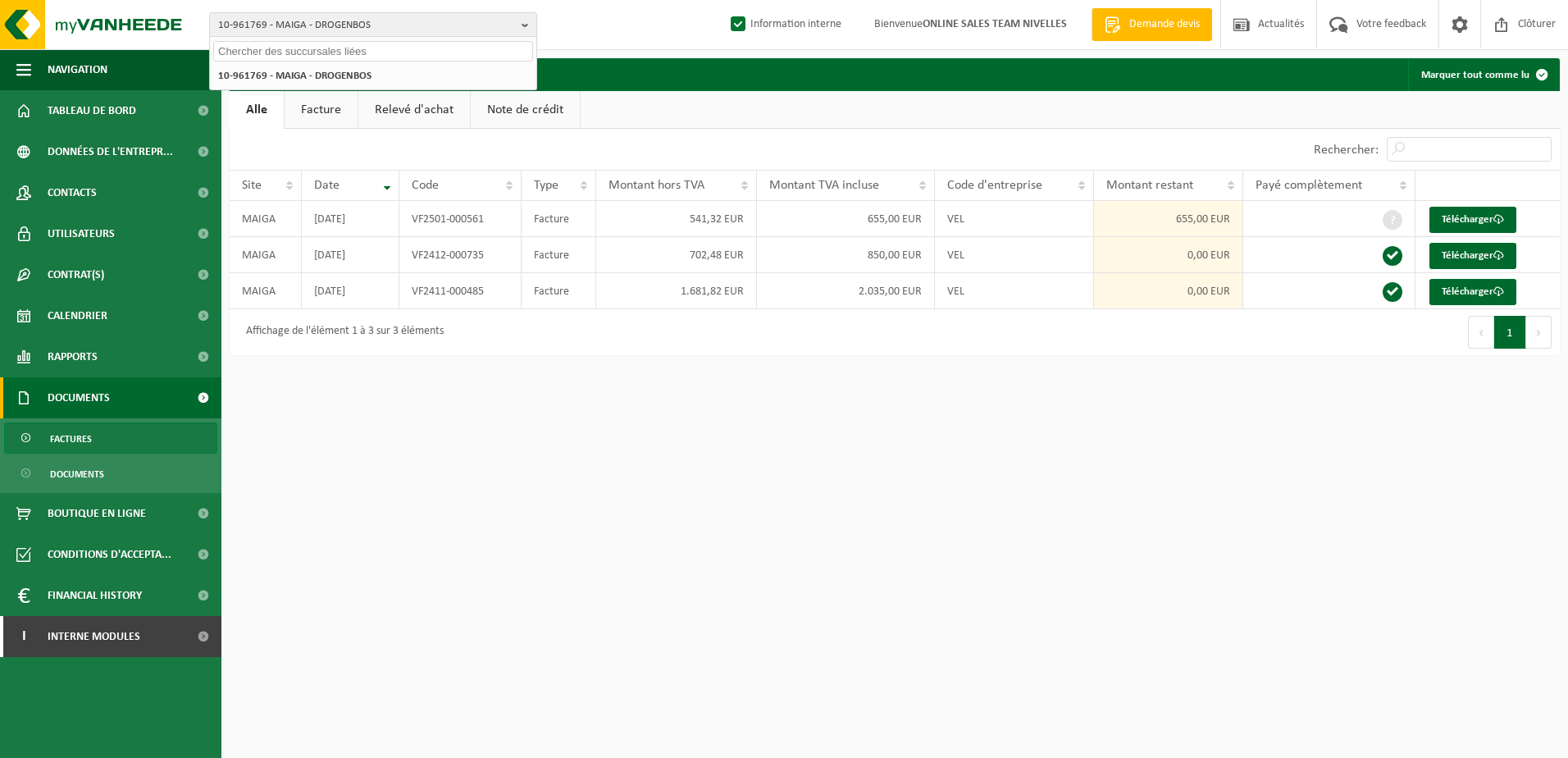
click at [372, 53] on input "text" at bounding box center [373, 51] width 320 height 20
paste input "10-960438"
type input "10-960438"
click at [357, 72] on strong "10-960438 - GREEN LIGHT SECURITY - BRAINE-L'ALLEUD" at bounding box center [339, 76] width 242 height 12
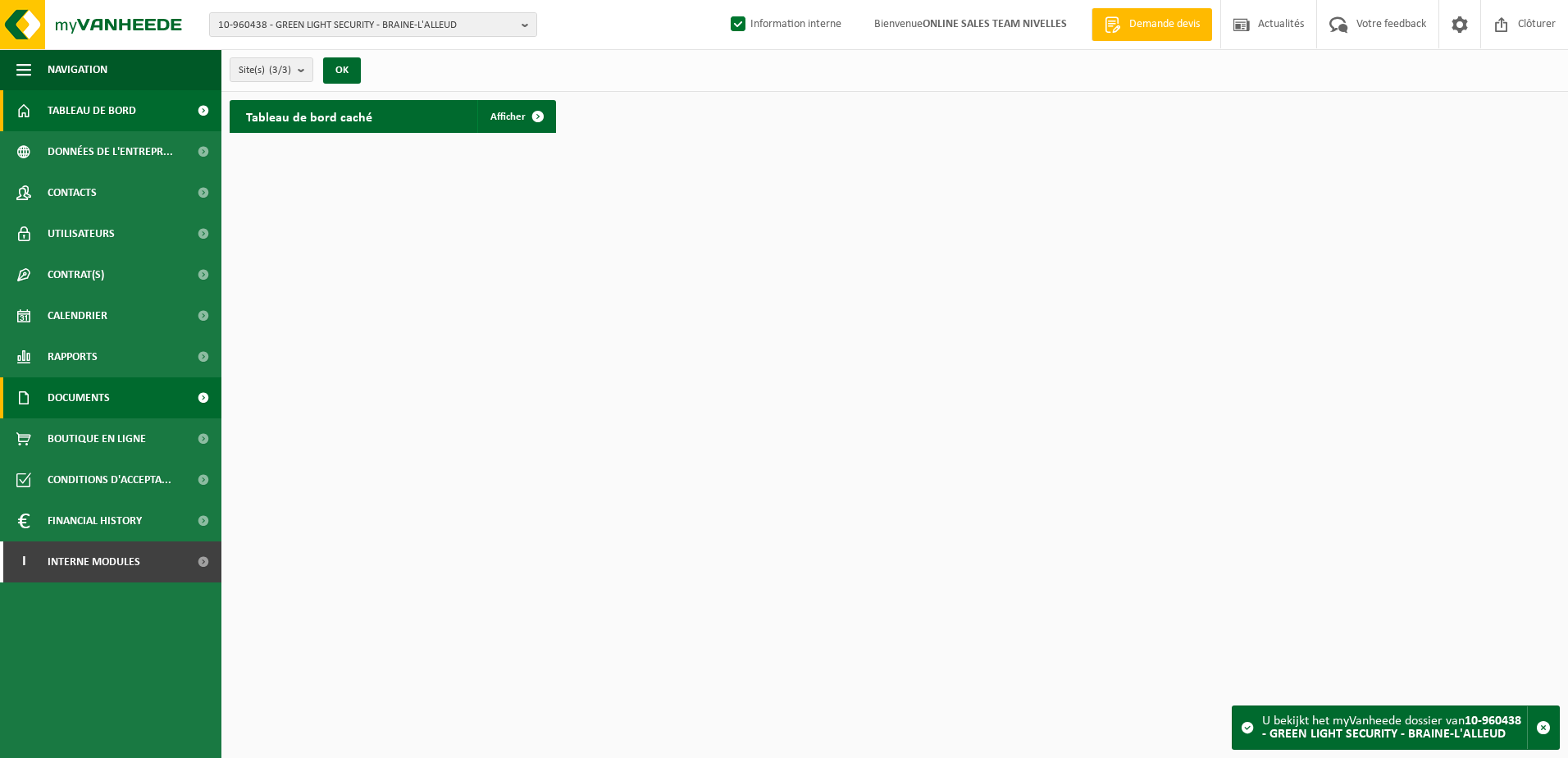
click at [104, 403] on span "Documents" at bounding box center [79, 397] width 62 height 41
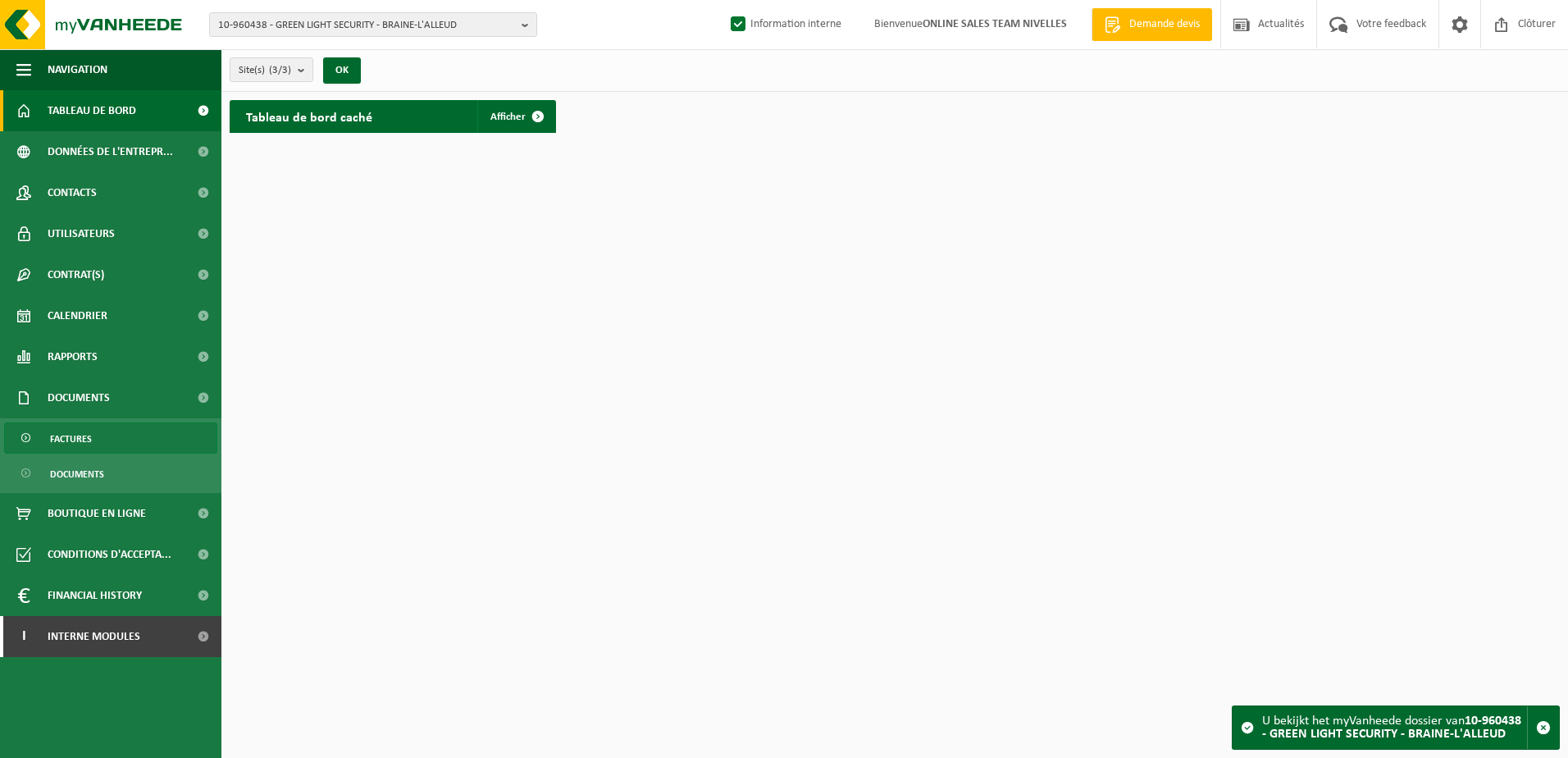
click at [101, 427] on link "Factures" at bounding box center [111, 437] width 213 height 31
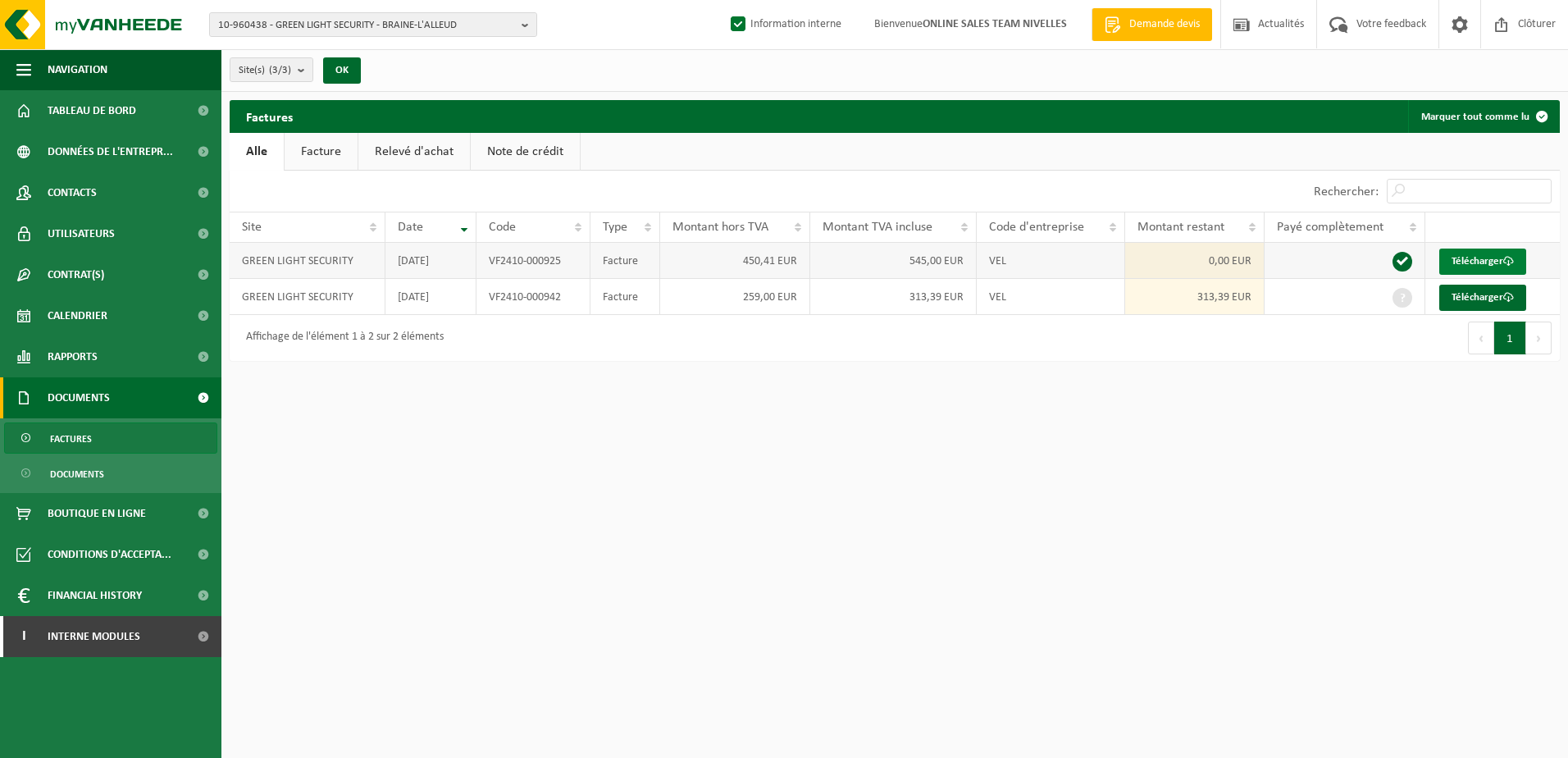
click at [1476, 257] on link "Télécharger" at bounding box center [1483, 262] width 87 height 27
drag, startPoint x: 737, startPoint y: 634, endPoint x: 700, endPoint y: 616, distance: 41.1
click at [737, 634] on html "10-960438 - GREEN LIGHT SECURITY - BRAINE-L'ALLEUD 10-960438 - GREEN LIGHT SECU…" at bounding box center [784, 379] width 1568 height 758
click at [523, 20] on b "button" at bounding box center [529, 25] width 15 height 23
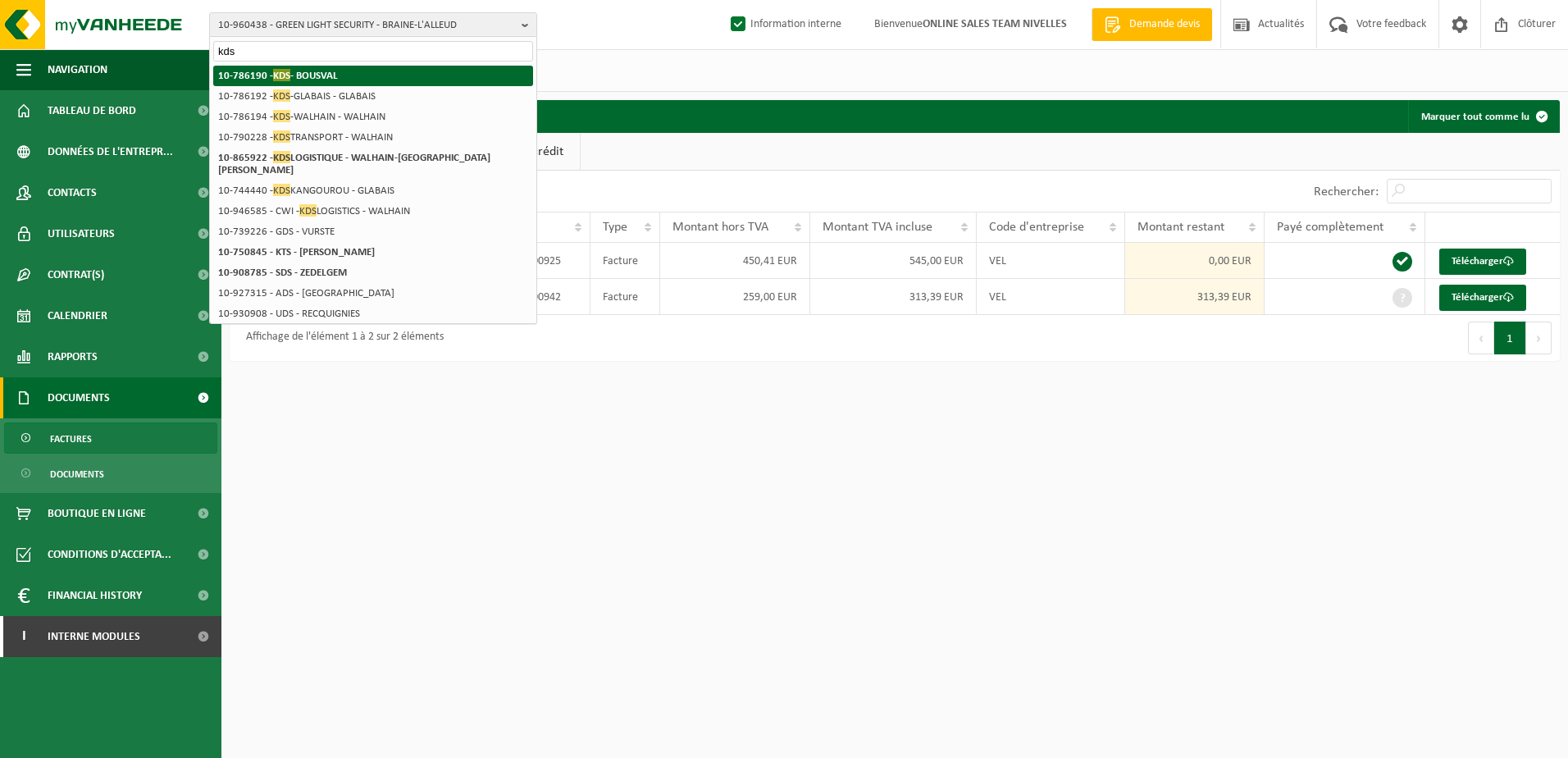
type input "kds"
click at [381, 75] on li "10-786190 - KDS - BOUSVAL" at bounding box center [373, 76] width 320 height 20
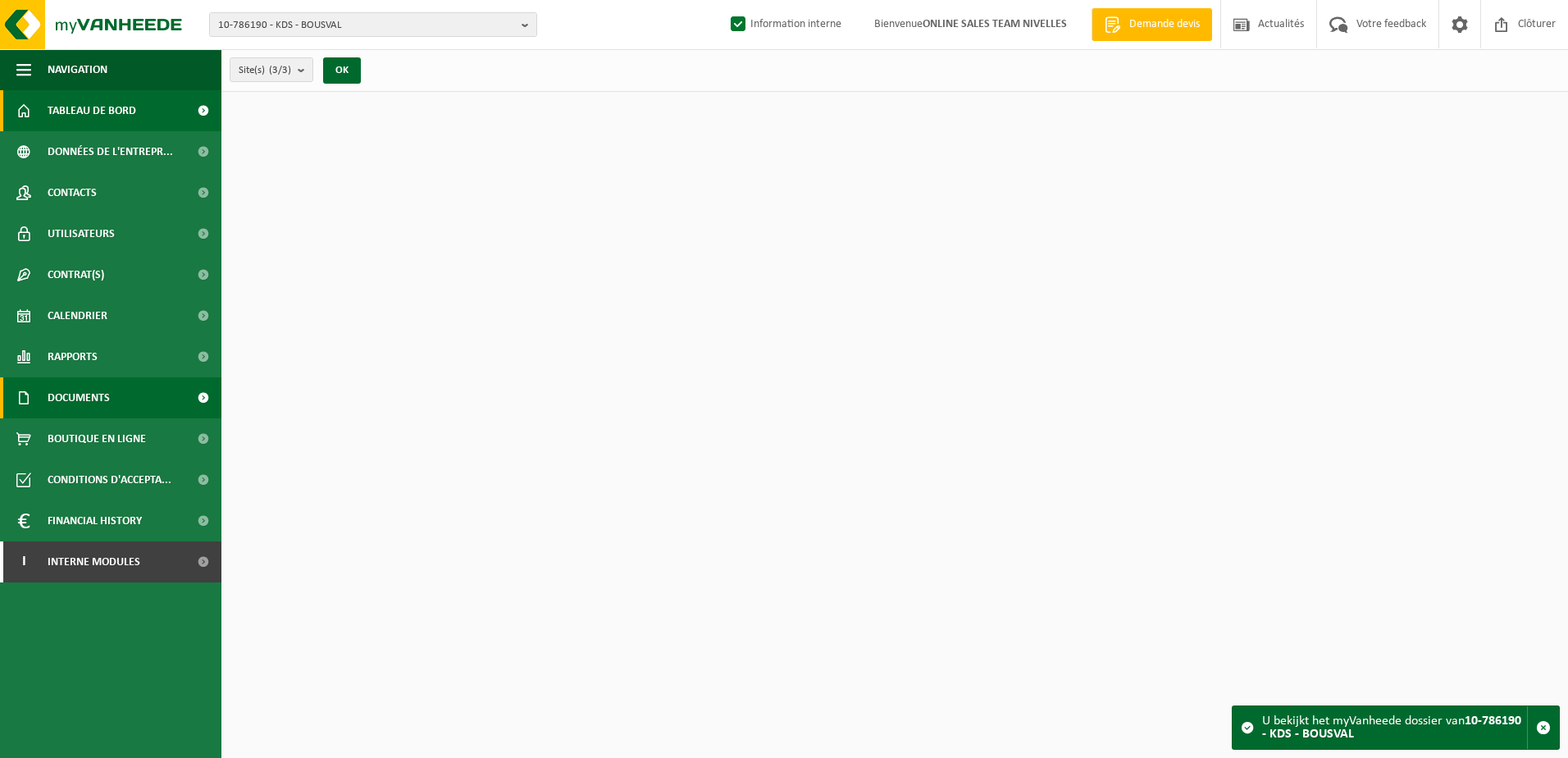
click at [124, 412] on link "Documents" at bounding box center [110, 397] width 221 height 41
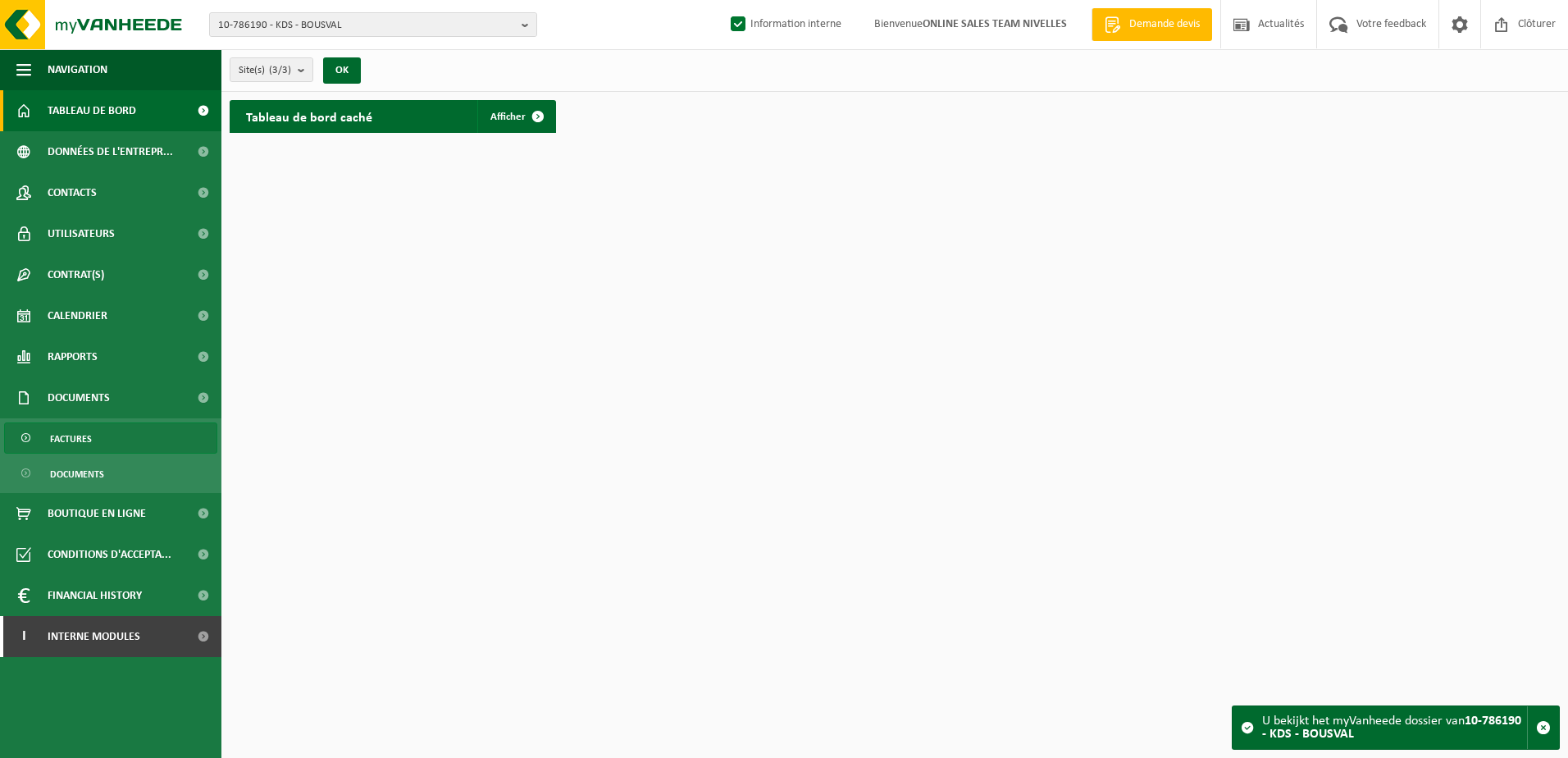
click at [124, 432] on link "Factures" at bounding box center [111, 437] width 213 height 31
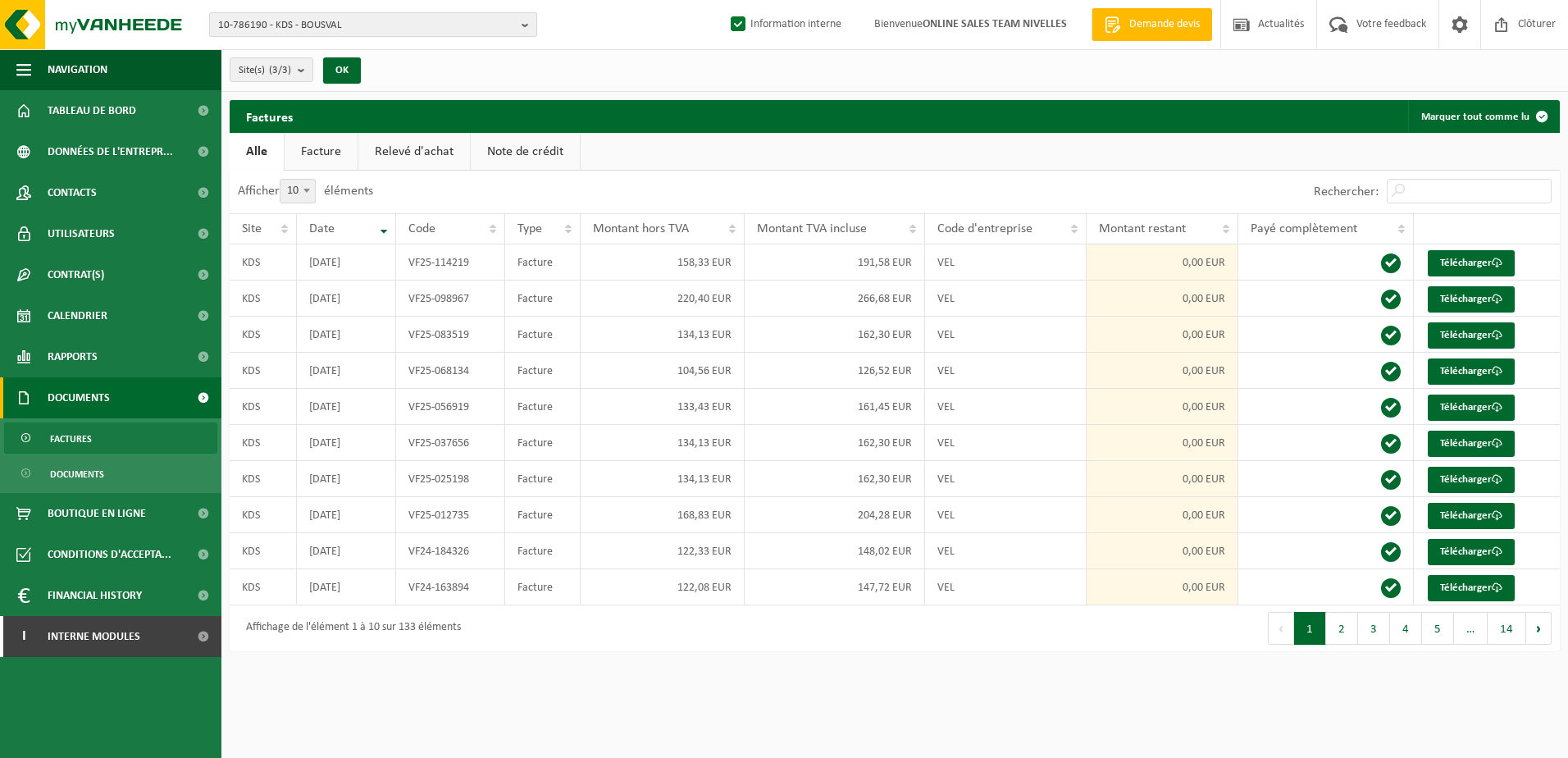
click at [525, 23] on b "button" at bounding box center [529, 25] width 15 height 23
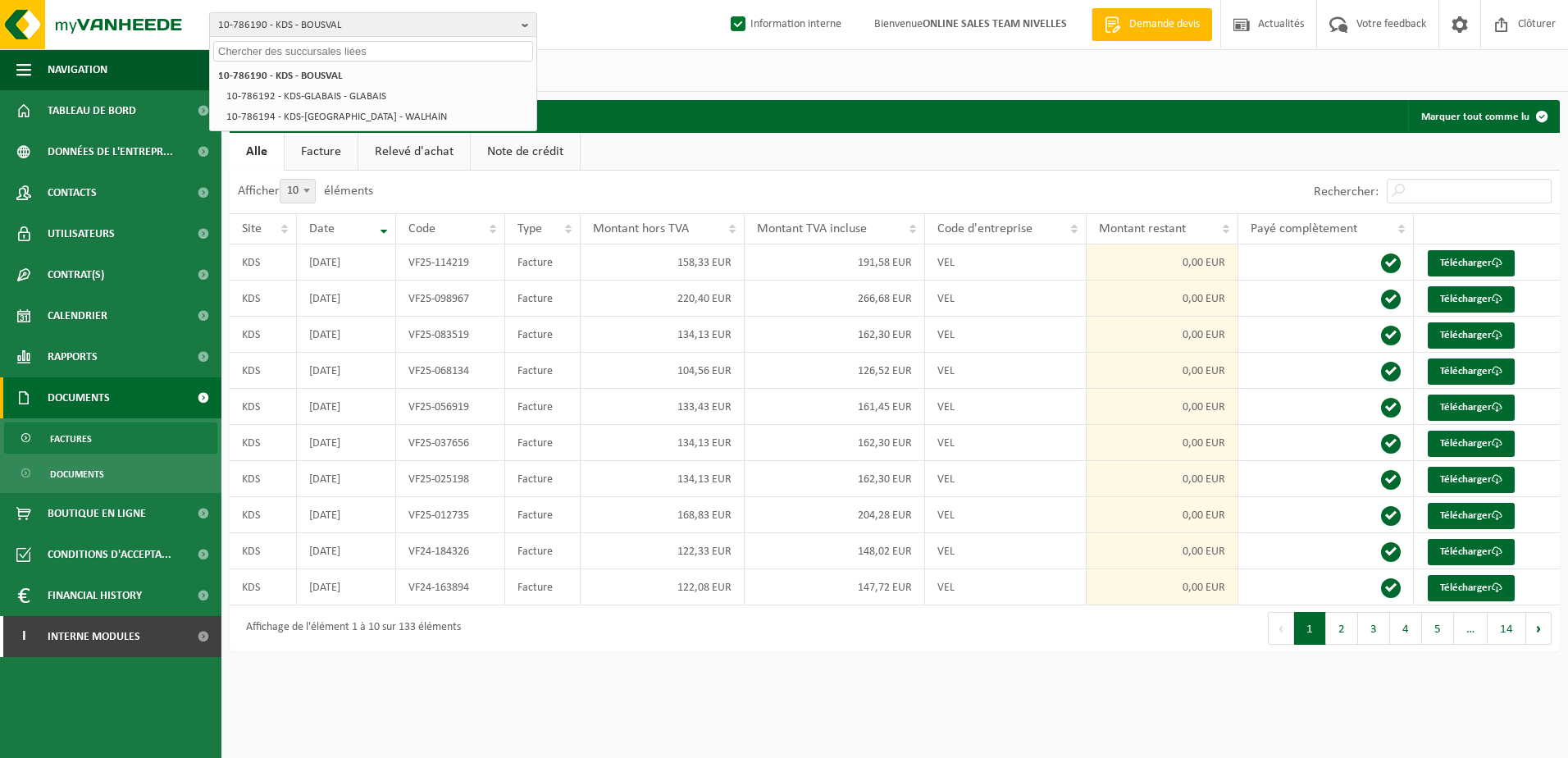
click at [480, 49] on input "text" at bounding box center [373, 51] width 320 height 20
paste input "10-951221"
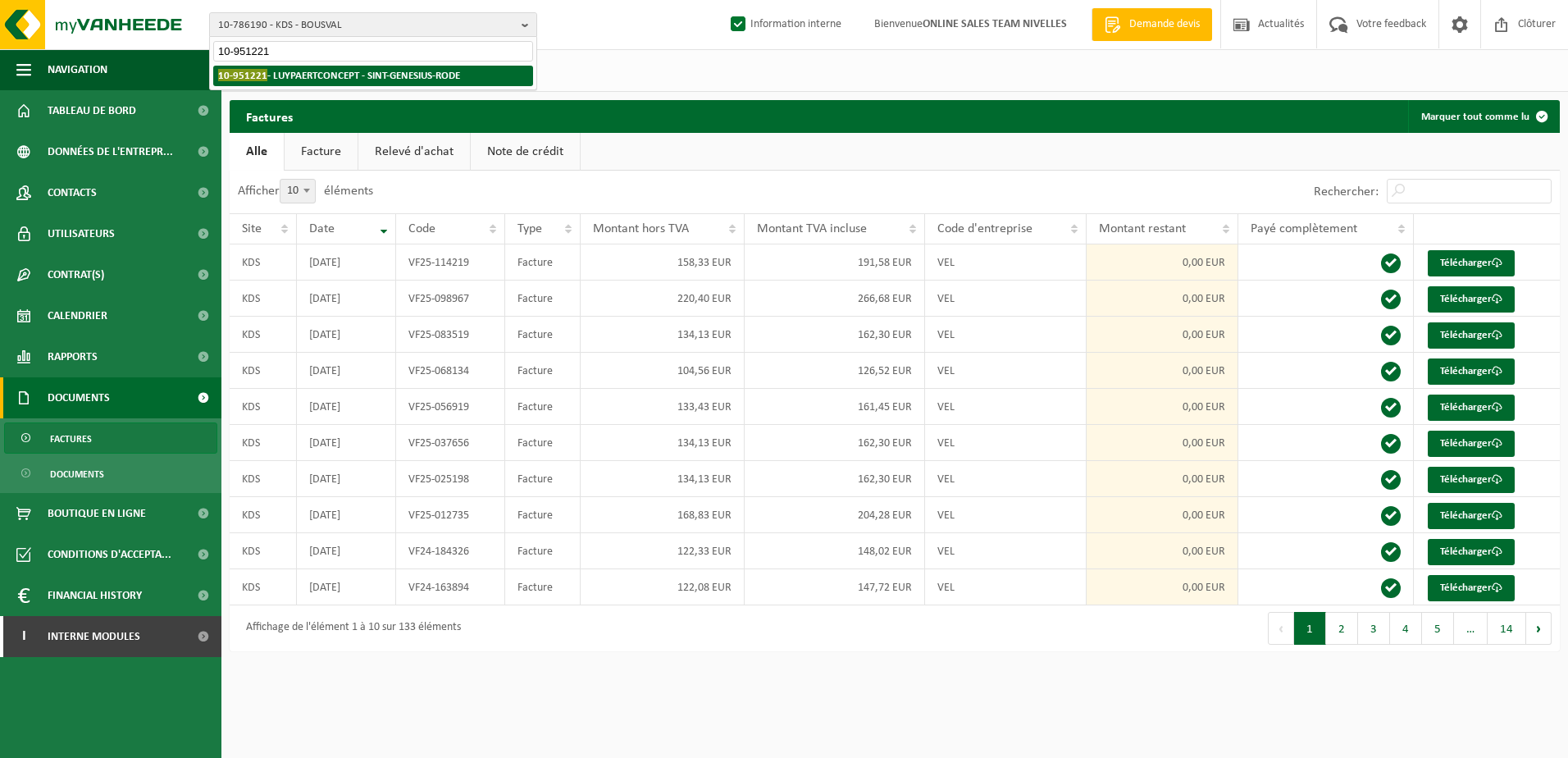
type input "10-951221"
click at [416, 73] on strong "10-951221 - LUYPAERTCONCEPT - SINT-GENESIUS-RODE" at bounding box center [339, 76] width 242 height 12
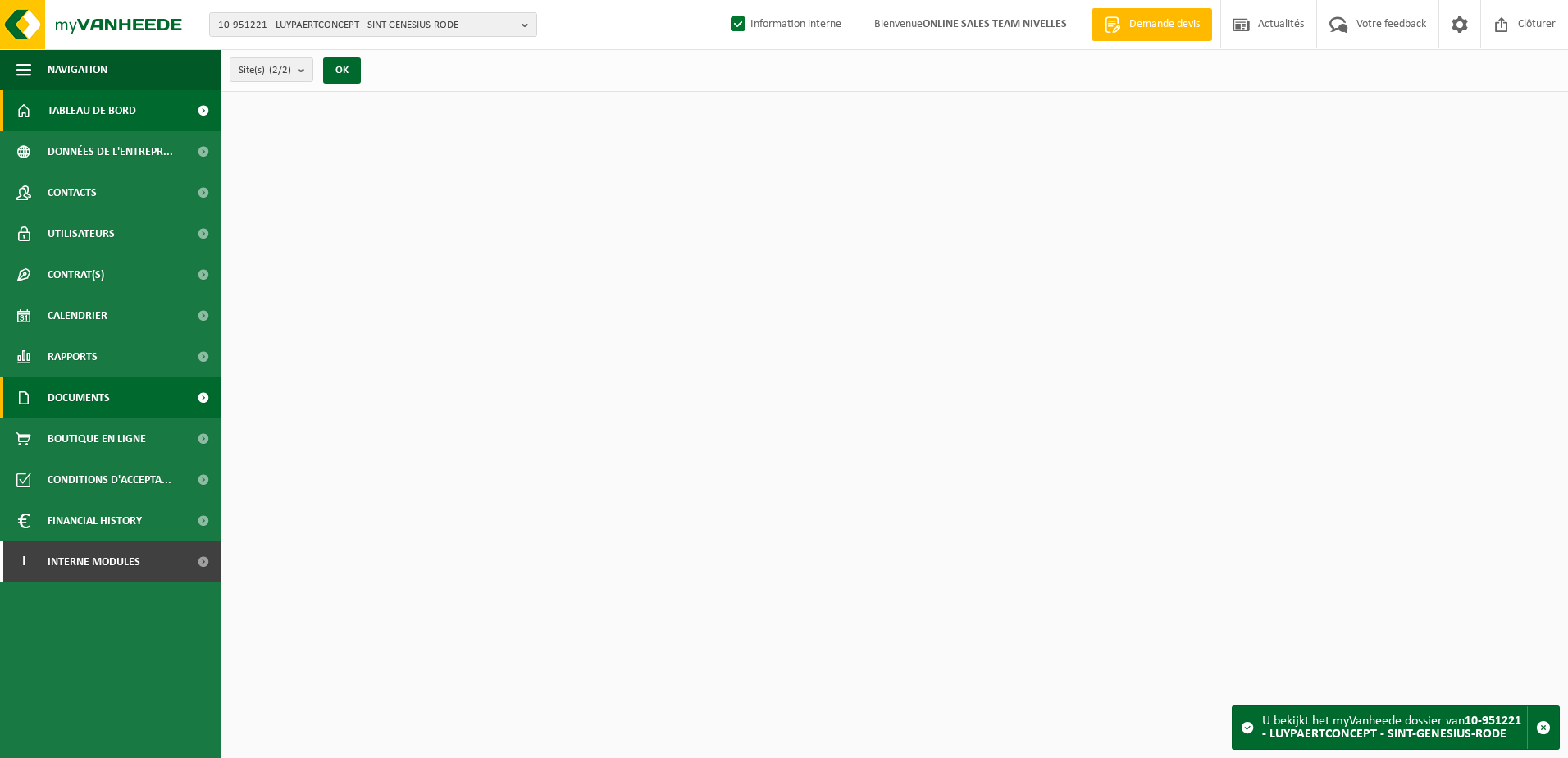
click at [131, 402] on link "Documents" at bounding box center [110, 397] width 221 height 41
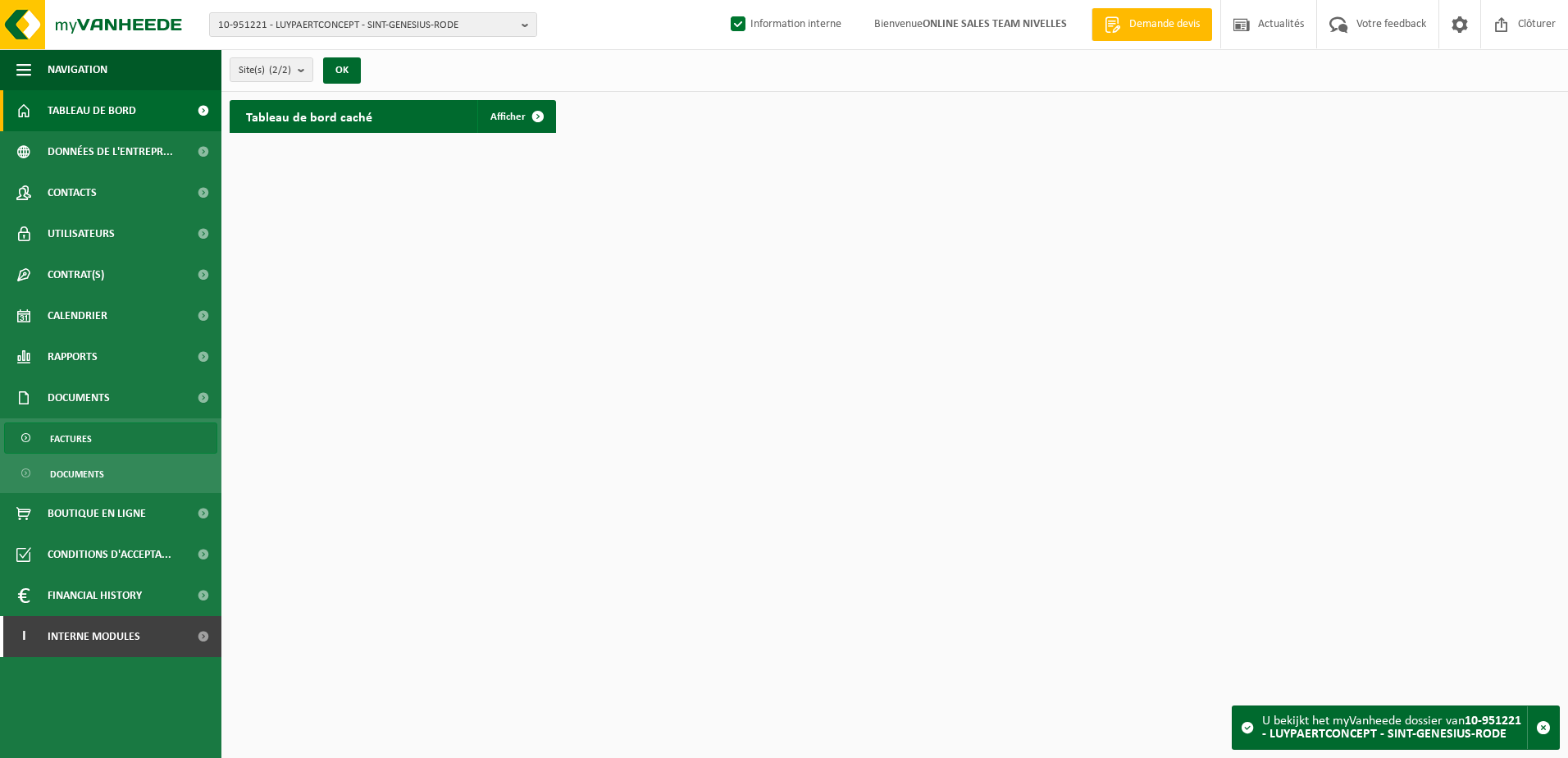
click at [122, 446] on link "Factures" at bounding box center [111, 437] width 213 height 31
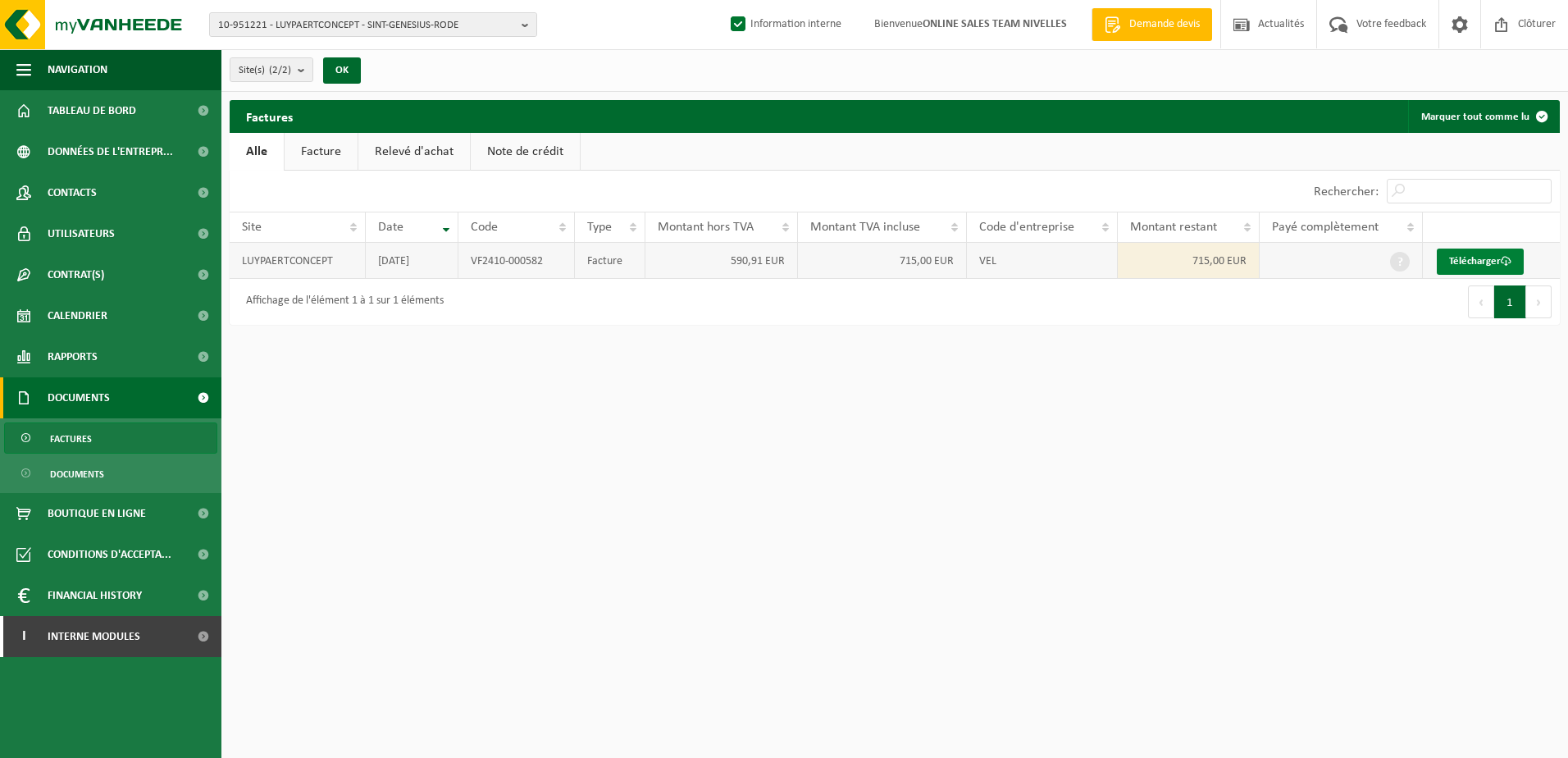
click at [1488, 258] on link "Télécharger" at bounding box center [1481, 262] width 87 height 27
